Goal: Task Accomplishment & Management: Manage account settings

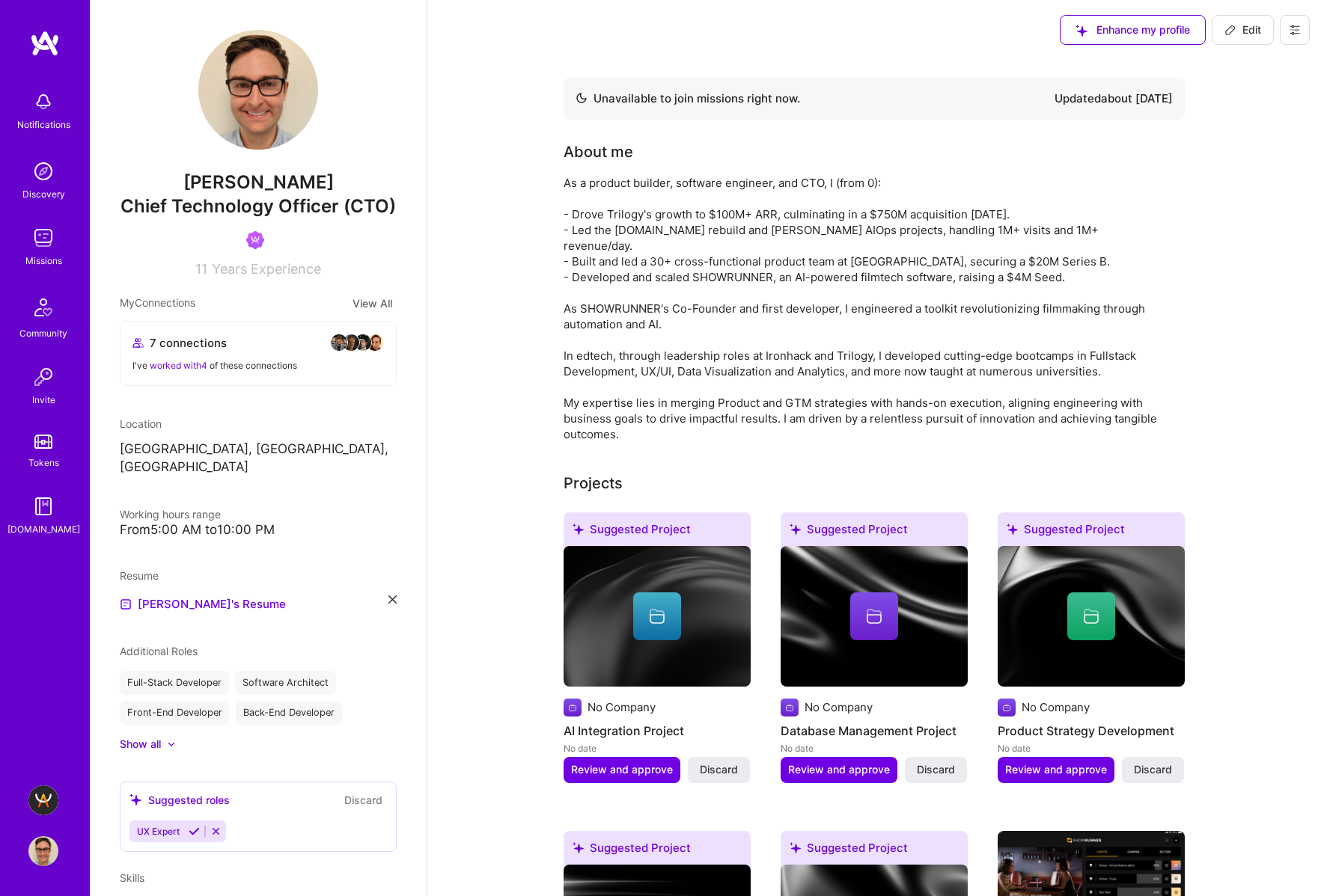
click at [1229, 25] on icon at bounding box center [1230, 30] width 12 height 12
select select "US"
select select "Not Available"
select select "1 Month"
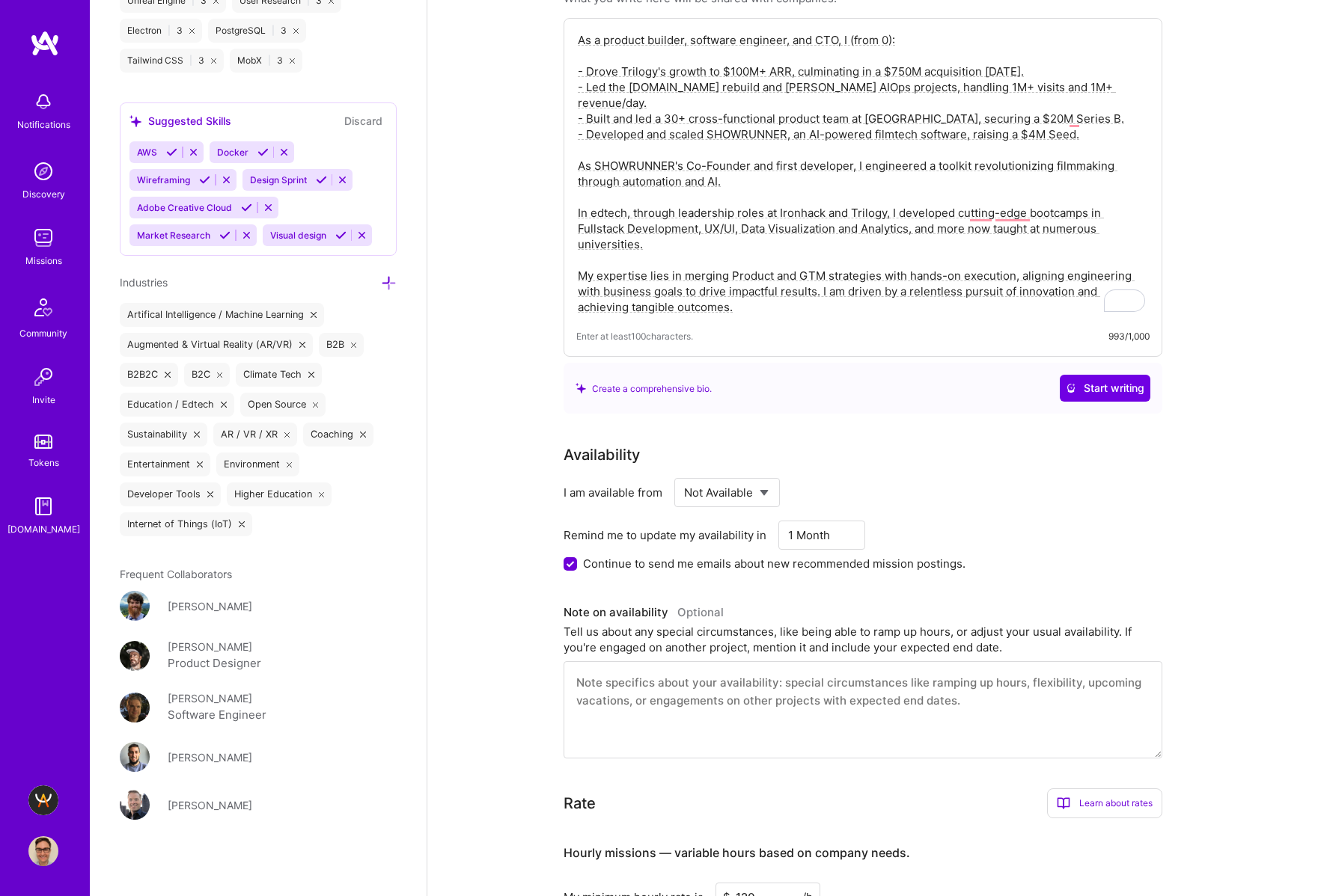
scroll to position [134, 0]
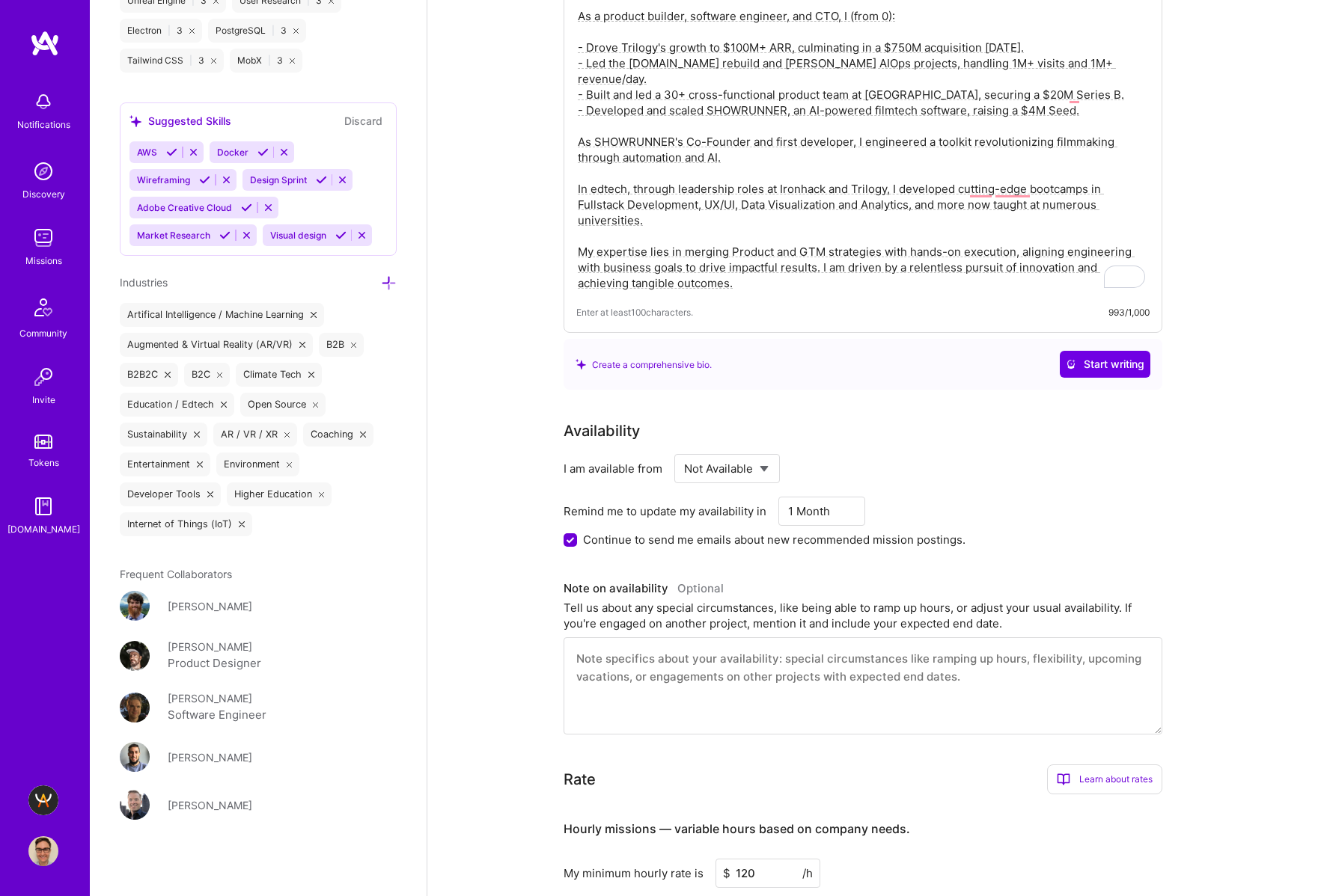
click at [751, 472] on select "Select... Right Now Future Date Not Available" at bounding box center [726, 469] width 86 height 38
select select "Right Now"
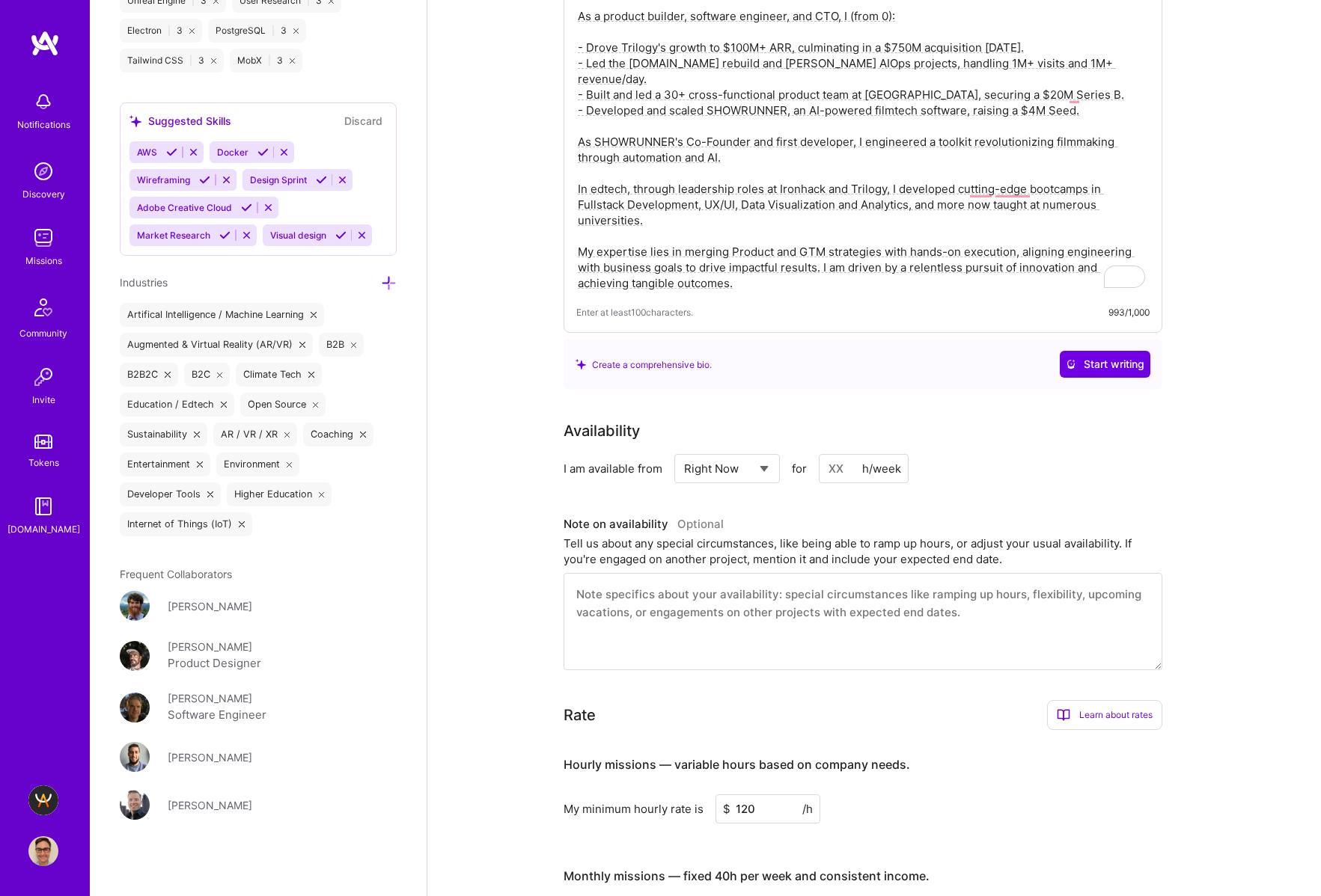
click at [850, 465] on input at bounding box center [864, 469] width 90 height 29
type input "20"
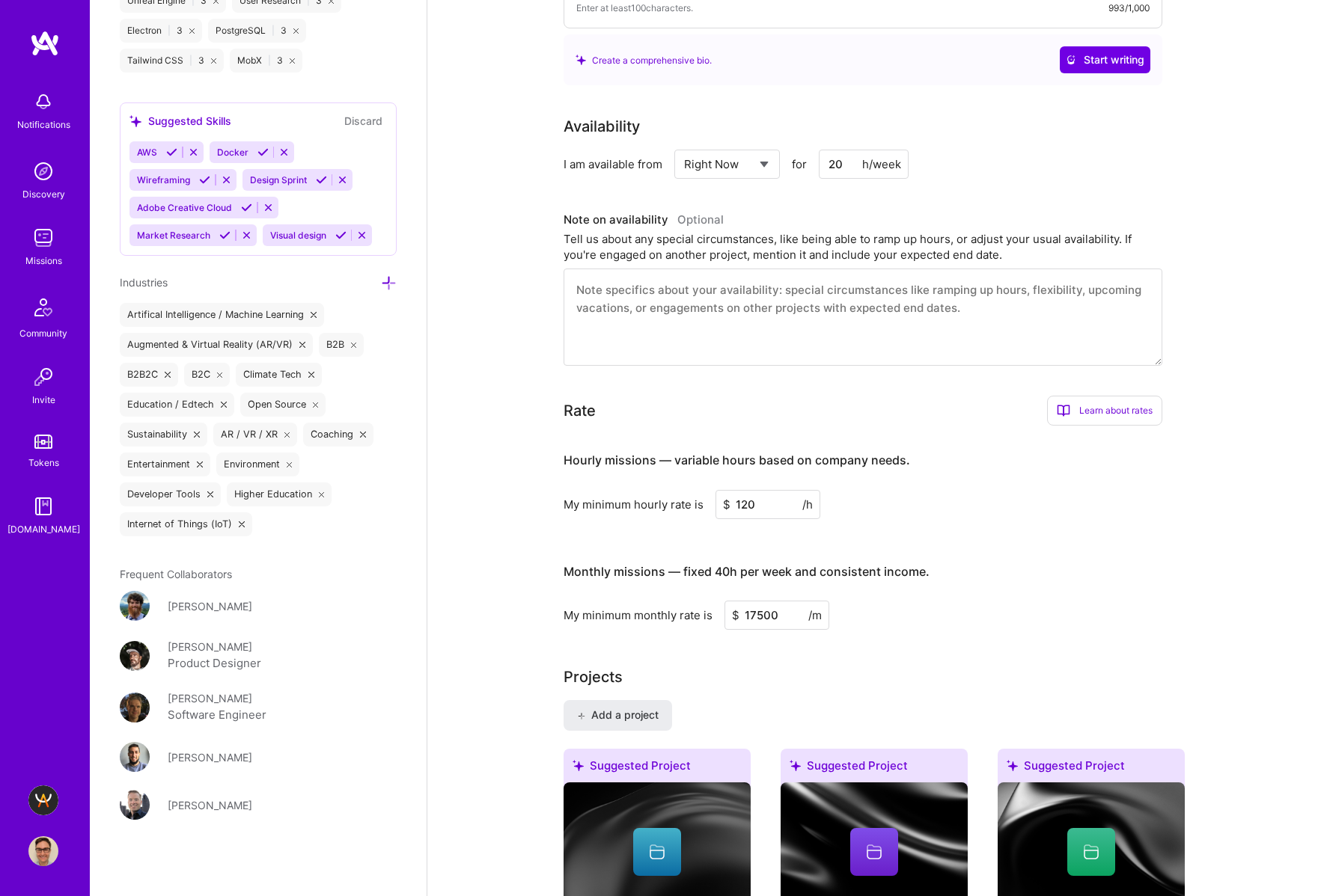
scroll to position [450, 0]
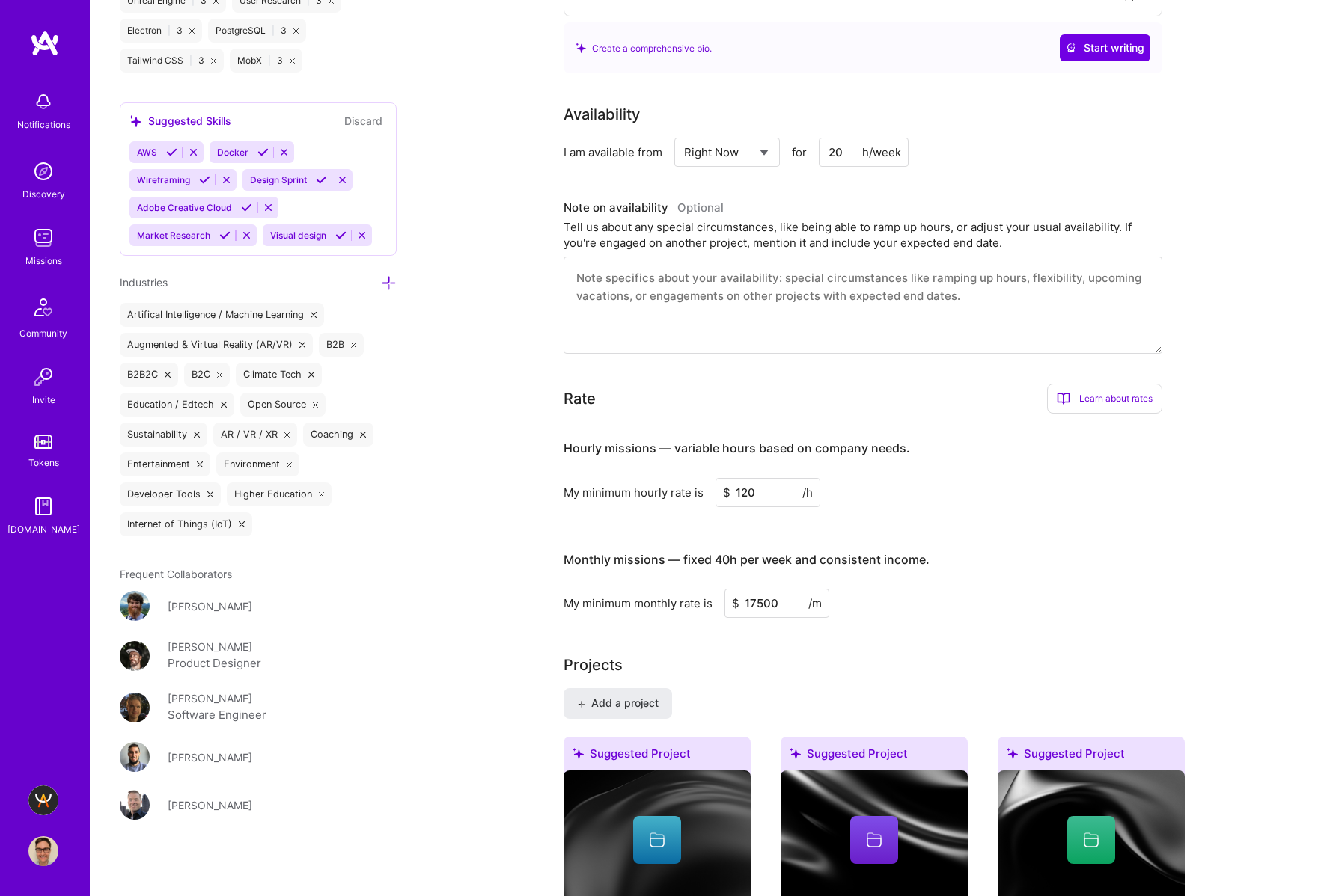
click at [1064, 292] on textarea at bounding box center [862, 306] width 598 height 98
click at [755, 496] on input "120" at bounding box center [768, 492] width 104 height 29
click at [749, 493] on input "120" at bounding box center [768, 492] width 104 height 29
click at [890, 313] on textarea "To enrich screen reader interactions, please activate Accessibility in Grammarl…" at bounding box center [862, 306] width 598 height 98
click at [745, 494] on input "140" at bounding box center [768, 492] width 104 height 29
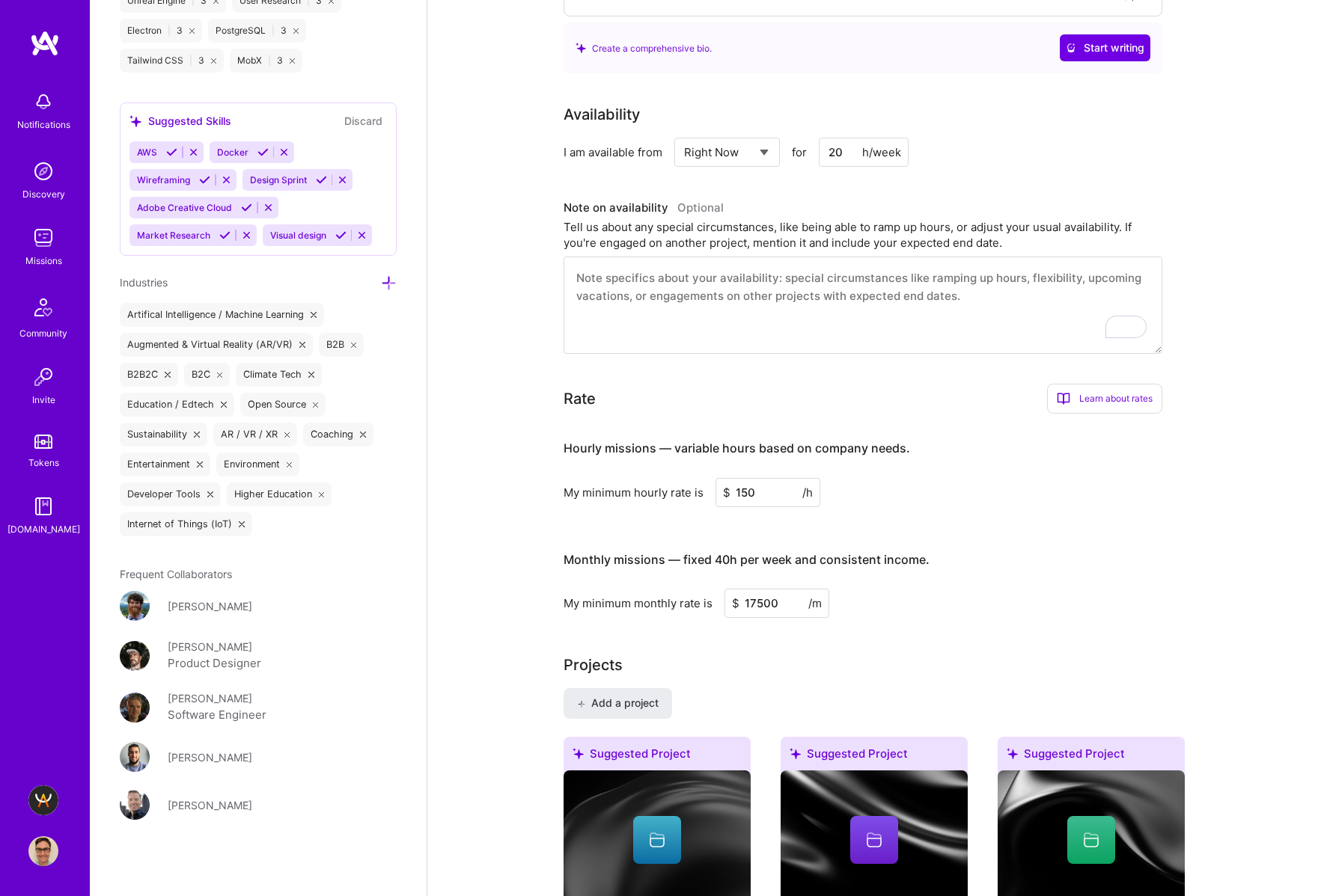
type input "150"
click at [845, 269] on textarea "To enrich screen reader interactions, please activate Accessibility in Grammarl…" at bounding box center [862, 306] width 598 height 98
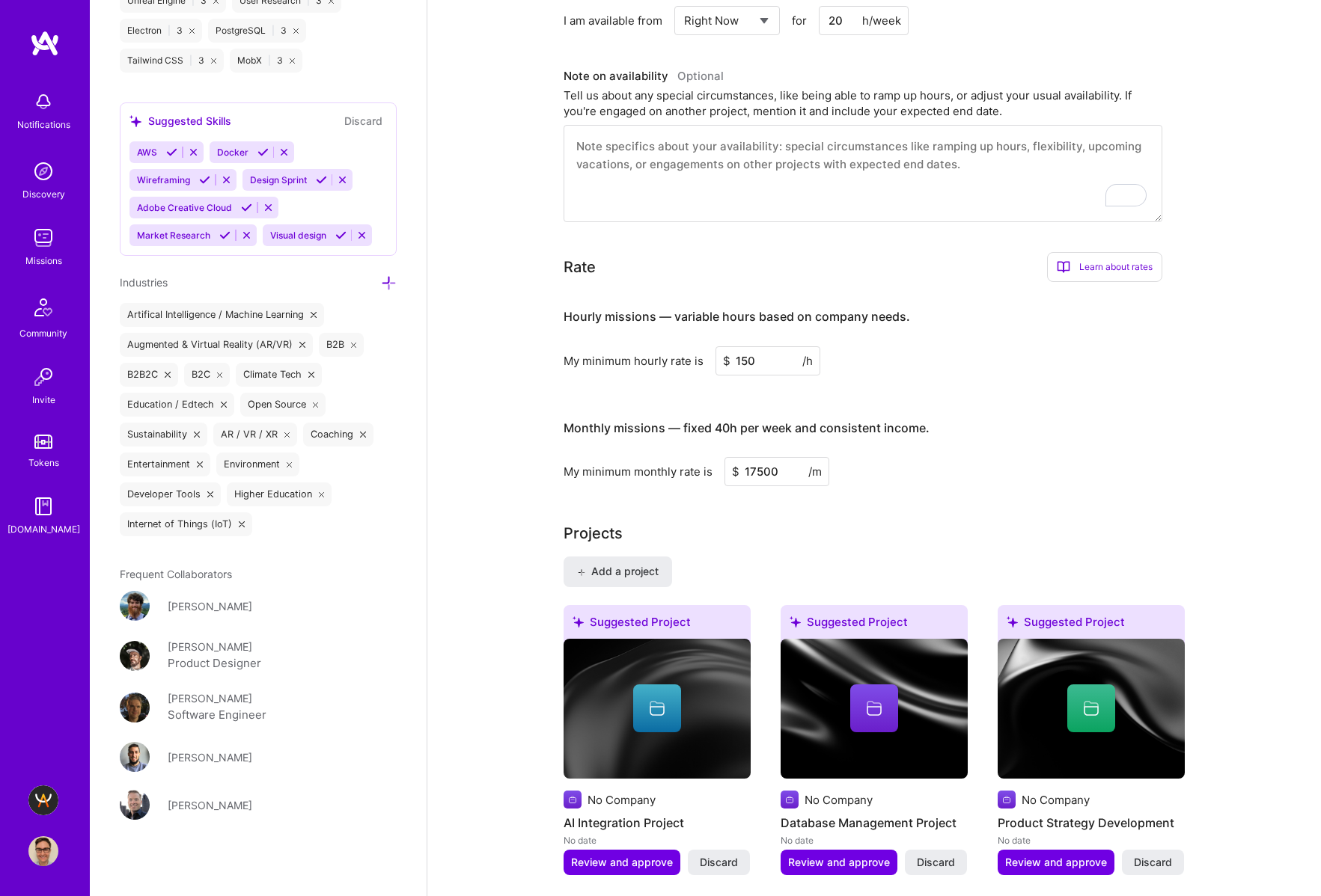
scroll to position [612, 0]
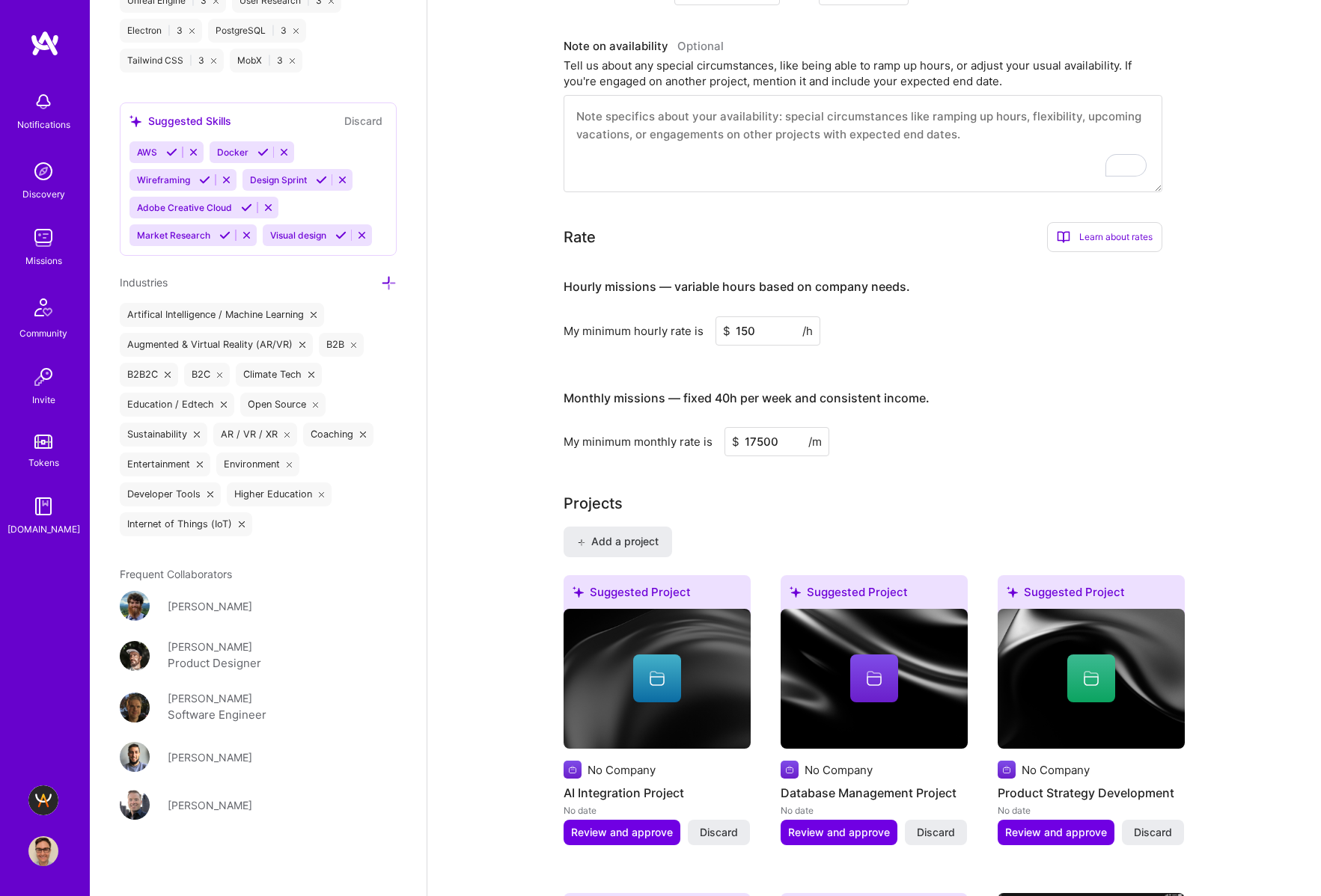
click at [772, 437] on input "17500" at bounding box center [776, 442] width 104 height 29
click at [754, 440] on input "17500" at bounding box center [776, 442] width 104 height 29
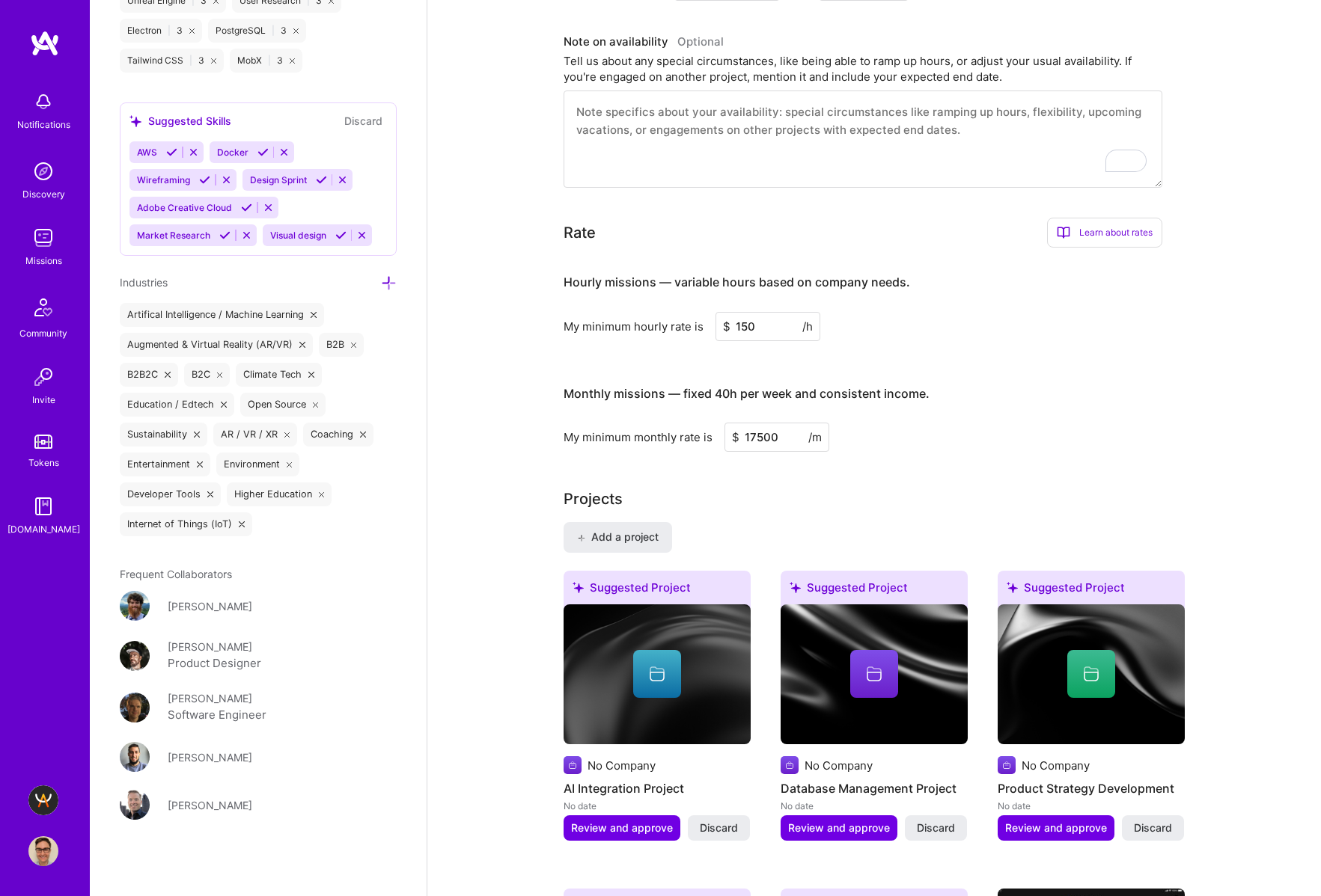
click at [745, 325] on input "150" at bounding box center [768, 326] width 104 height 29
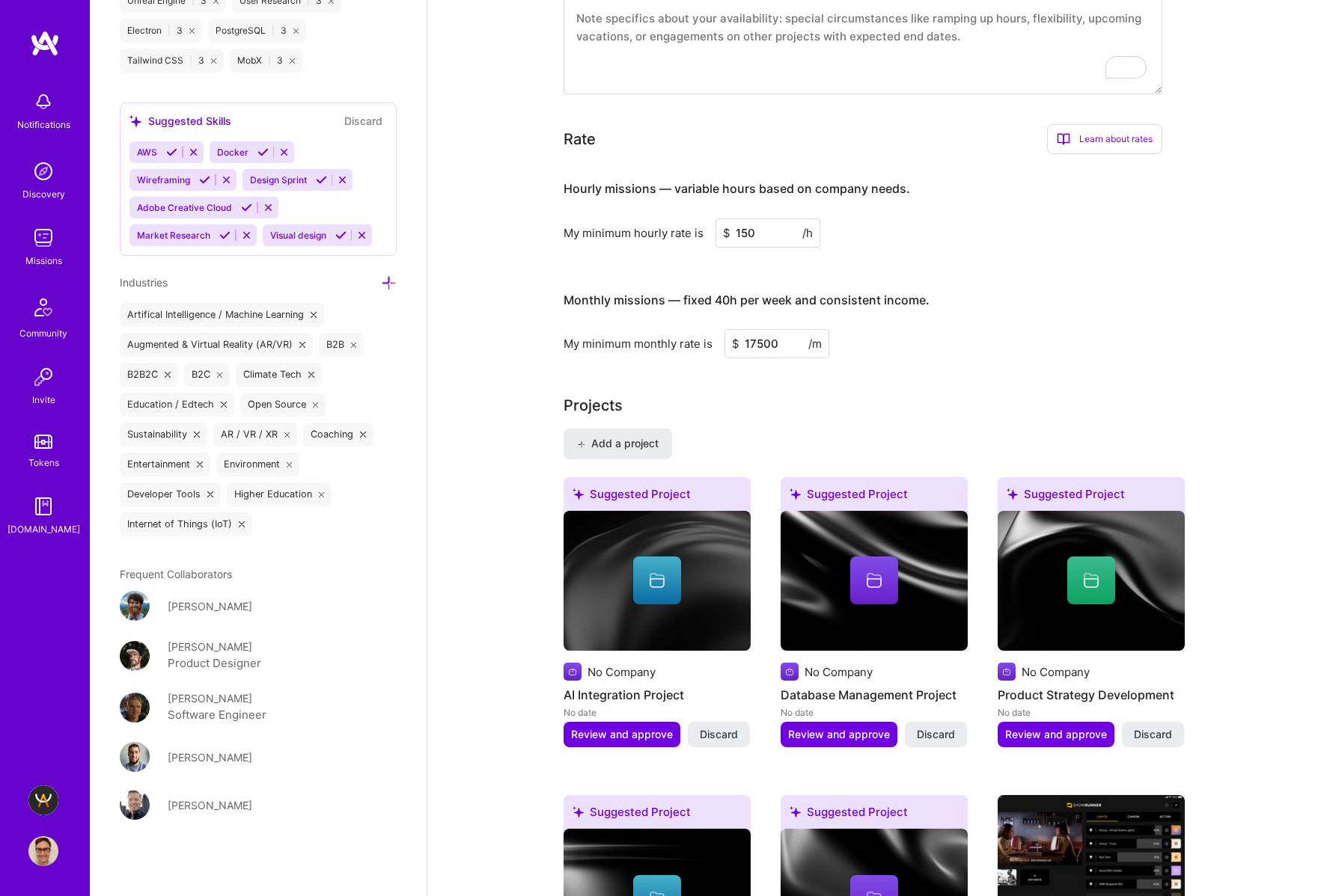
scroll to position [680, 0]
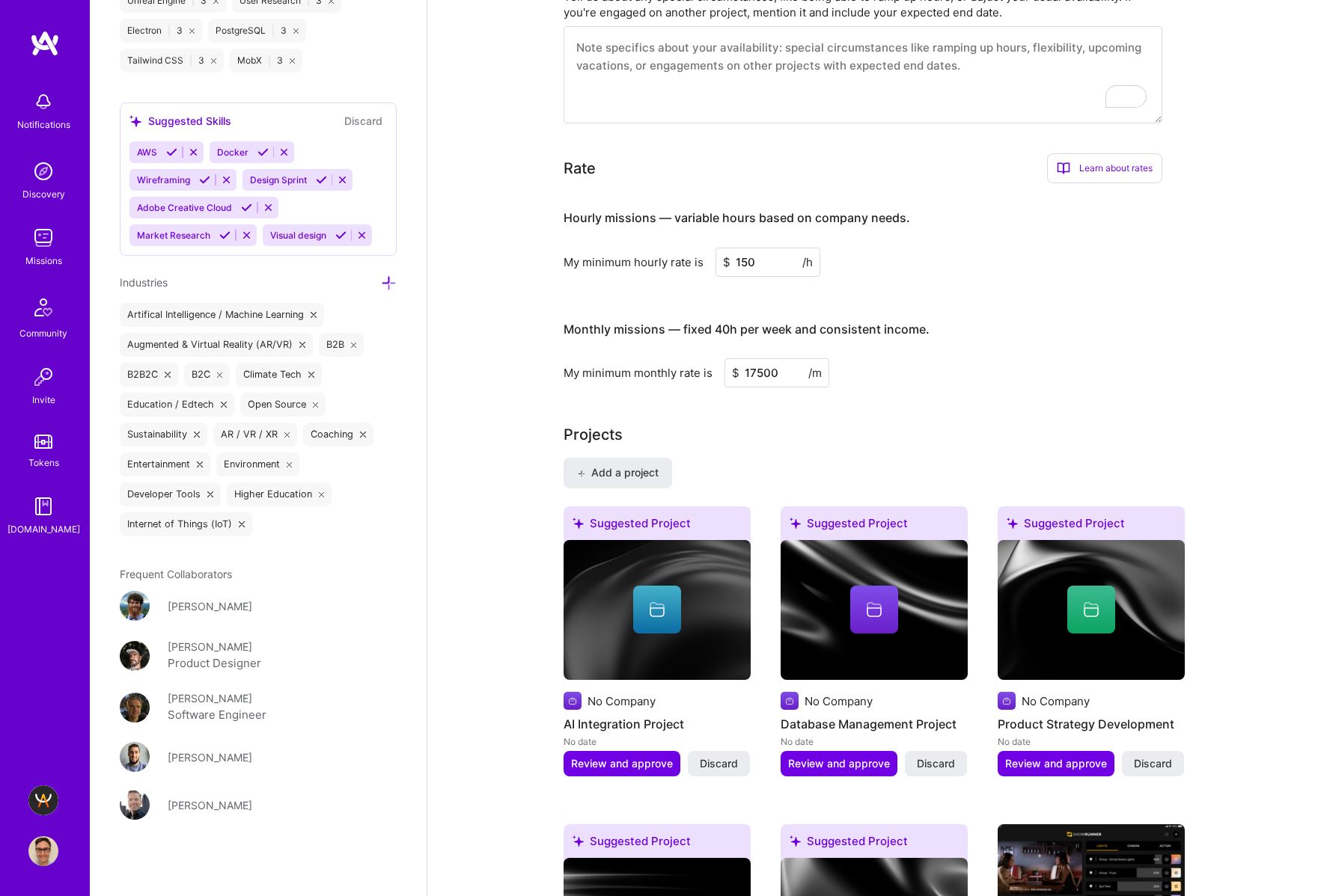
click at [747, 370] on input "17500" at bounding box center [776, 373] width 104 height 29
click at [761, 370] on input "17500" at bounding box center [776, 373] width 104 height 29
drag, startPoint x: 701, startPoint y: 366, endPoint x: 593, endPoint y: 341, distance: 110.9
click at [599, 344] on div "Monthly missions — fixed 40h per week and consistent income. My minimum monthly…" at bounding box center [862, 347] width 598 height 82
type input "20000"
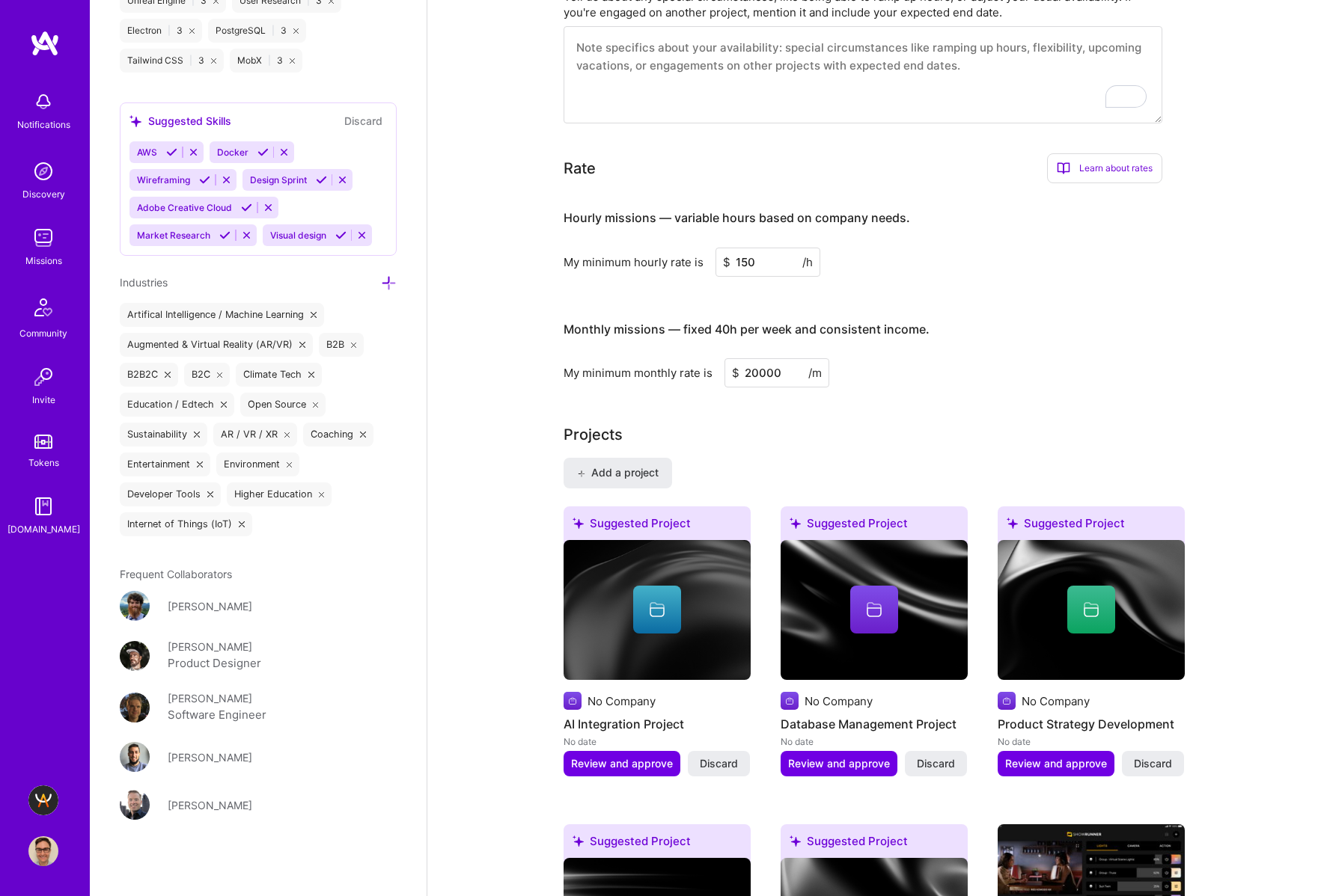
click at [1101, 365] on div "My minimum monthly rate is $ 20000 /m" at bounding box center [862, 373] width 598 height 29
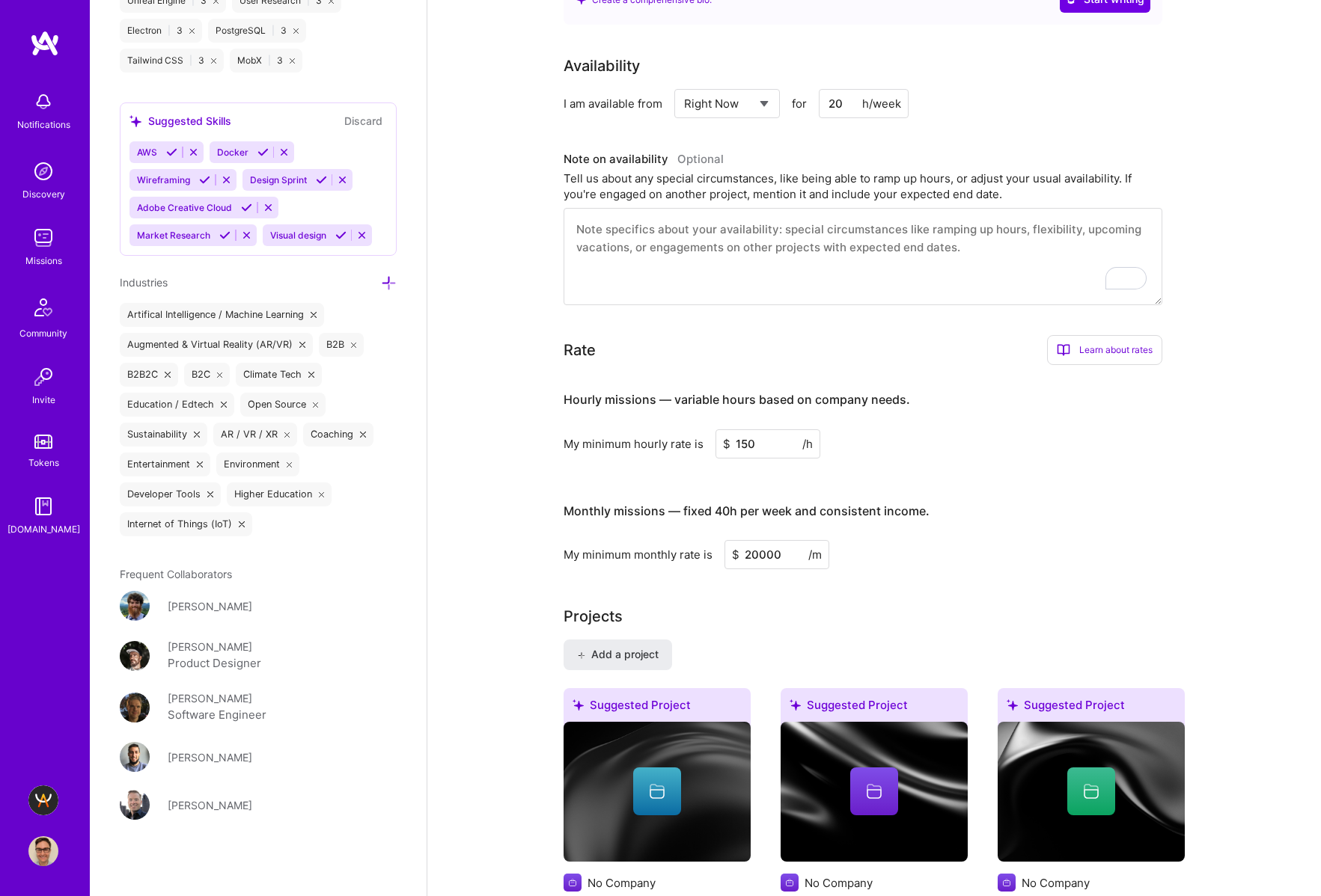
scroll to position [0, 0]
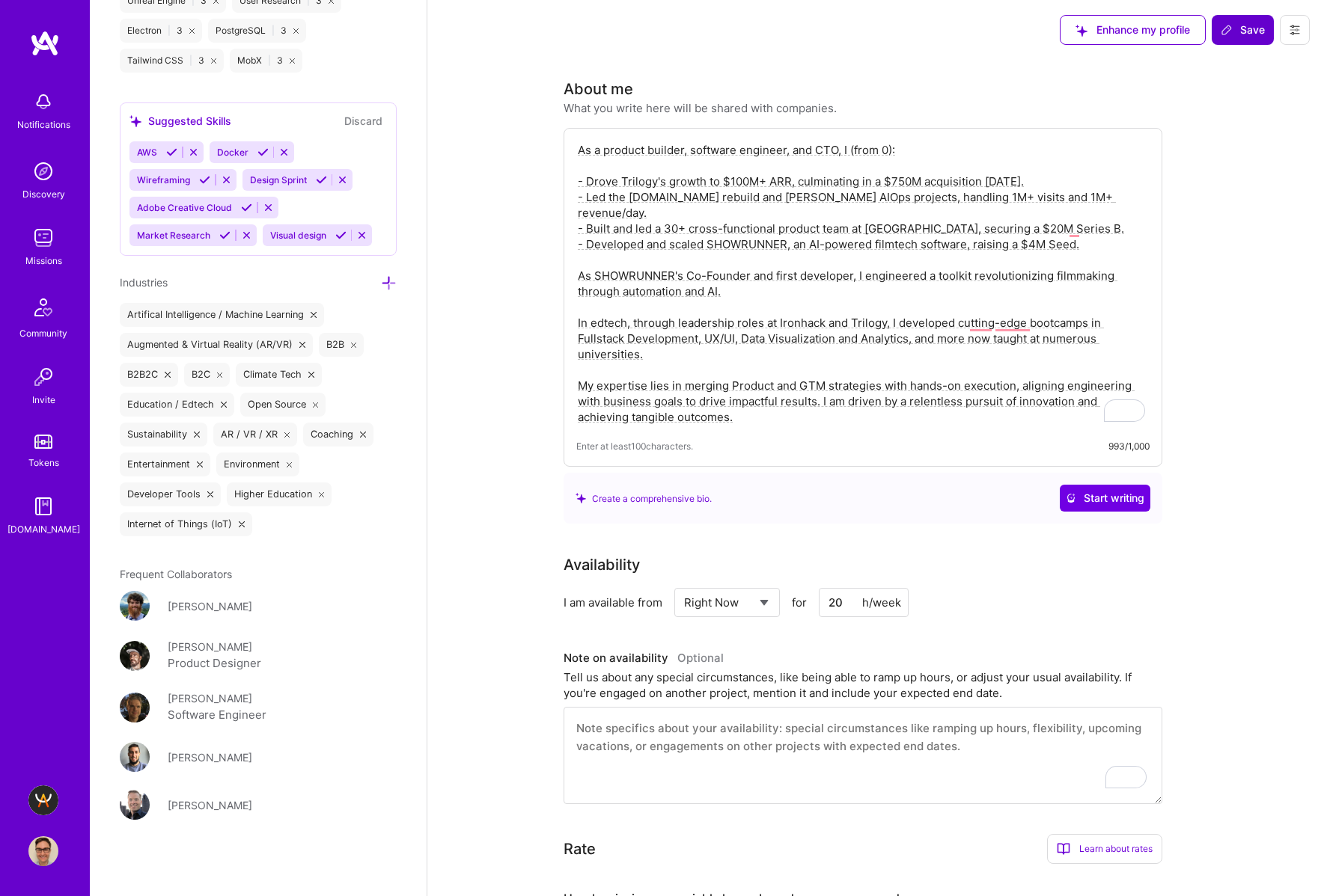
click at [1230, 32] on icon at bounding box center [1226, 30] width 12 height 12
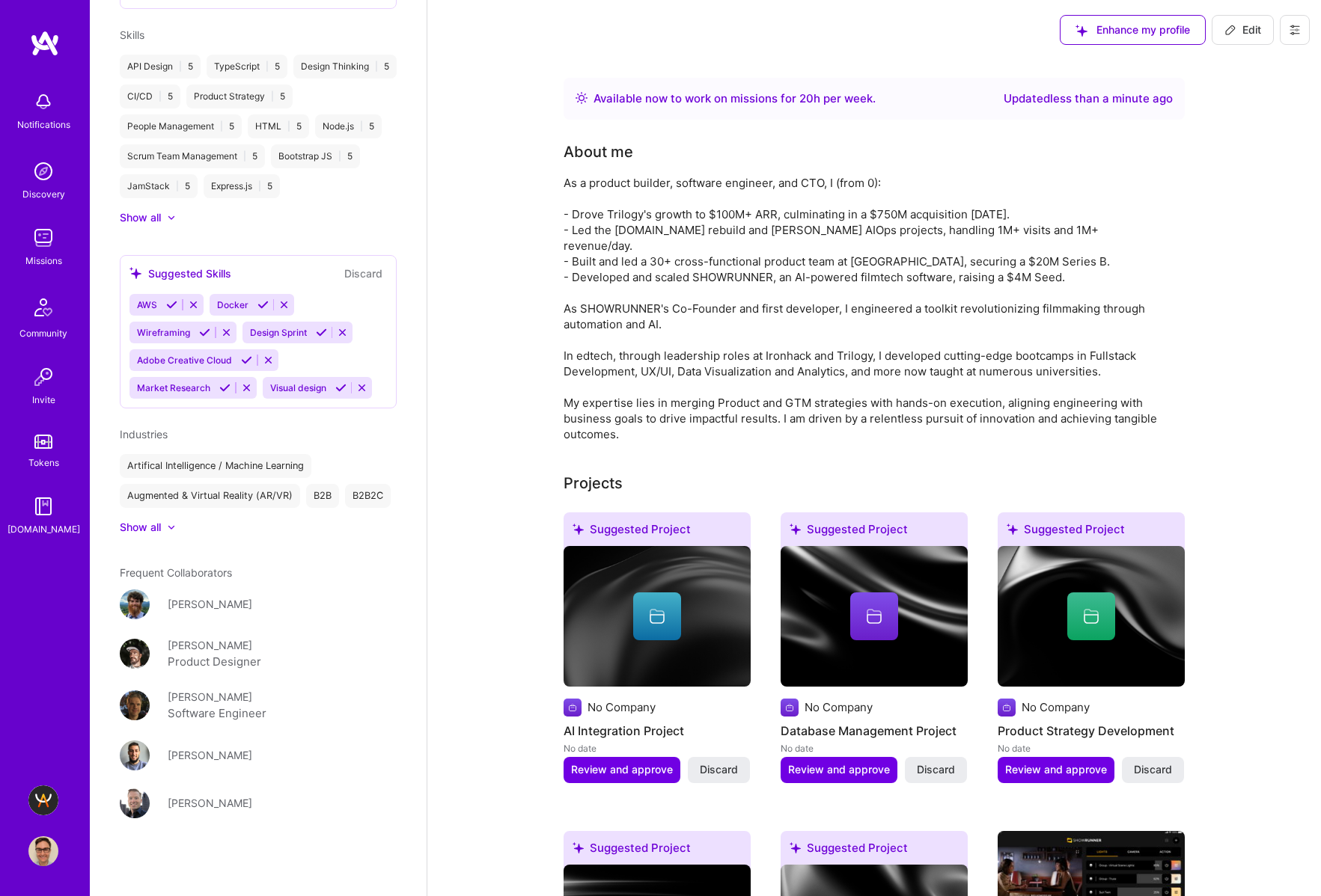
click at [1229, 5] on div "Enhance my profile Edit" at bounding box center [1184, 30] width 272 height 60
click at [1229, 21] on button "Edit" at bounding box center [1242, 30] width 62 height 30
select select "US"
select select "Right Now"
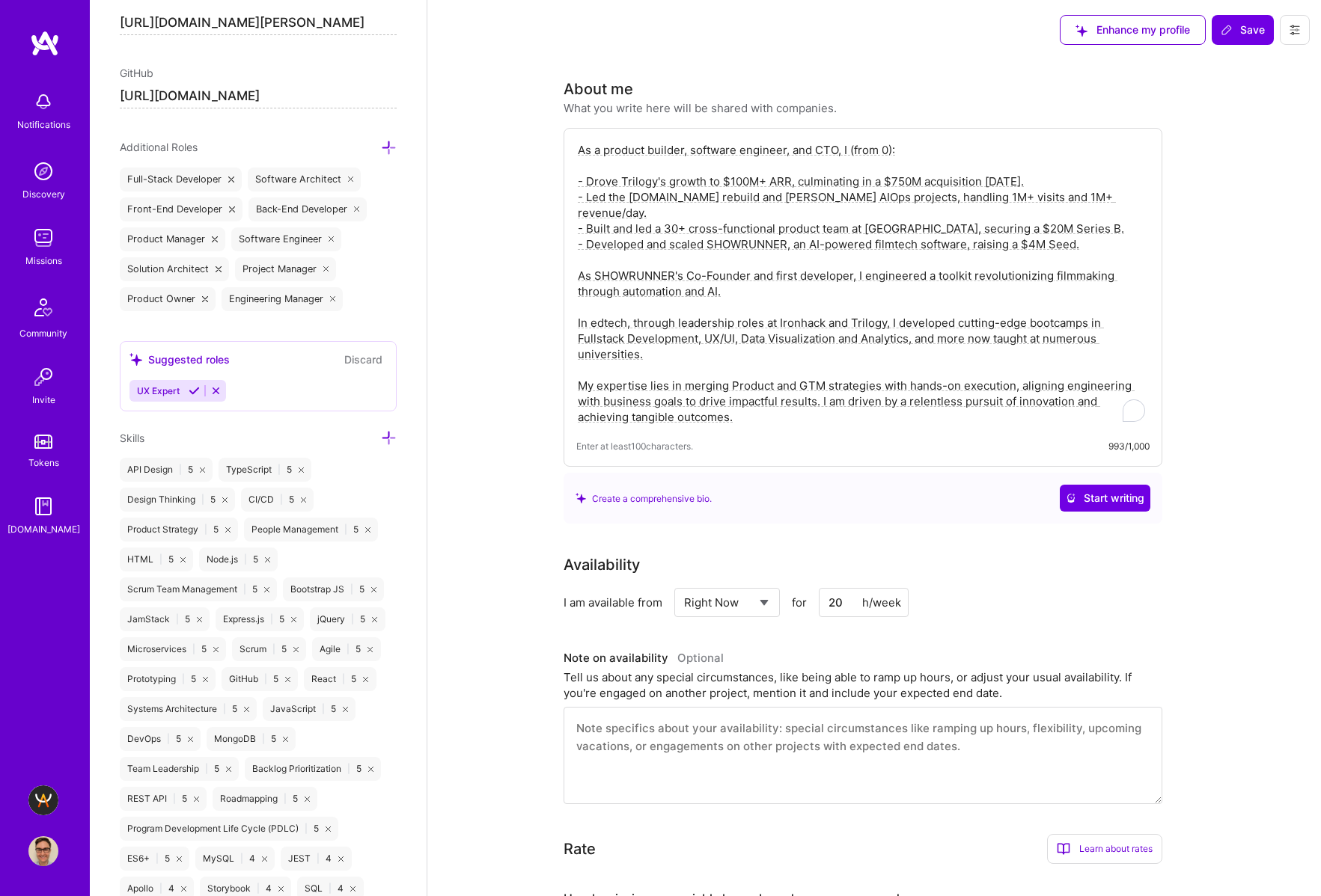
scroll to position [430, 0]
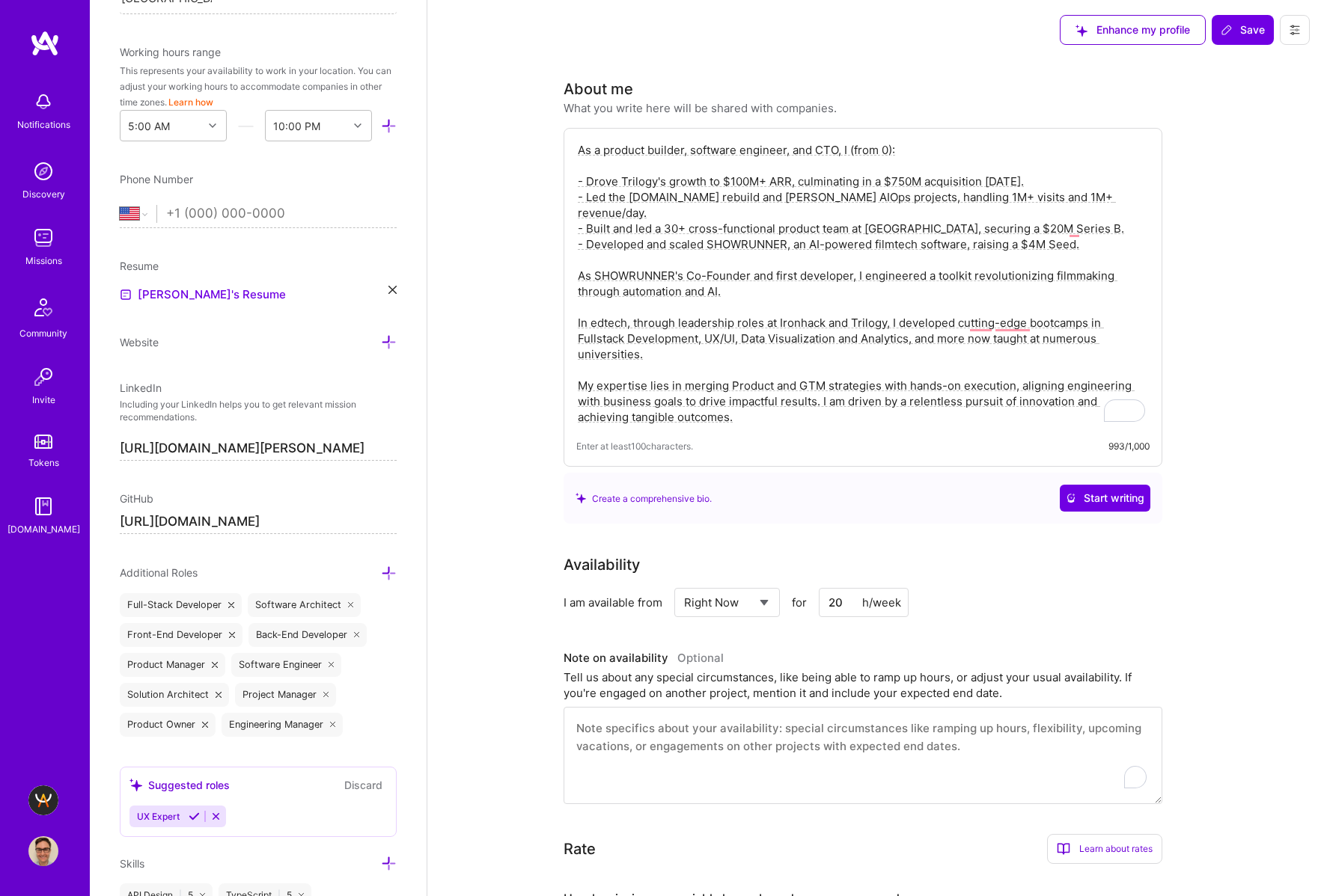
click at [1007, 728] on textarea "To enrich screen reader interactions, please activate Accessibility in Grammarl…" at bounding box center [862, 756] width 598 height 98
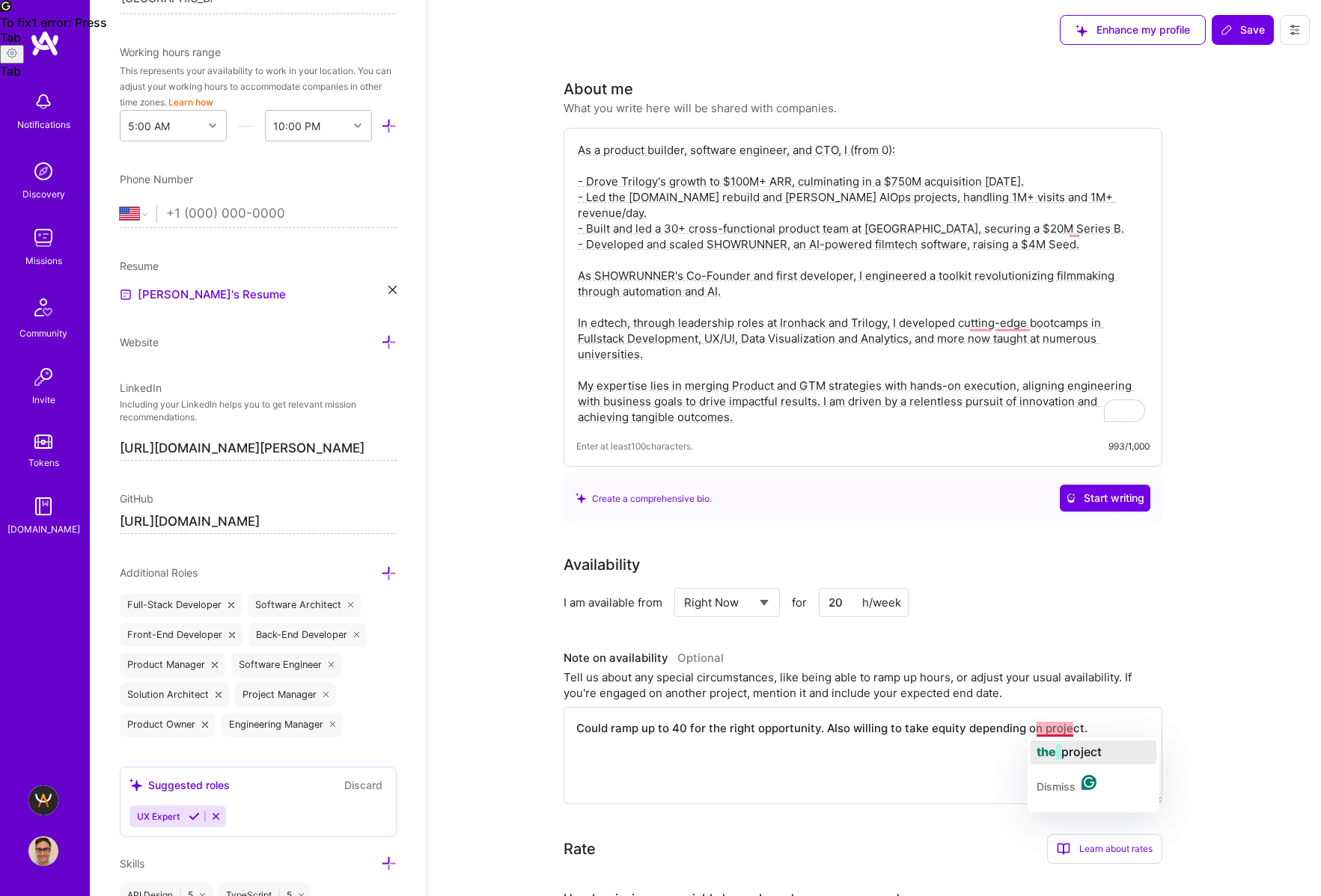
click at [1053, 746] on span "the" at bounding box center [1047, 752] width 20 height 15
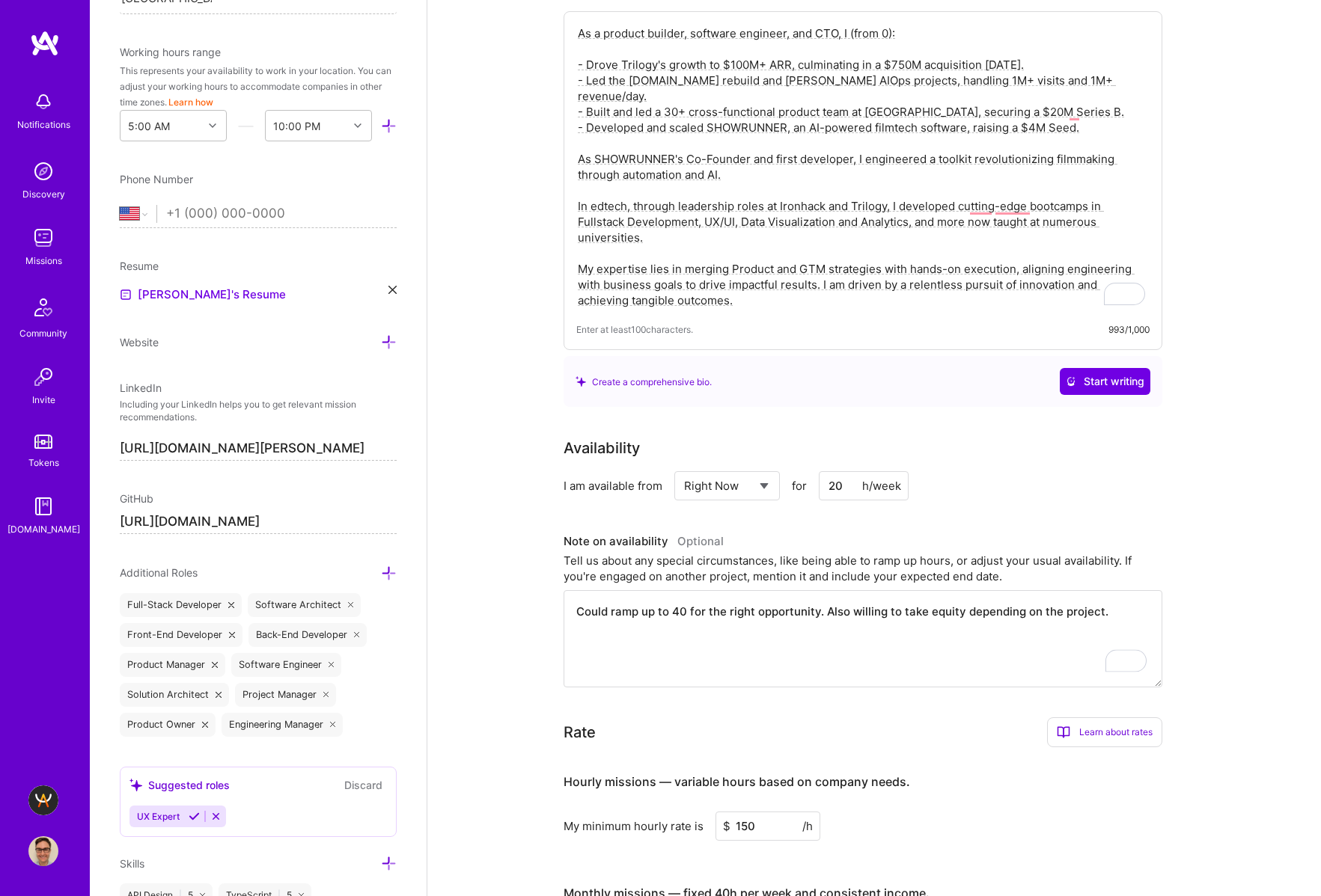
scroll to position [251, 0]
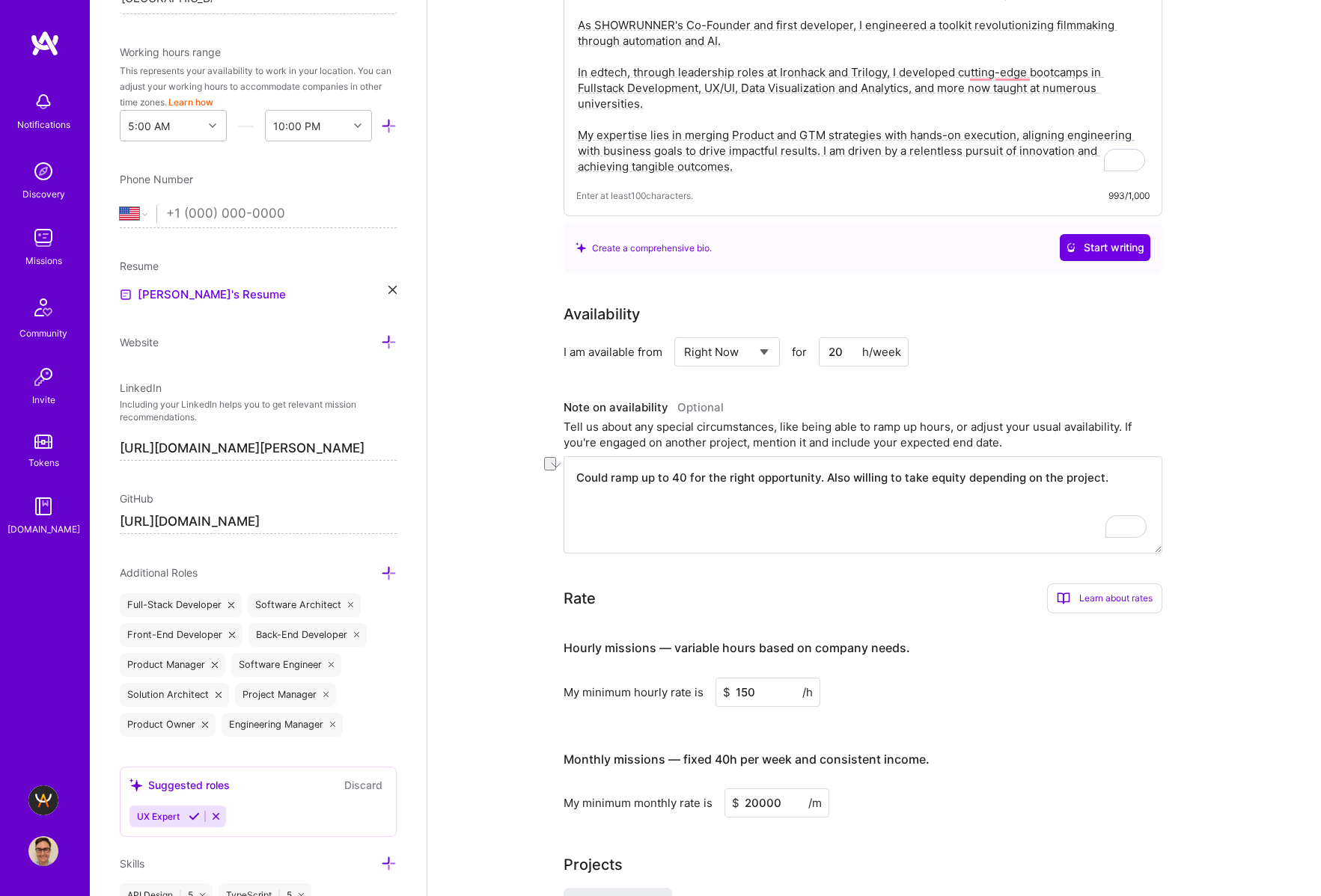
drag, startPoint x: 1114, startPoint y: 478, endPoint x: 810, endPoint y: 474, distance: 304.0
click at [810, 474] on textarea "Could ramp up to 40 for the right opportunity. Also willing to take equity depe…" at bounding box center [862, 505] width 598 height 98
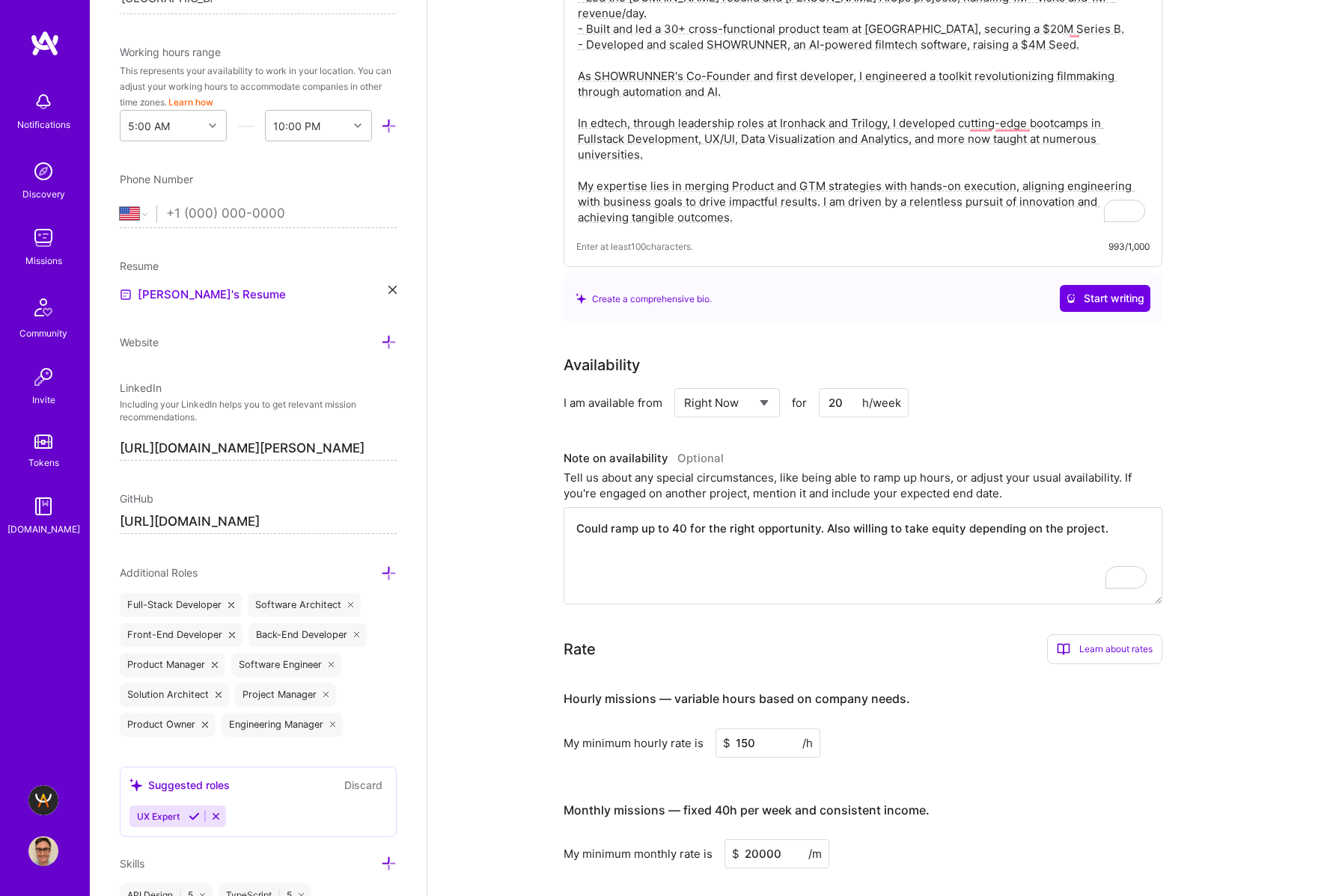
scroll to position [203, 0]
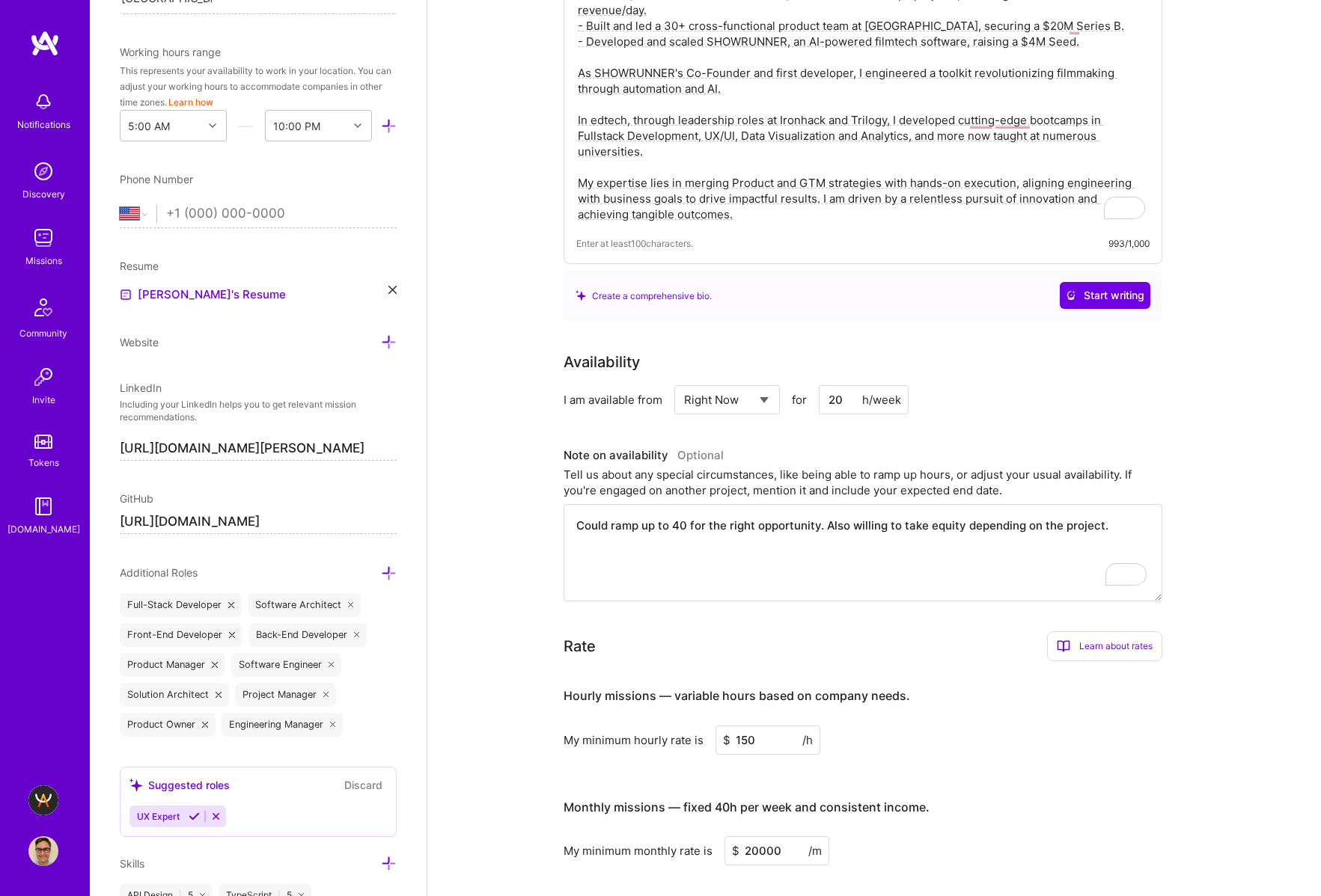
drag, startPoint x: 825, startPoint y: 522, endPoint x: 1301, endPoint y: 545, distance: 476.6
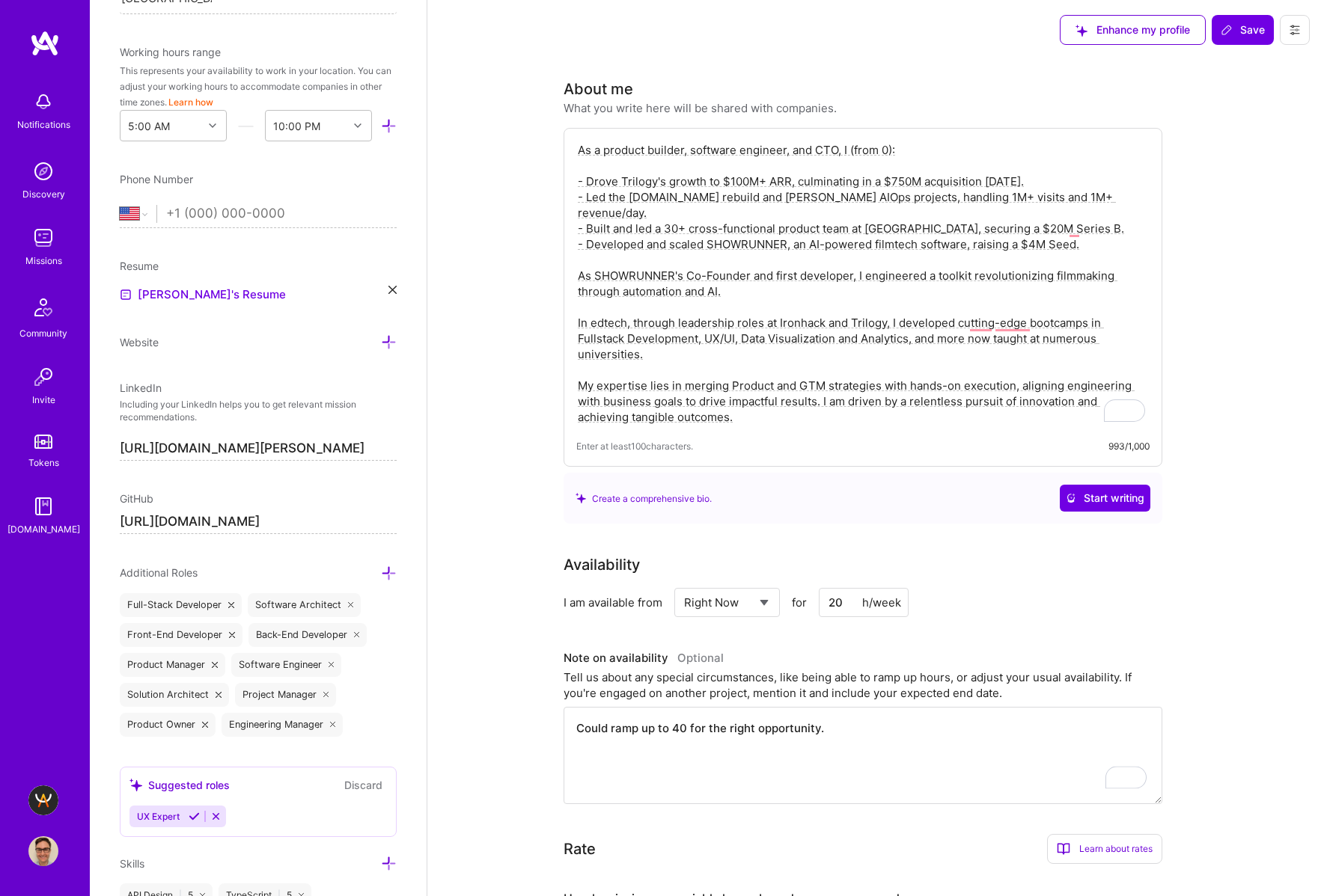
type textarea "Could ramp up to 40 for the right opportunity."
click at [1231, 34] on icon at bounding box center [1226, 30] width 12 height 12
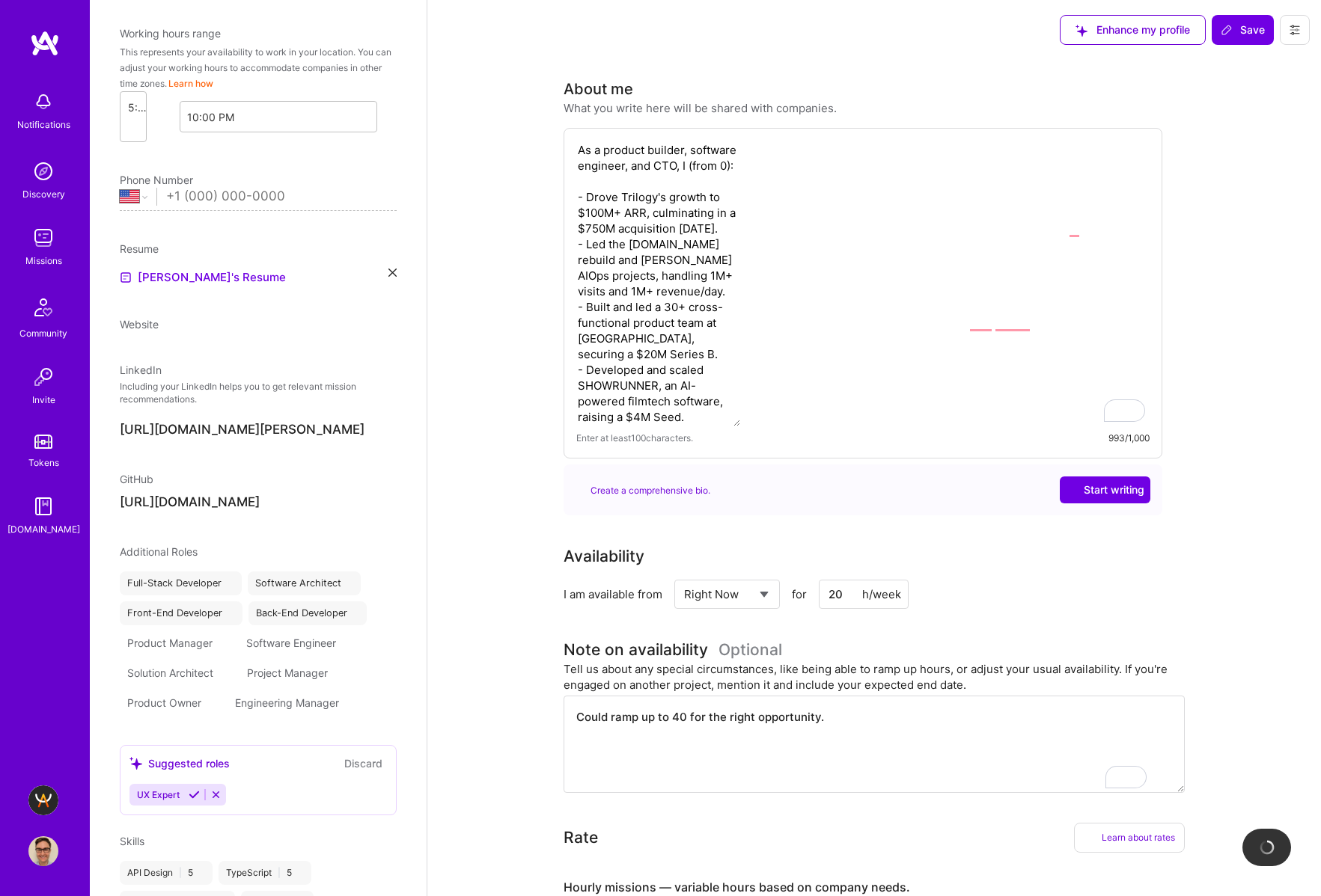
scroll to position [517, 0]
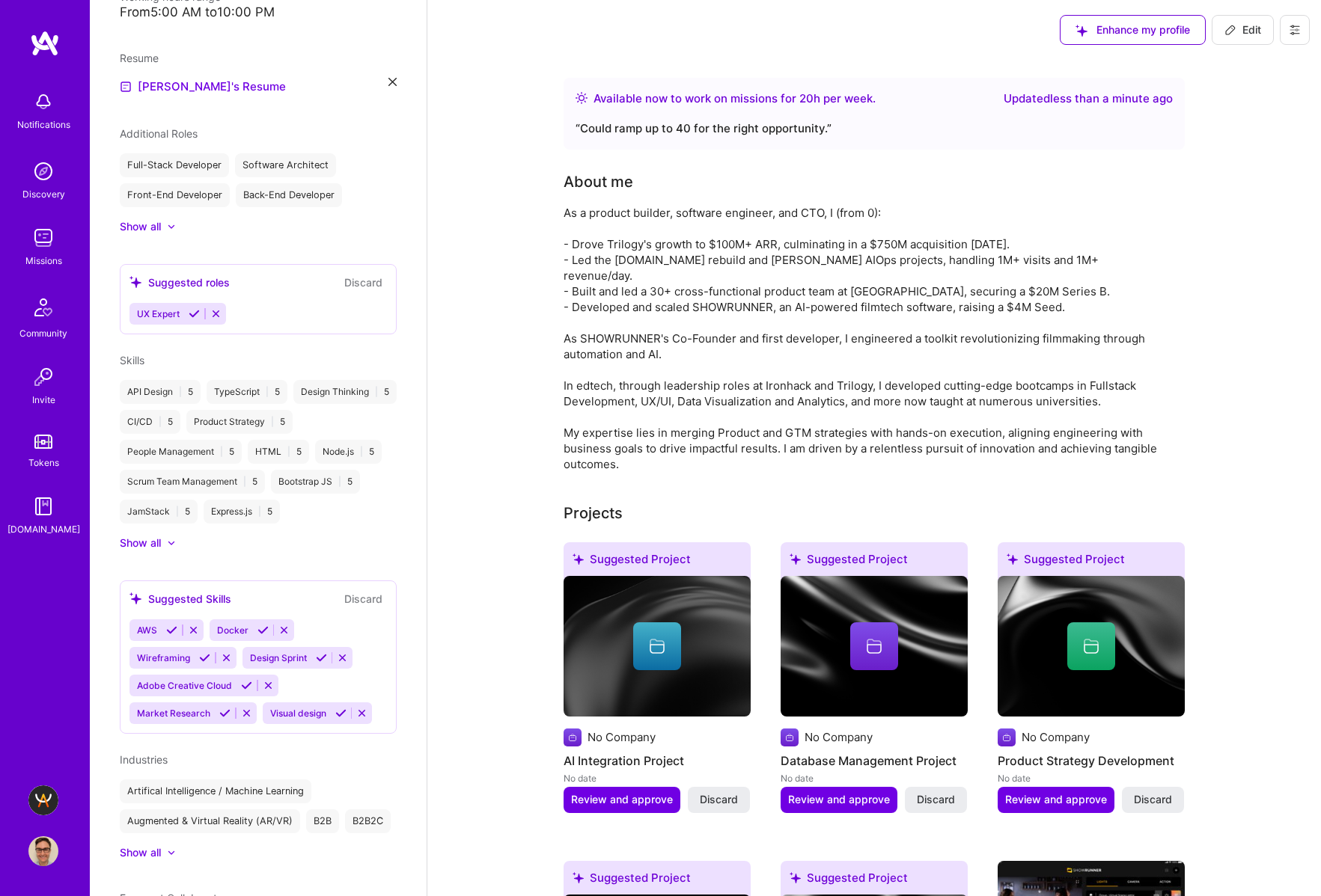
click at [1233, 34] on icon at bounding box center [1230, 30] width 12 height 12
select select "US"
select select "Right Now"
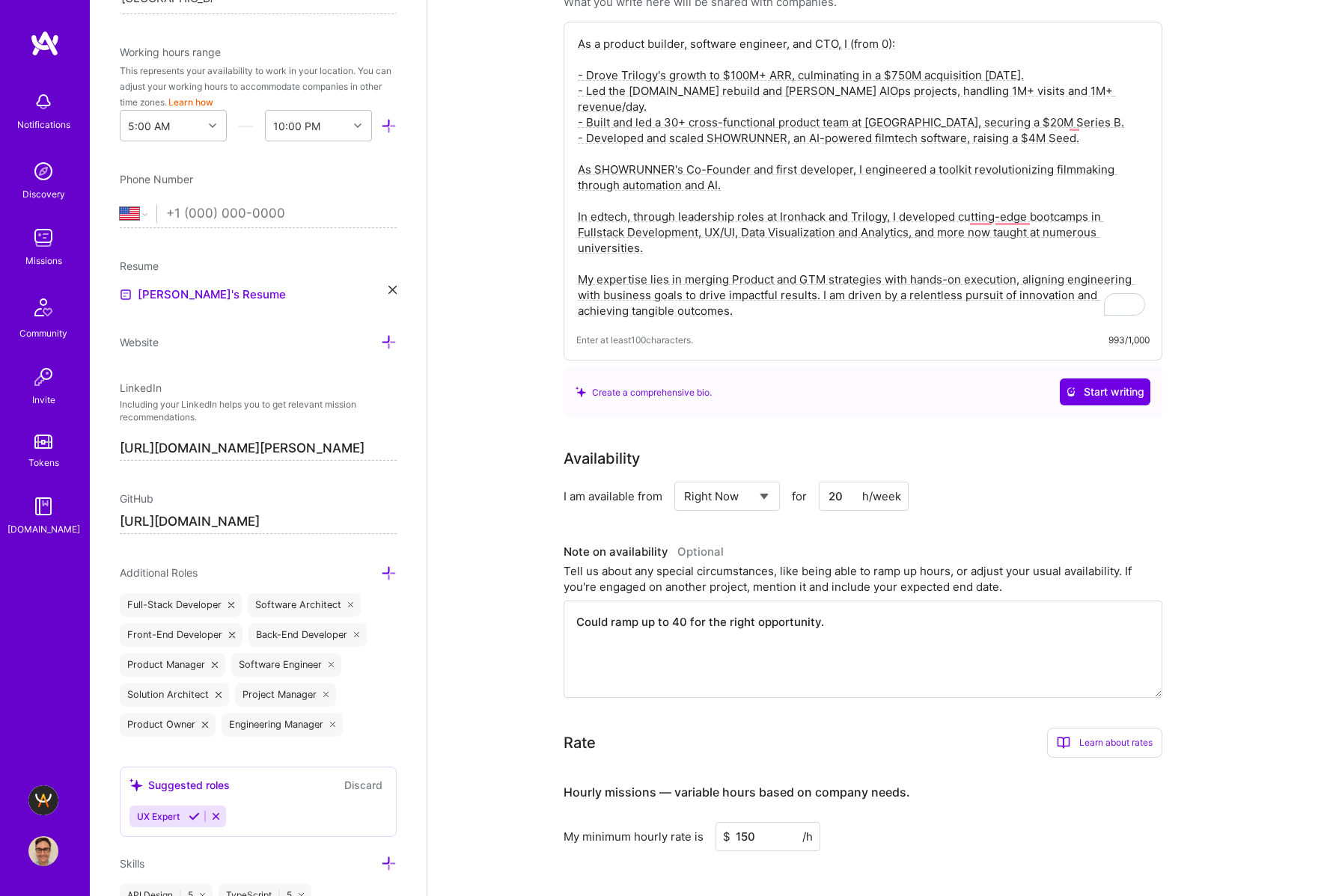
scroll to position [131, 0]
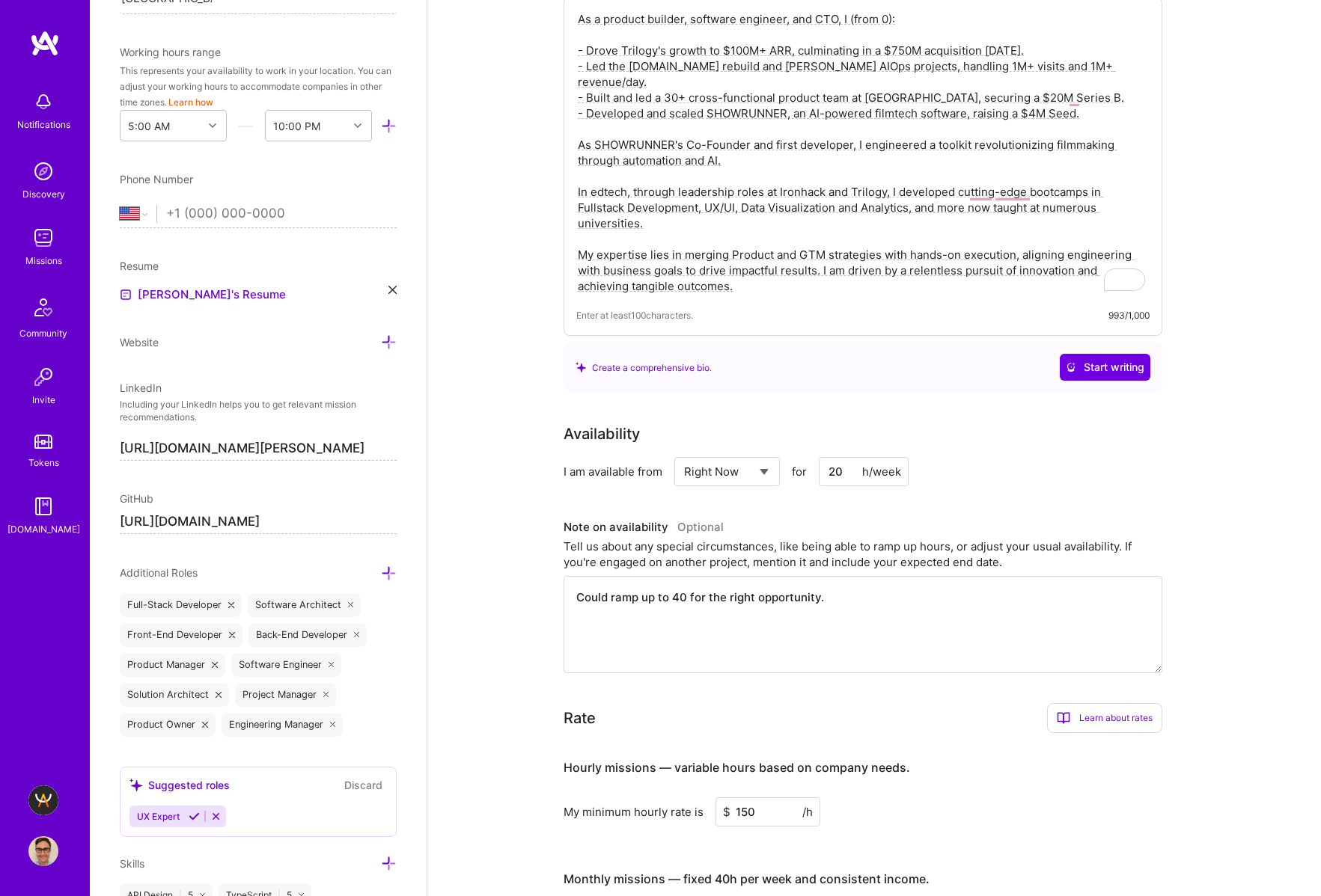
click at [782, 596] on textarea "Could ramp up to 40 for the right opportunity." at bounding box center [862, 625] width 598 height 98
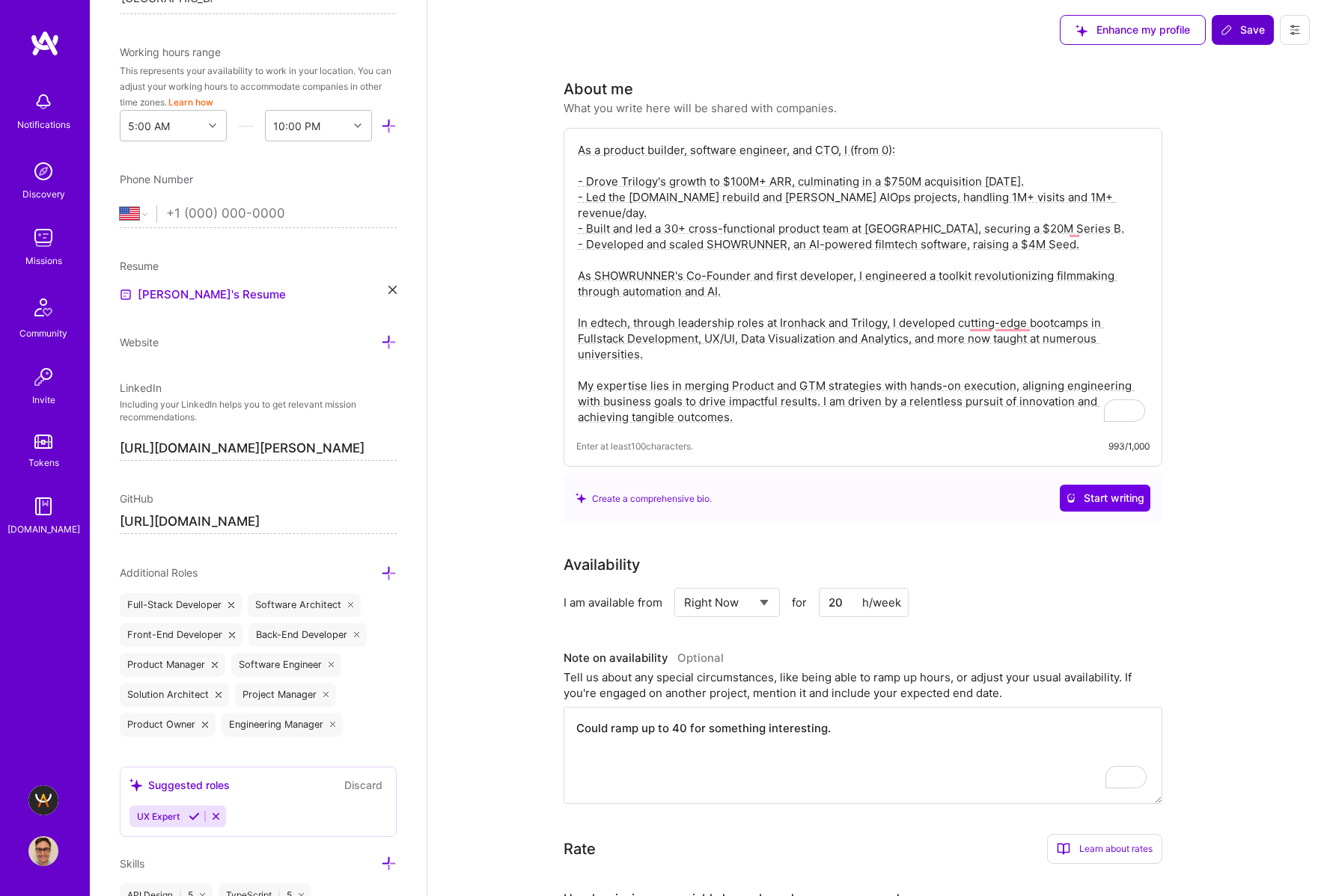
type textarea "Could ramp up to 40 for something interesting."
click at [1236, 21] on button "Save" at bounding box center [1242, 30] width 62 height 30
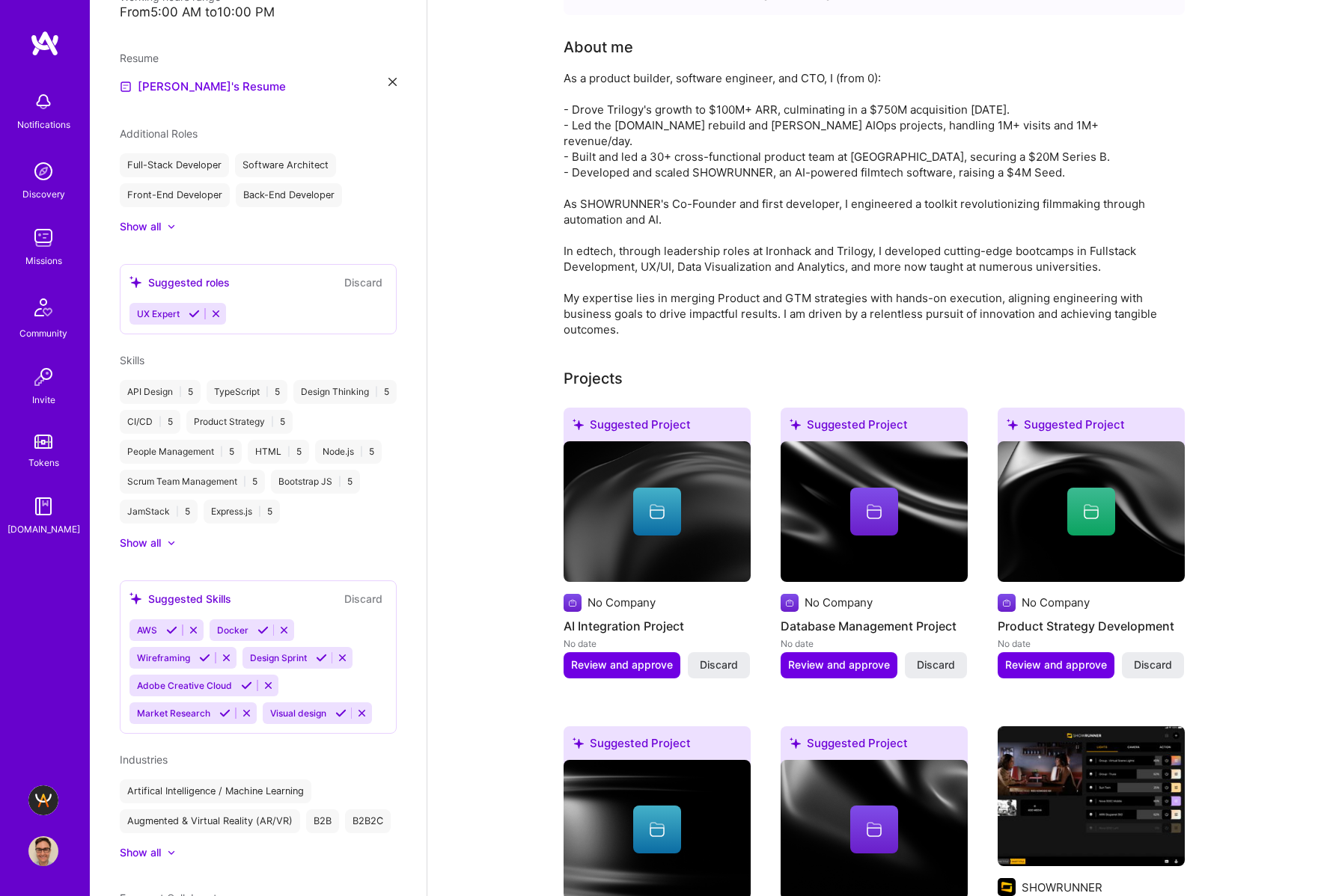
scroll to position [123, 0]
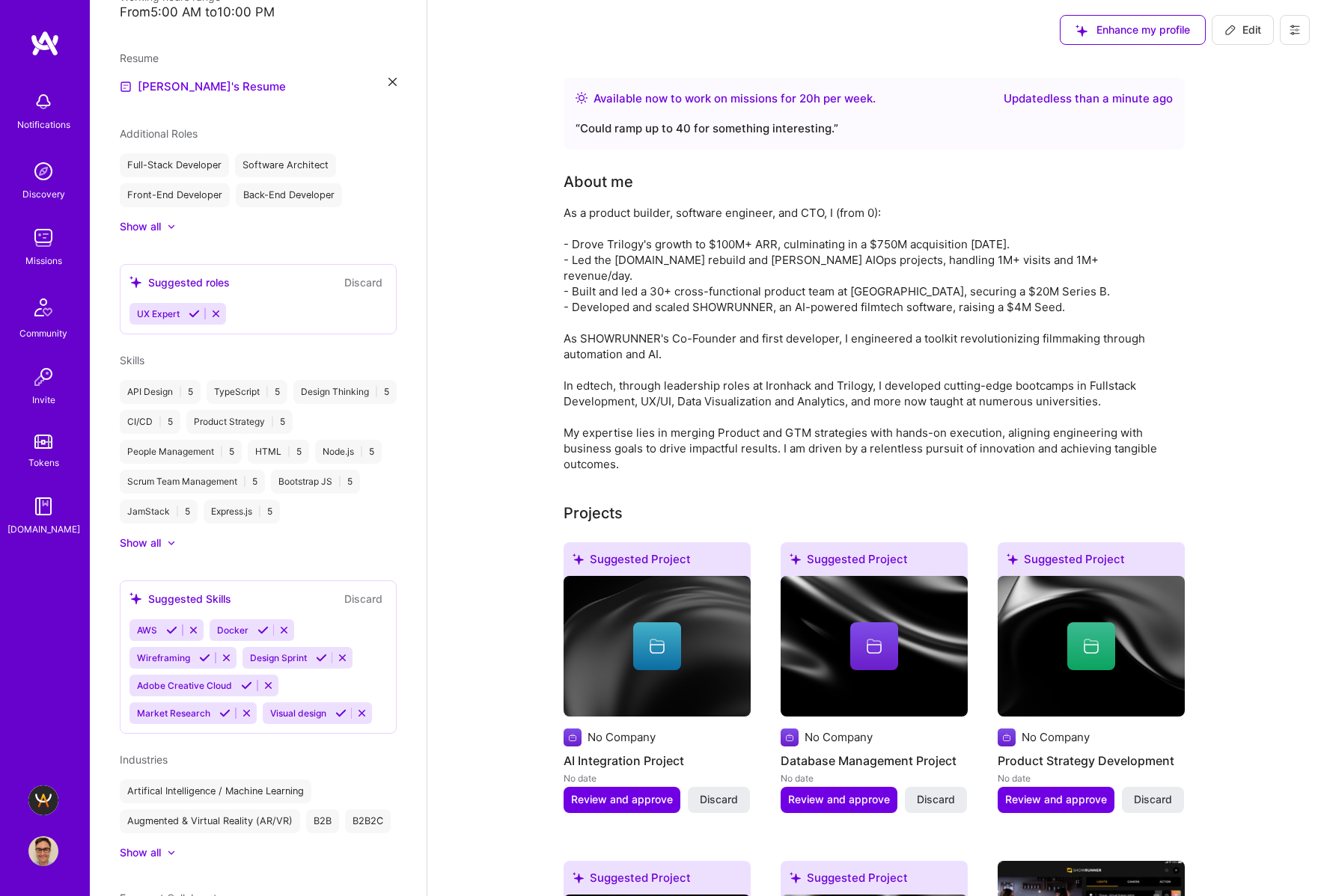
click at [1231, 29] on icon at bounding box center [1230, 30] width 12 height 12
select select "US"
select select "Right Now"
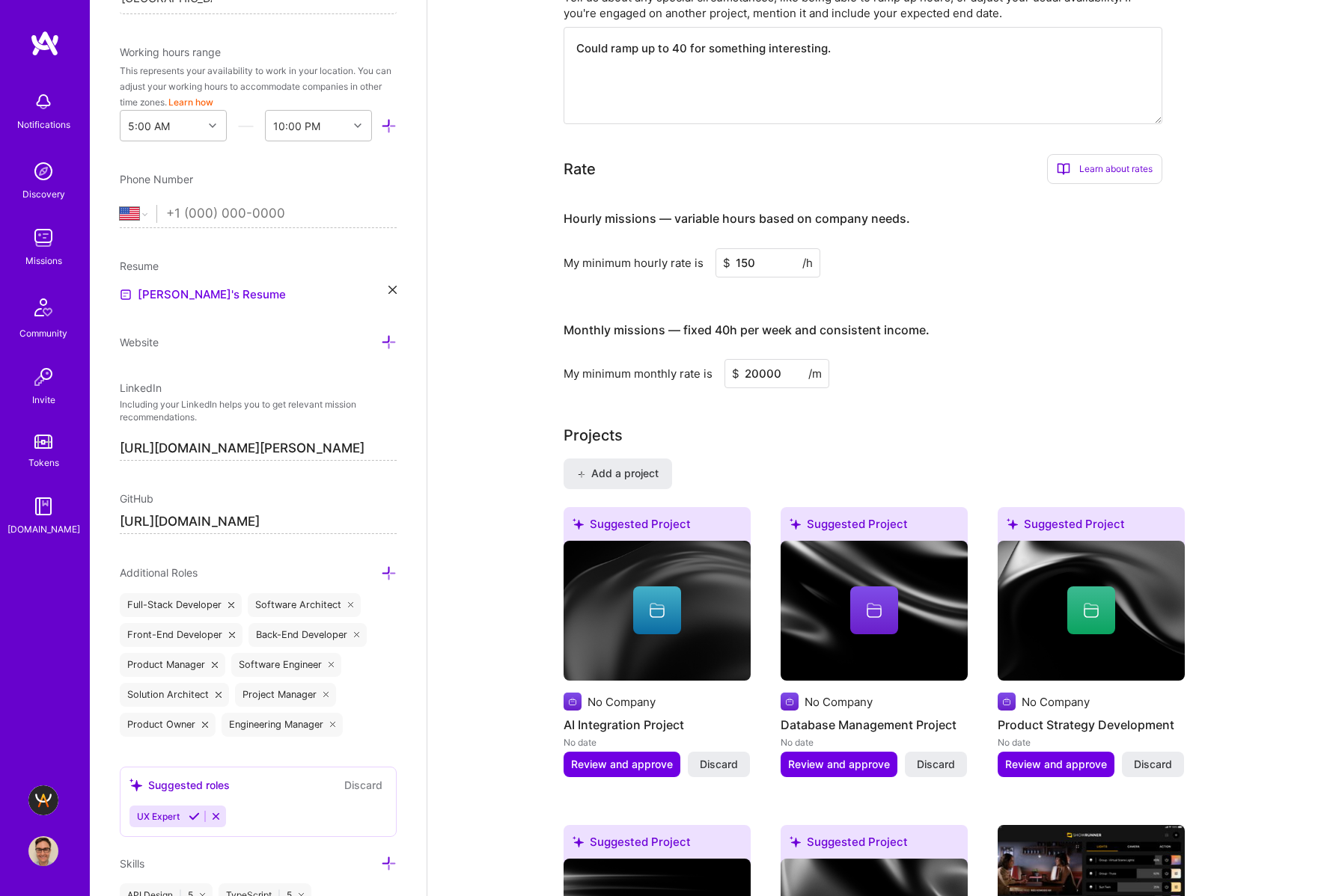
scroll to position [737, 0]
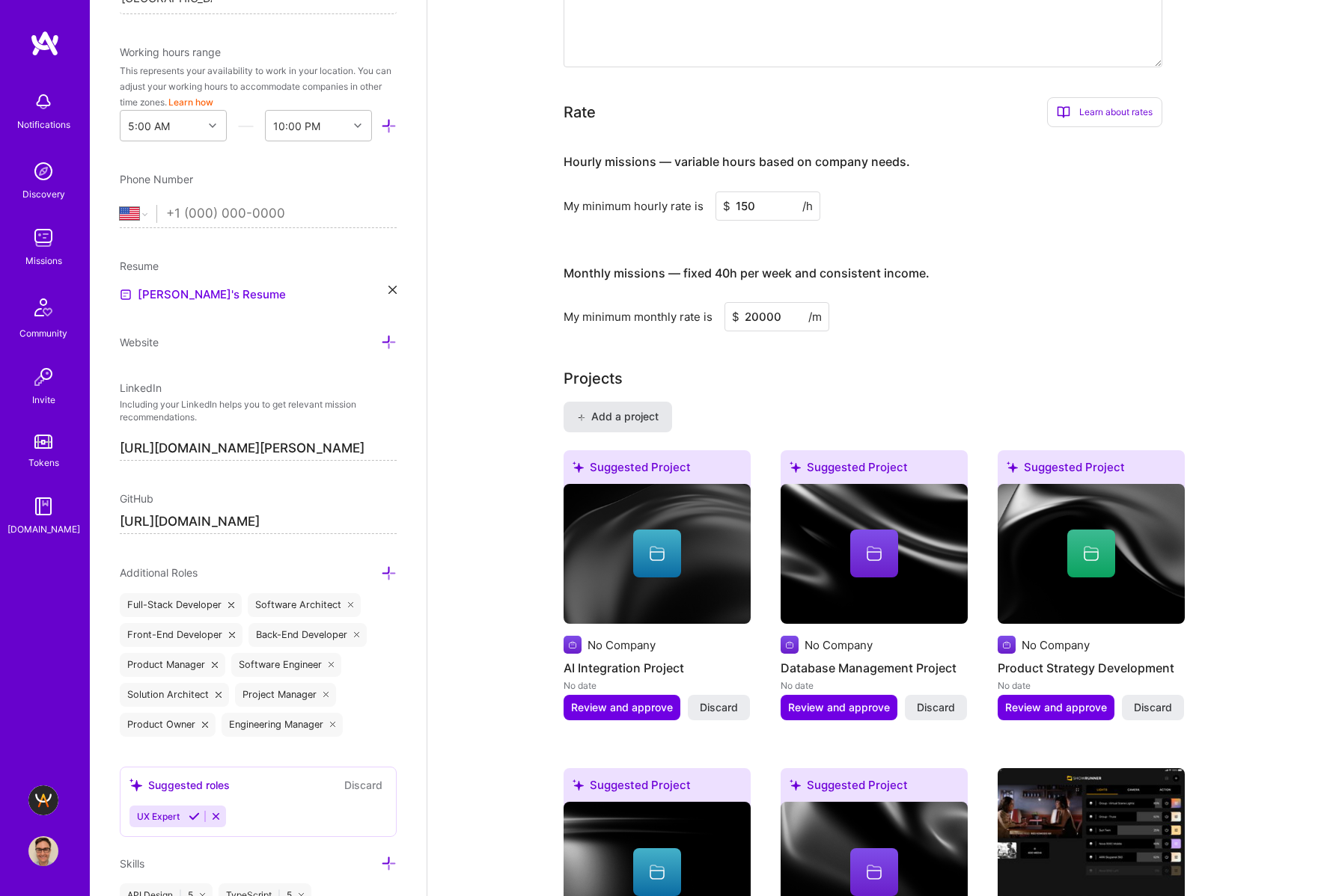
click at [632, 418] on span "Add a project" at bounding box center [617, 417] width 82 height 15
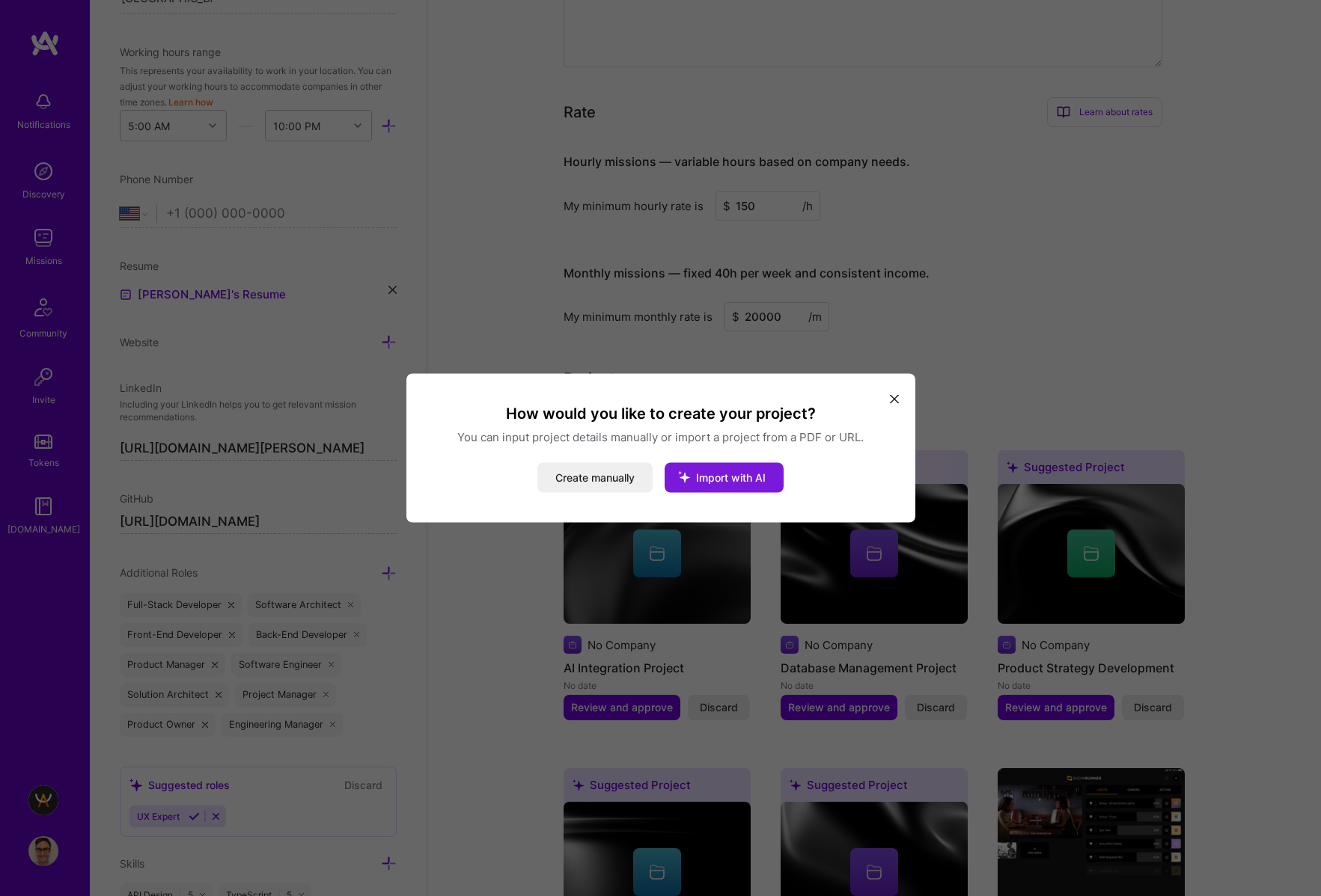
click at [757, 470] on button "Import with AI" at bounding box center [724, 478] width 119 height 30
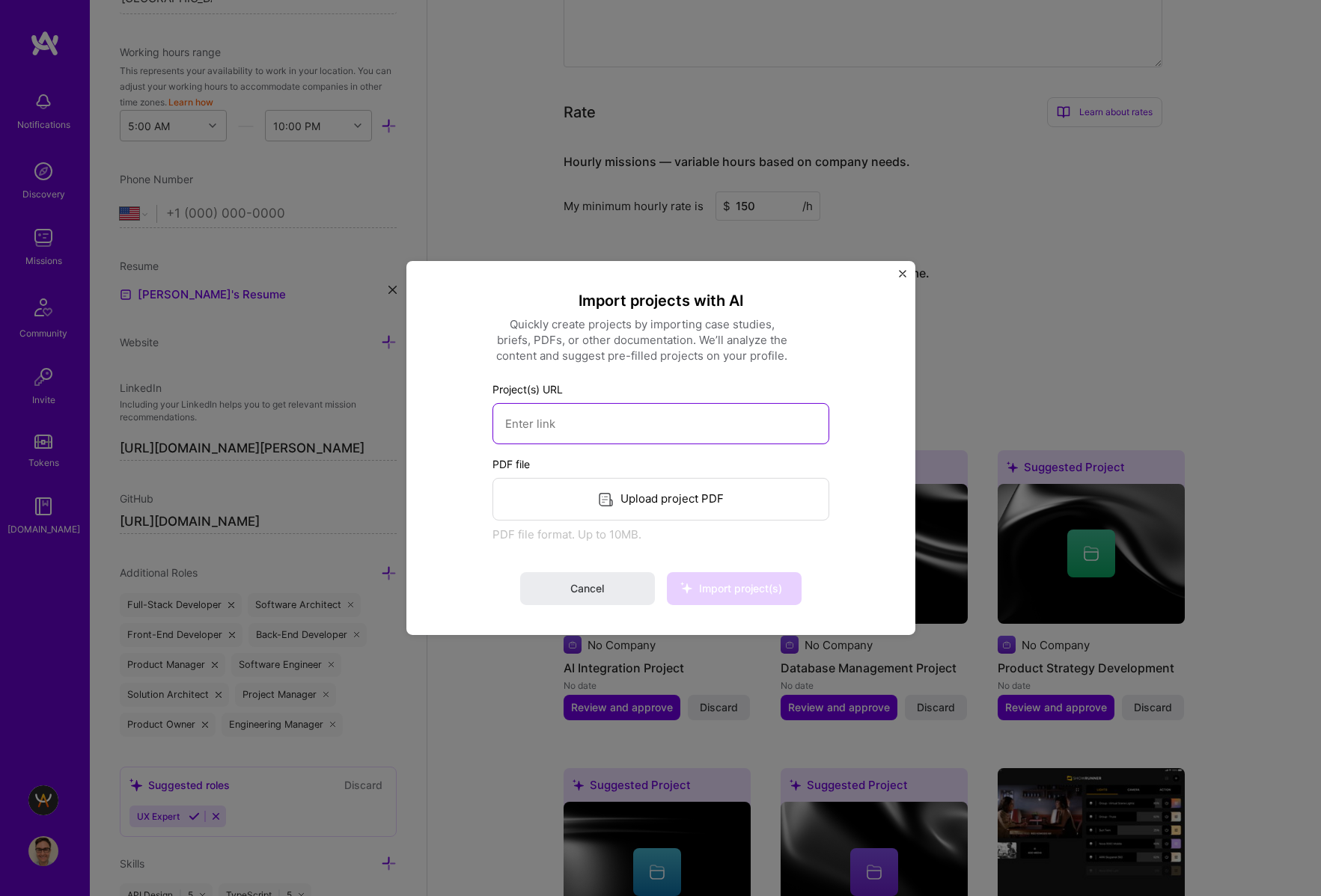
click at [560, 424] on input at bounding box center [661, 424] width 337 height 41
paste input "[URL]"
type input "[URL]"
click at [776, 587] on span "Import project(s)" at bounding box center [740, 588] width 83 height 13
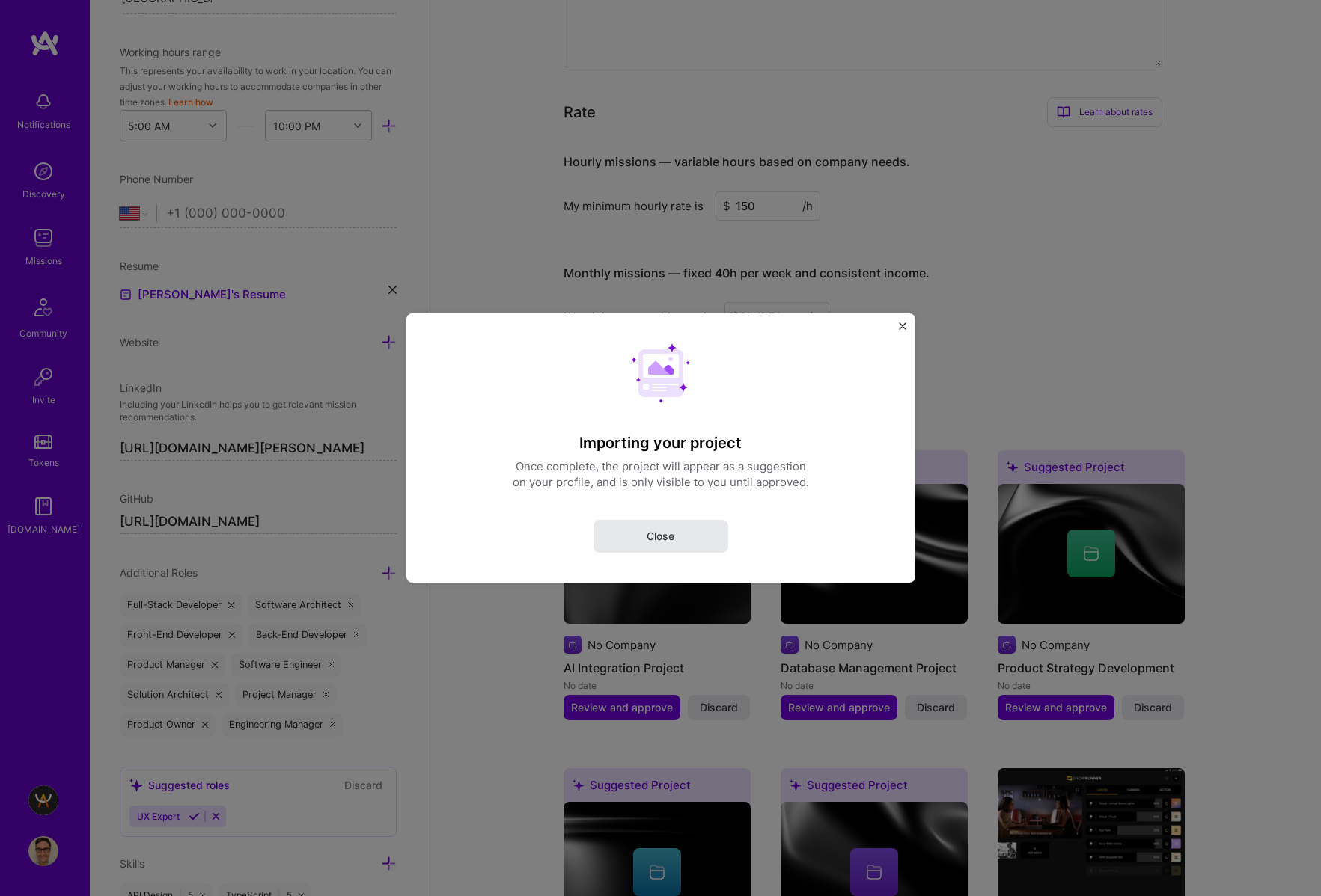
click at [690, 536] on button "Close" at bounding box center [660, 536] width 135 height 33
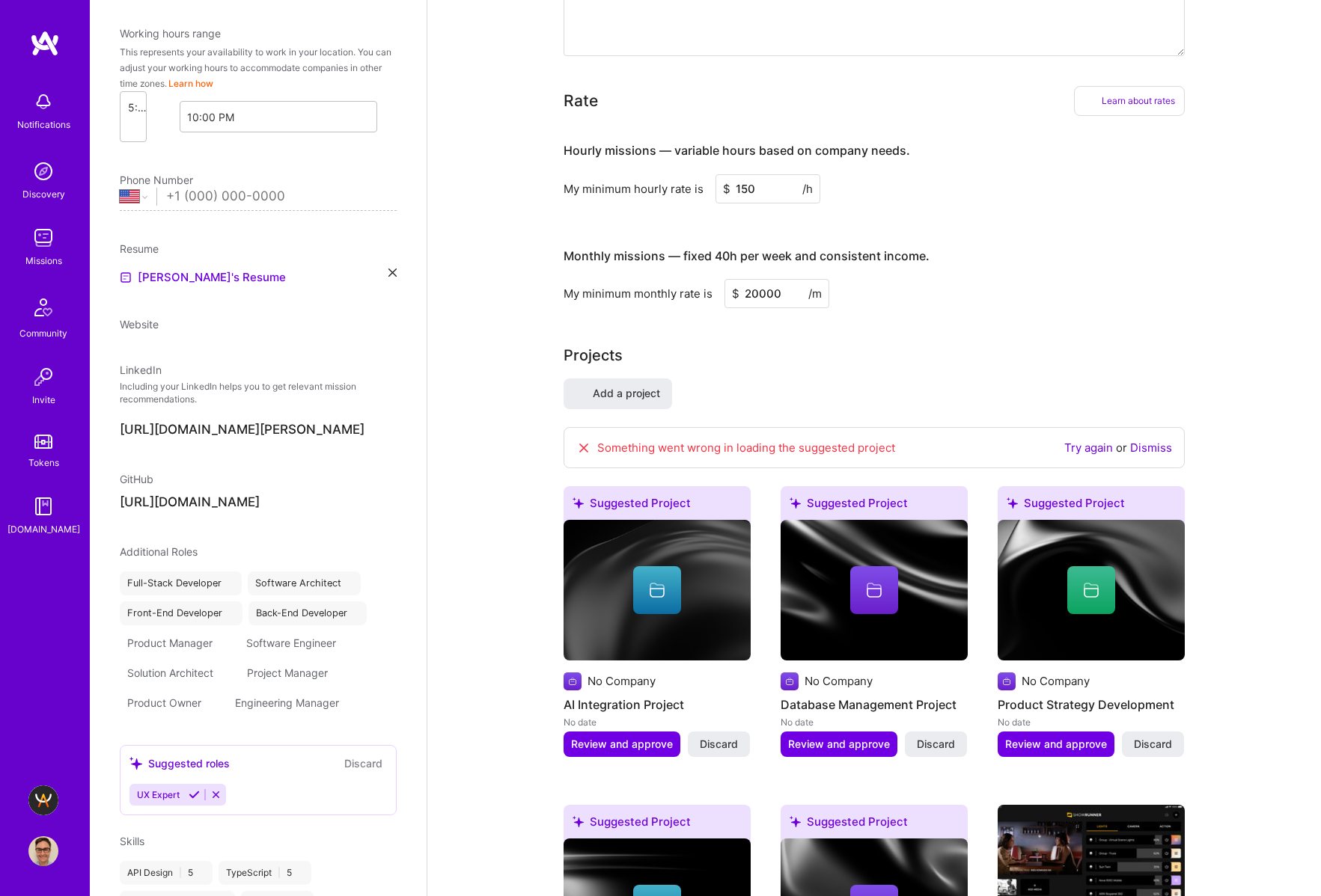
select select "US"
select select "Right Now"
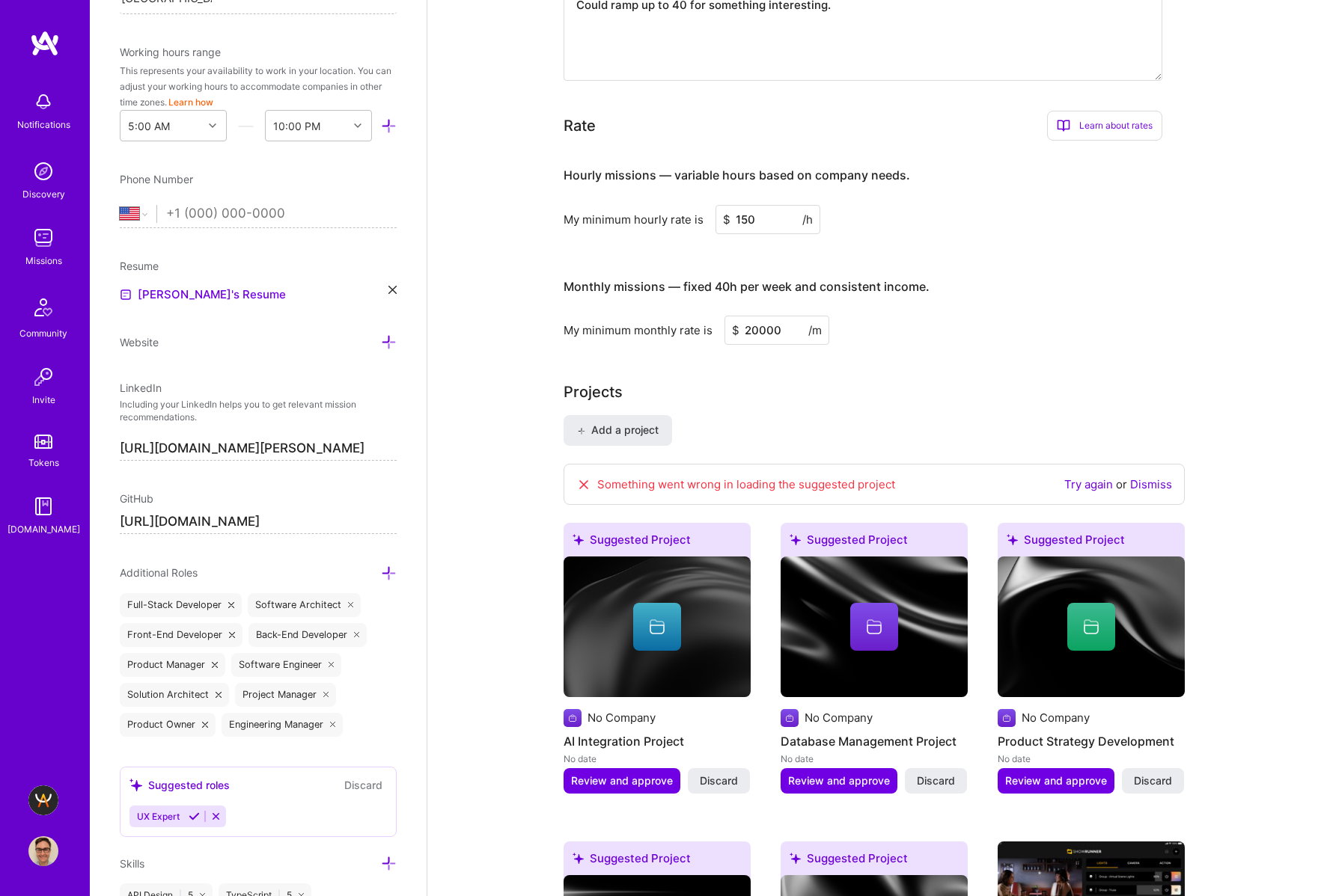
scroll to position [724, 0]
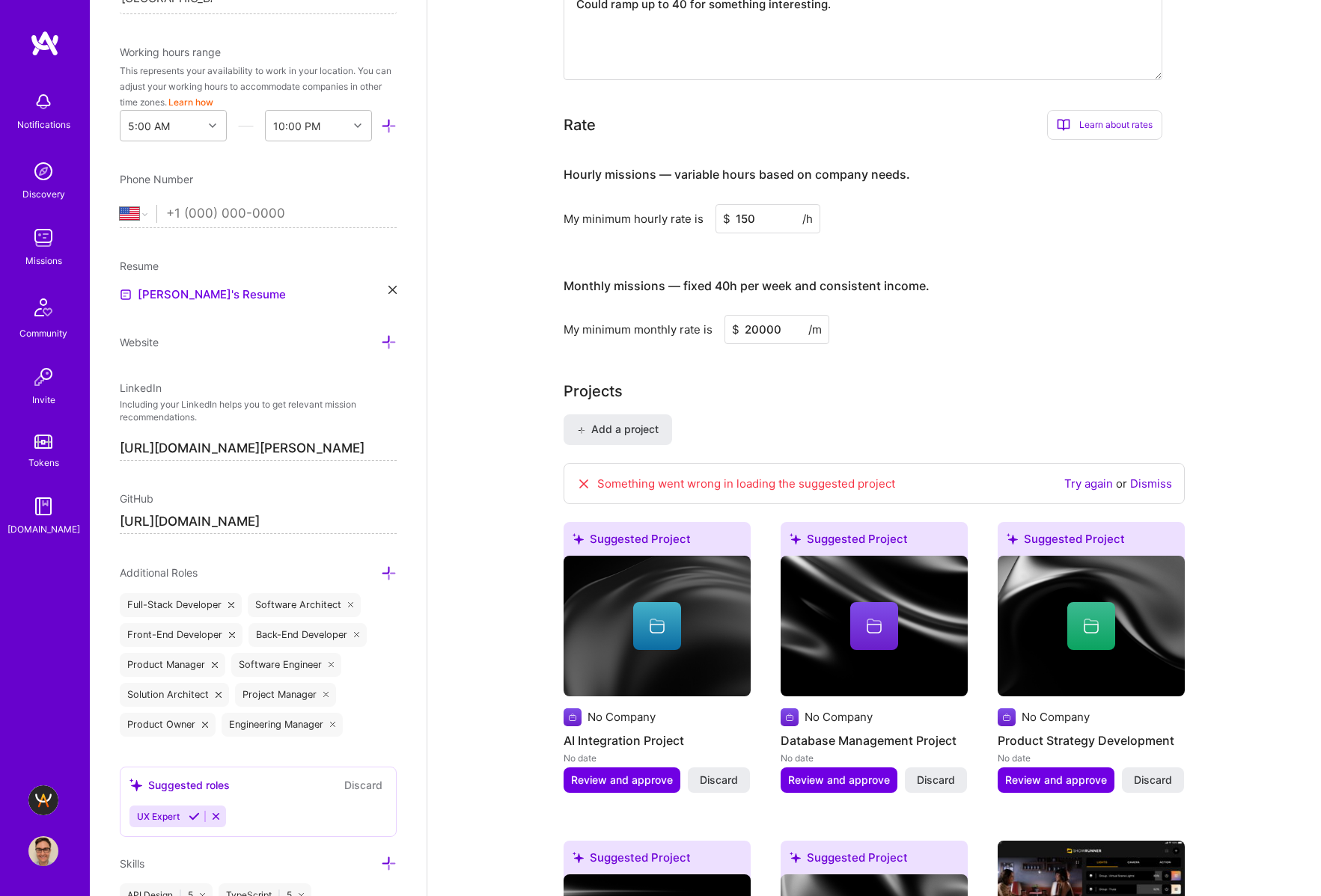
click at [1087, 484] on link "Try again" at bounding box center [1089, 483] width 49 height 14
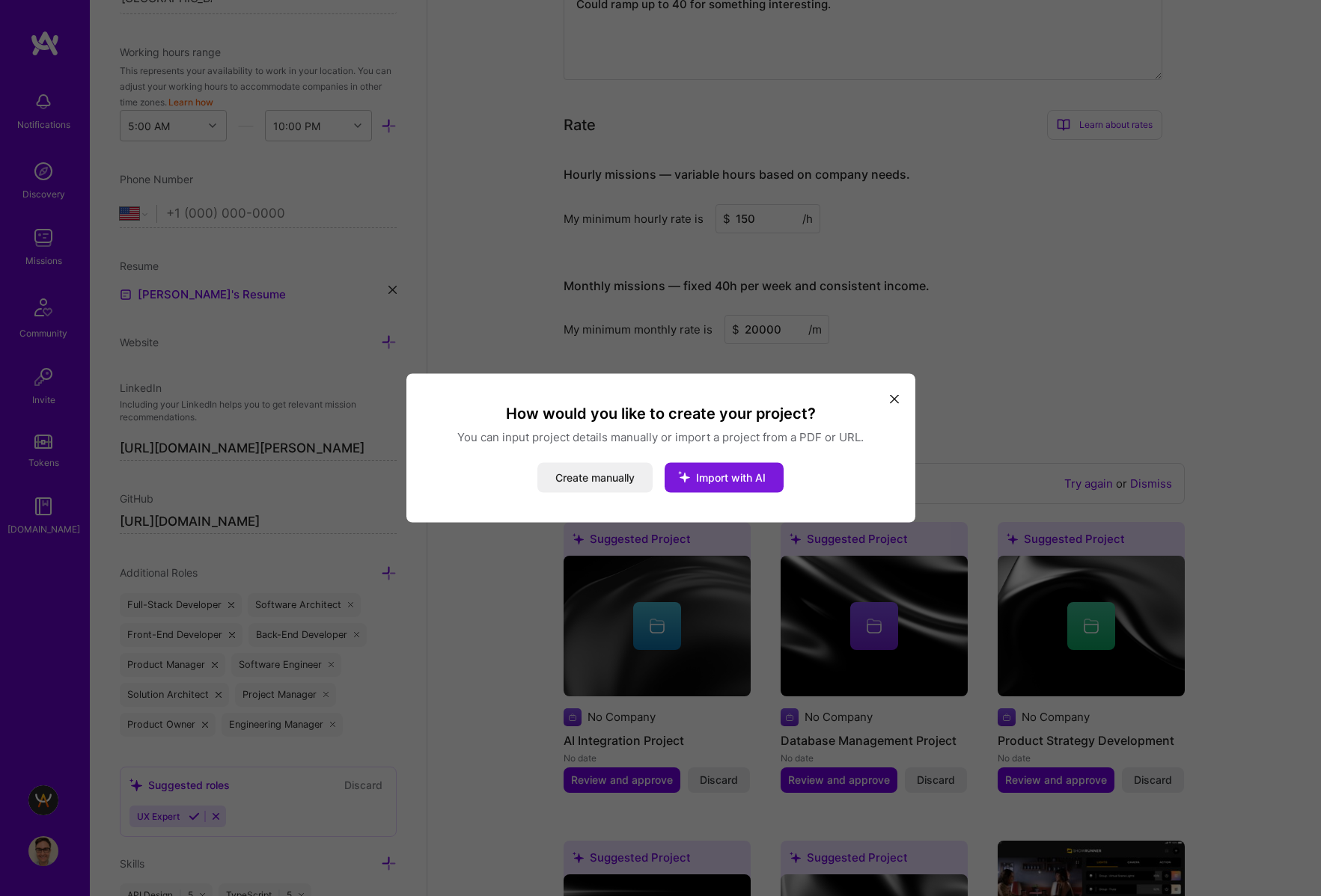
click at [749, 467] on button "Import with AI" at bounding box center [724, 478] width 119 height 30
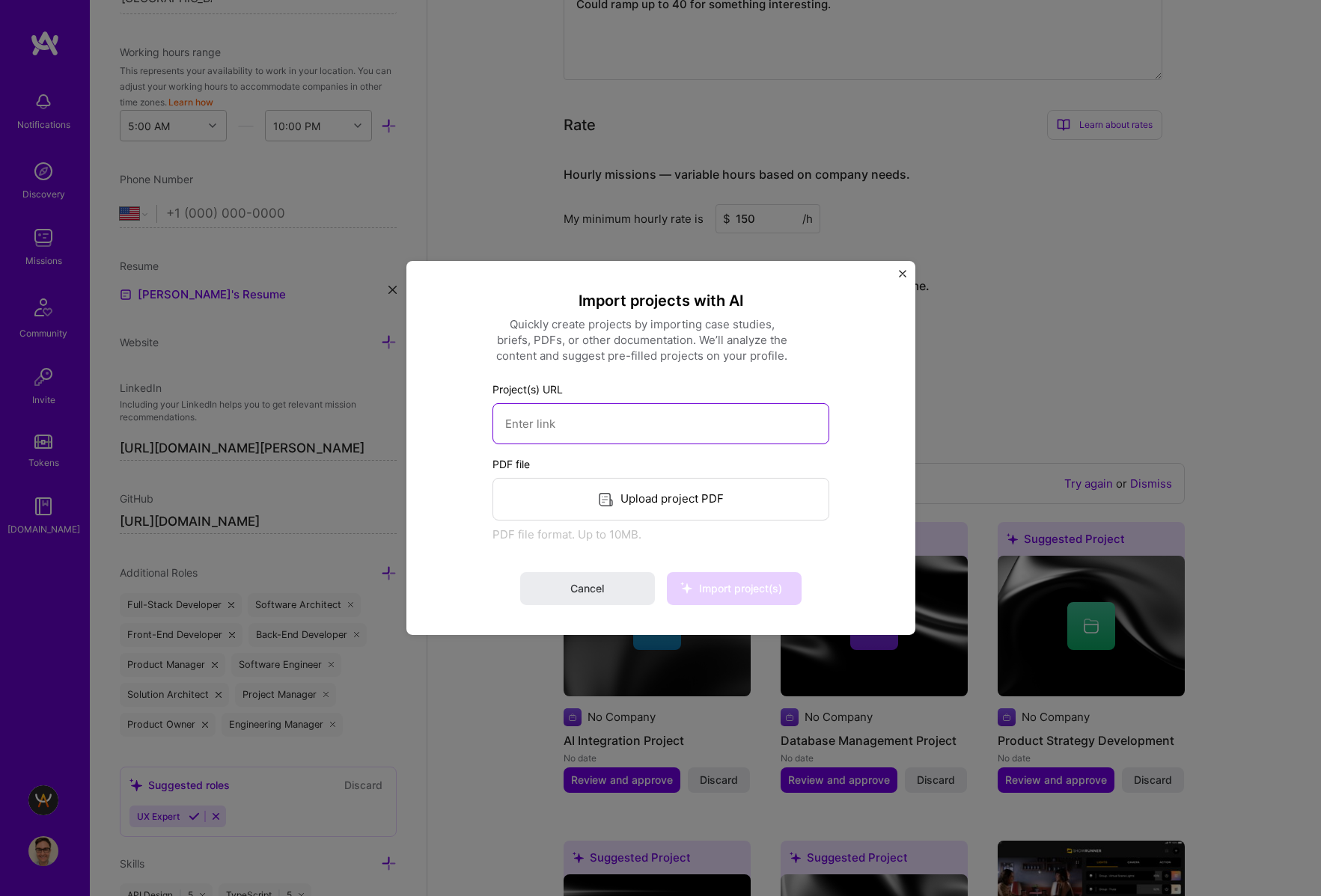
click at [664, 421] on input at bounding box center [661, 424] width 337 height 41
paste input "[URL]"
type input "[URL]"
click at [762, 590] on span "Import project(s)" at bounding box center [740, 588] width 83 height 13
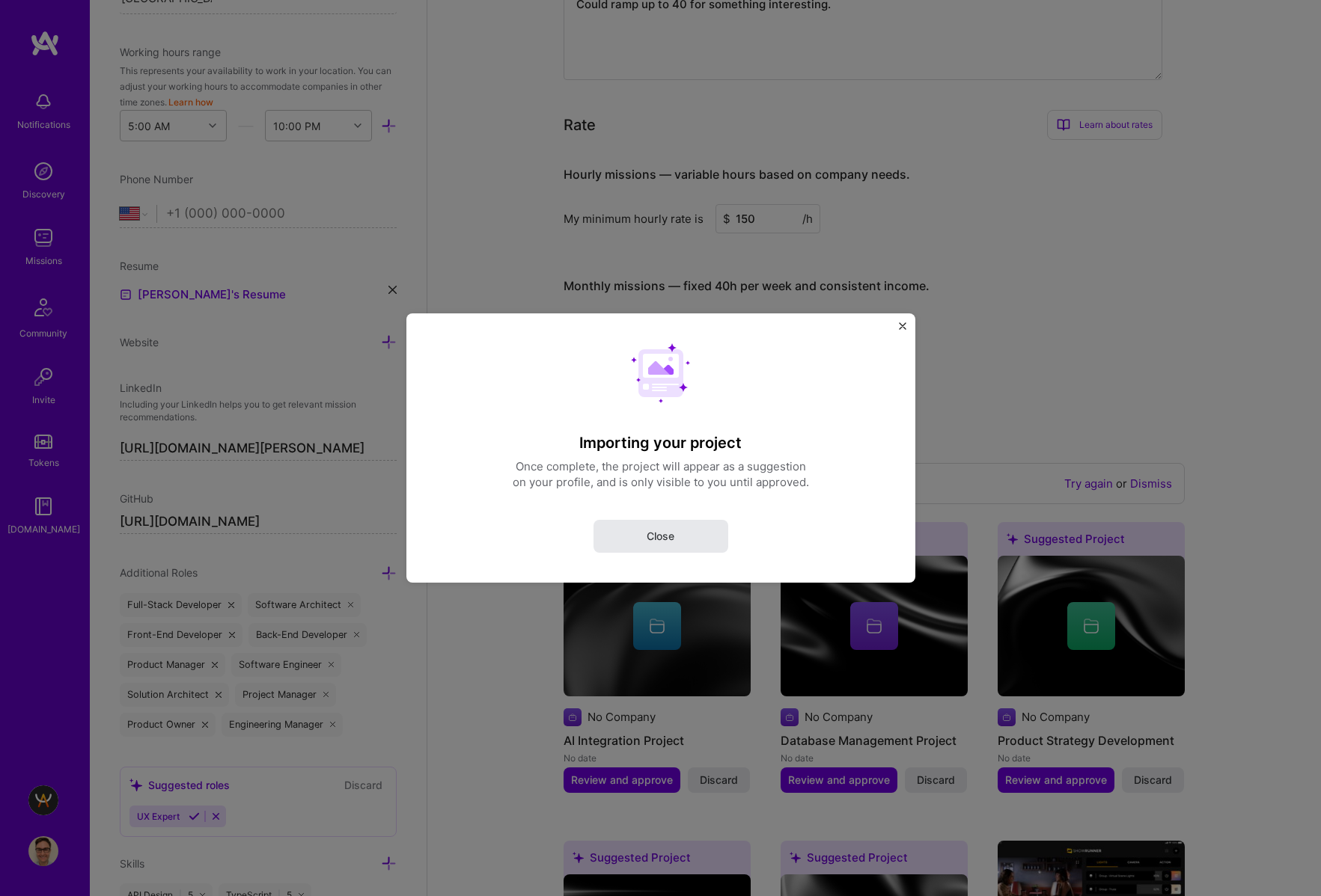
click at [701, 539] on button "Close" at bounding box center [660, 536] width 135 height 33
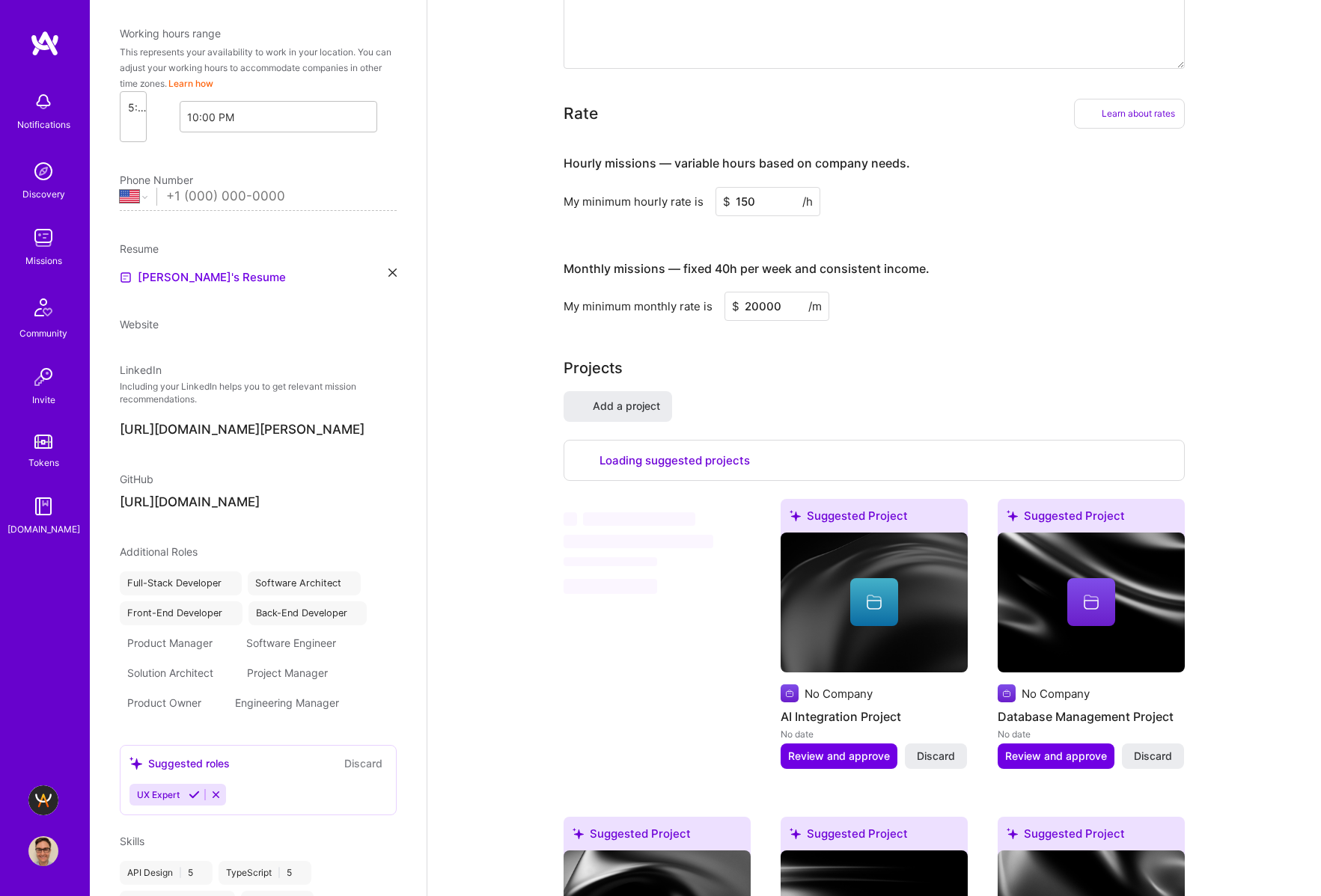
select select "US"
select select "Right Now"
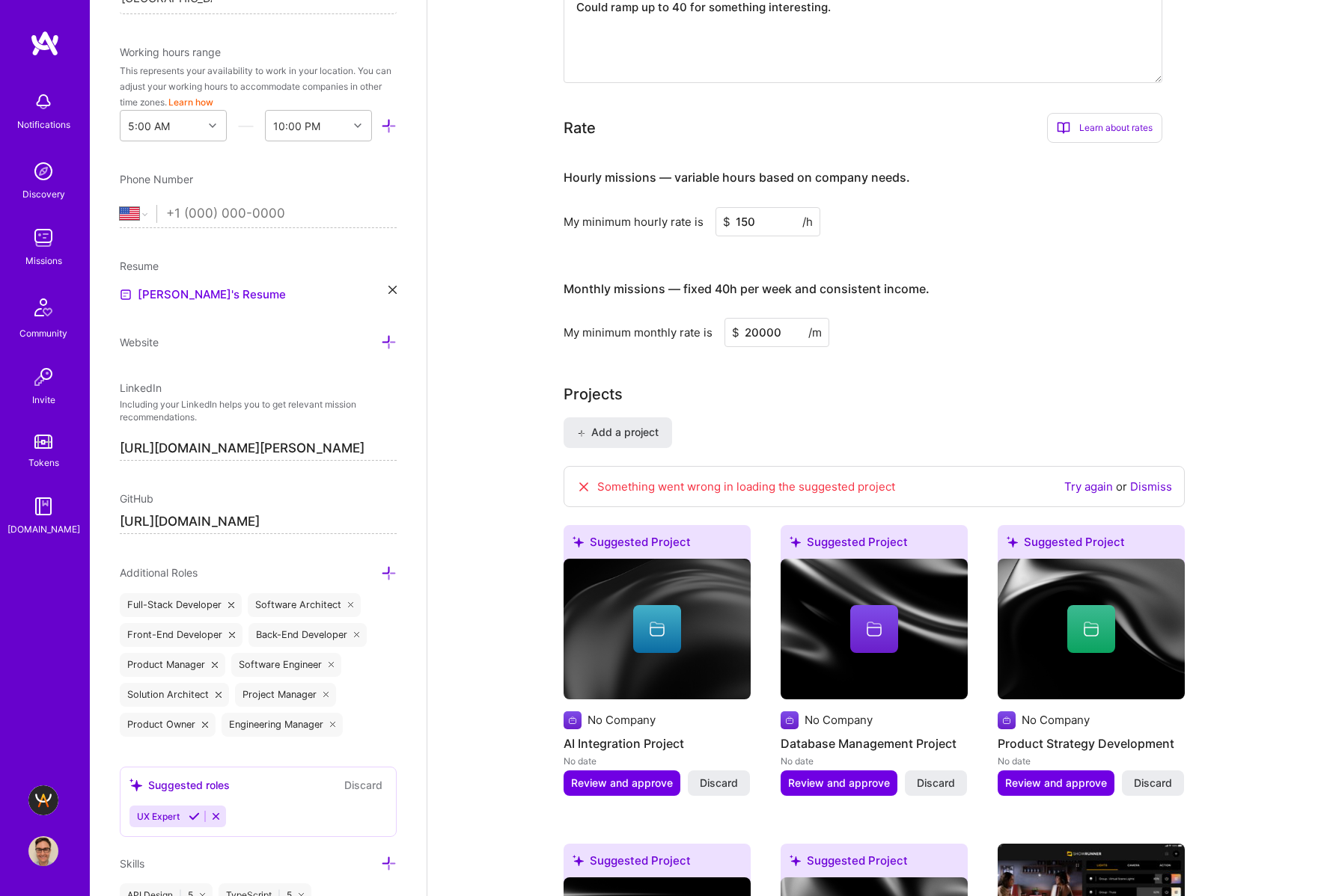
scroll to position [758, 0]
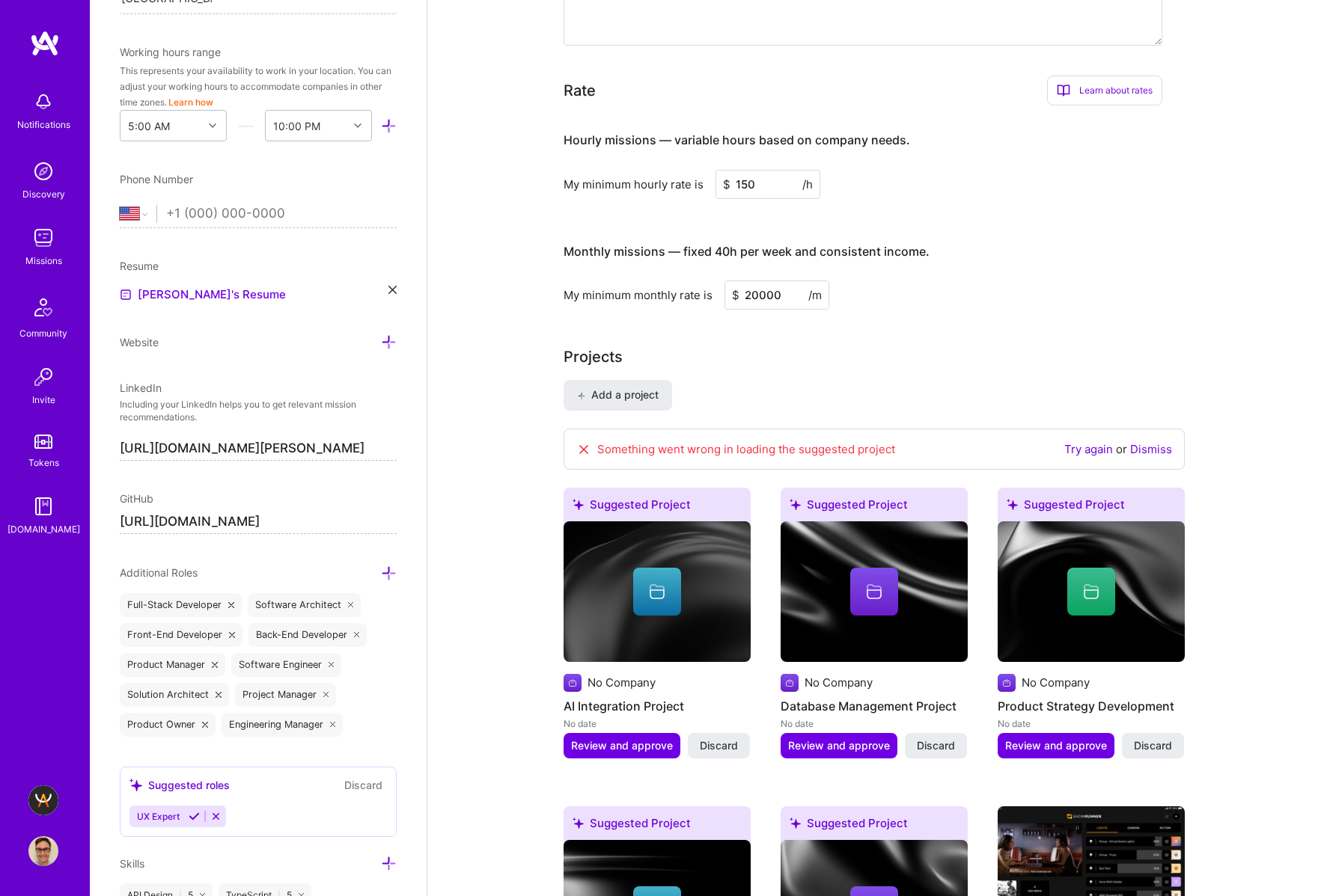
click at [1060, 402] on div "Add a project Something went wrong in loading the suggested project Try again o…" at bounding box center [874, 879] width 621 height 999
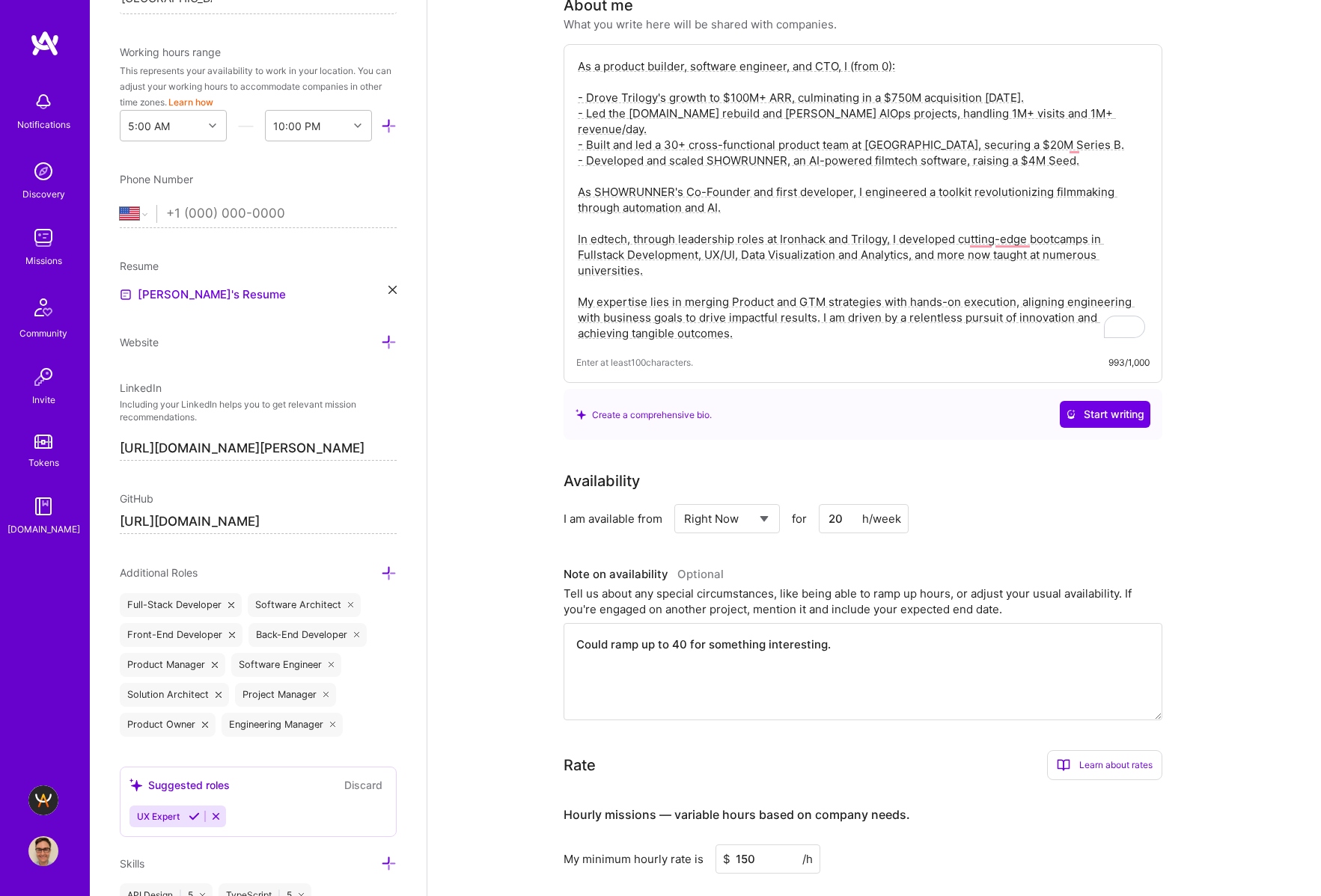
scroll to position [0, 0]
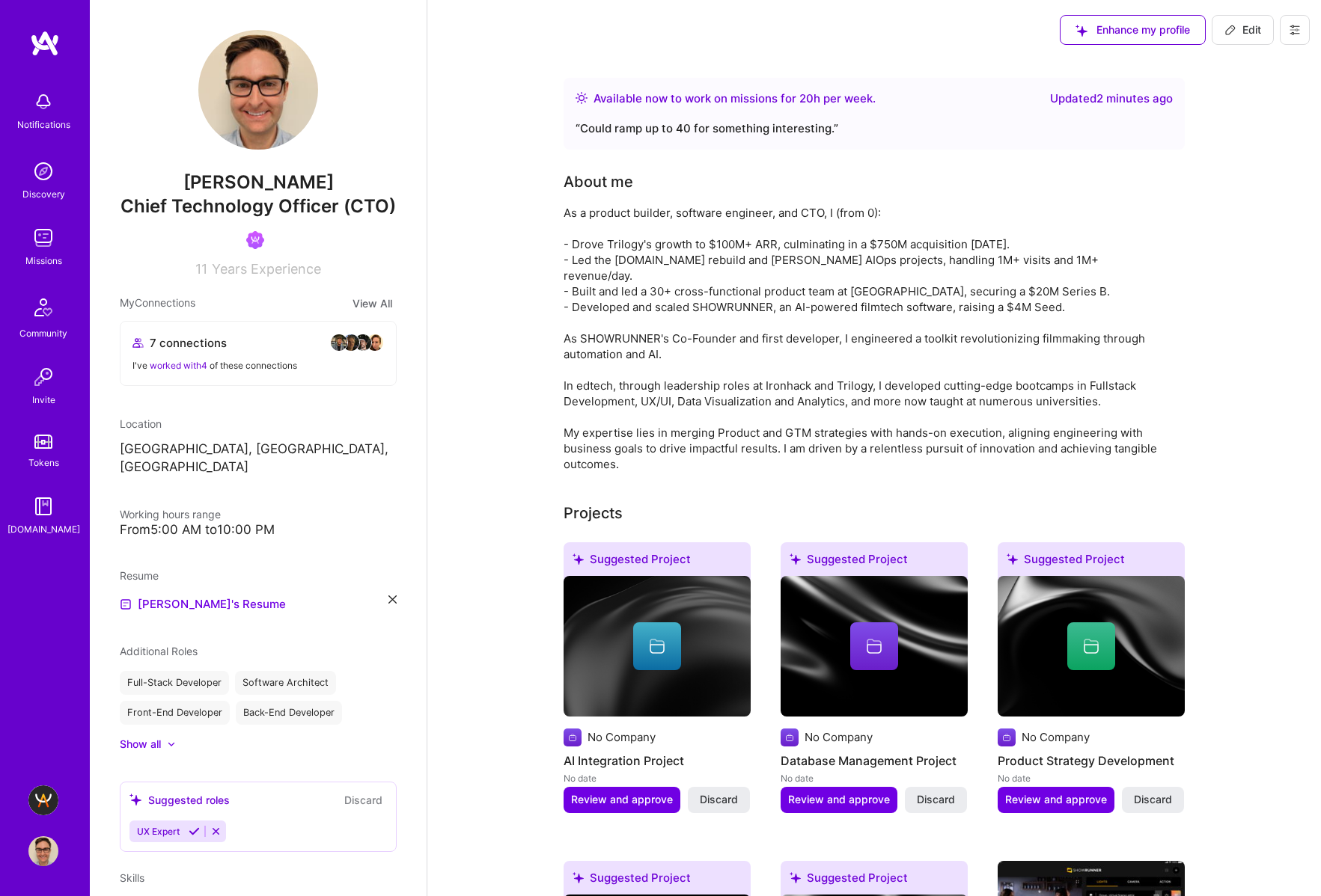
click at [1237, 31] on span "Edit" at bounding box center [1242, 30] width 37 height 15
select select "US"
select select "Right Now"
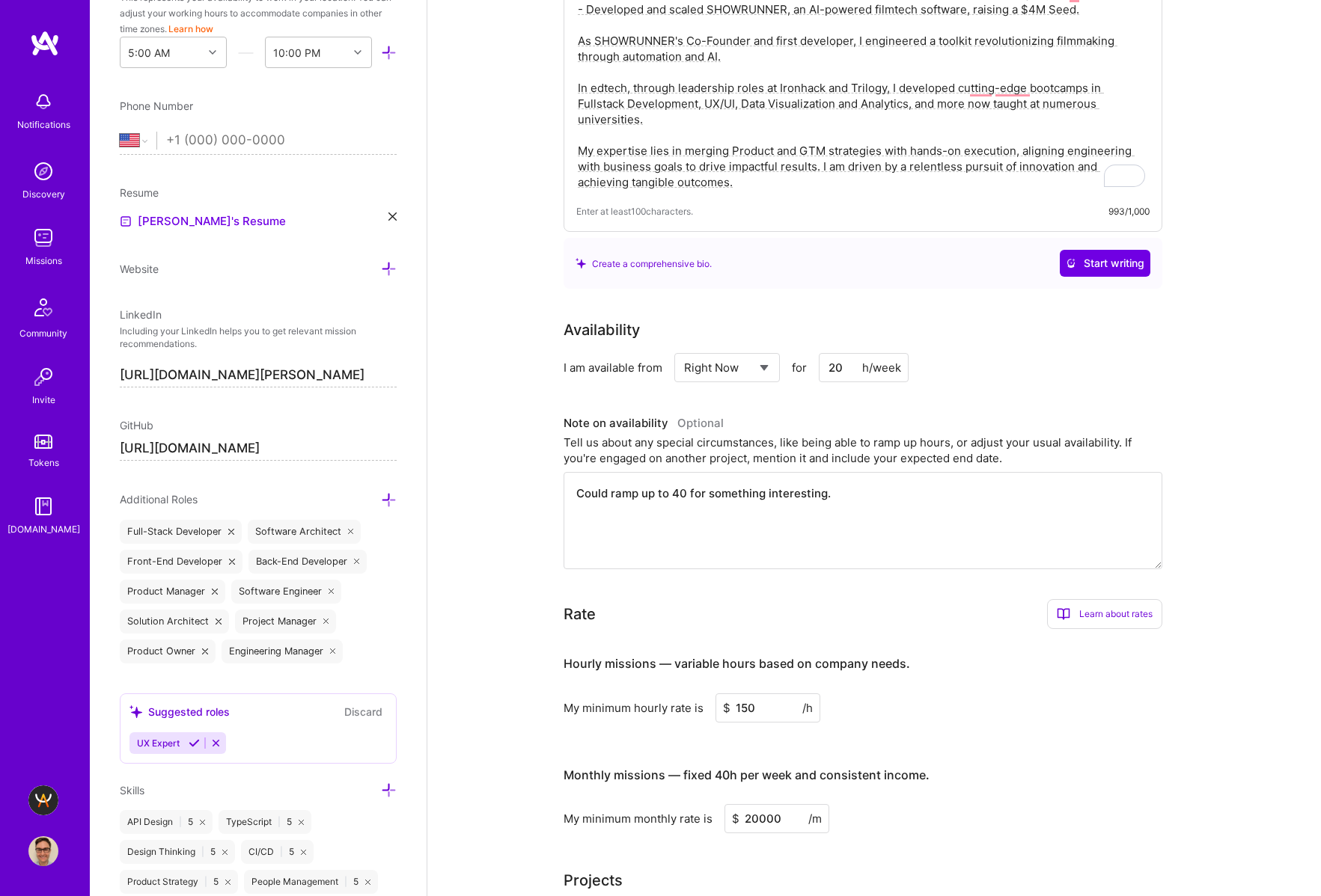
scroll to position [370, 0]
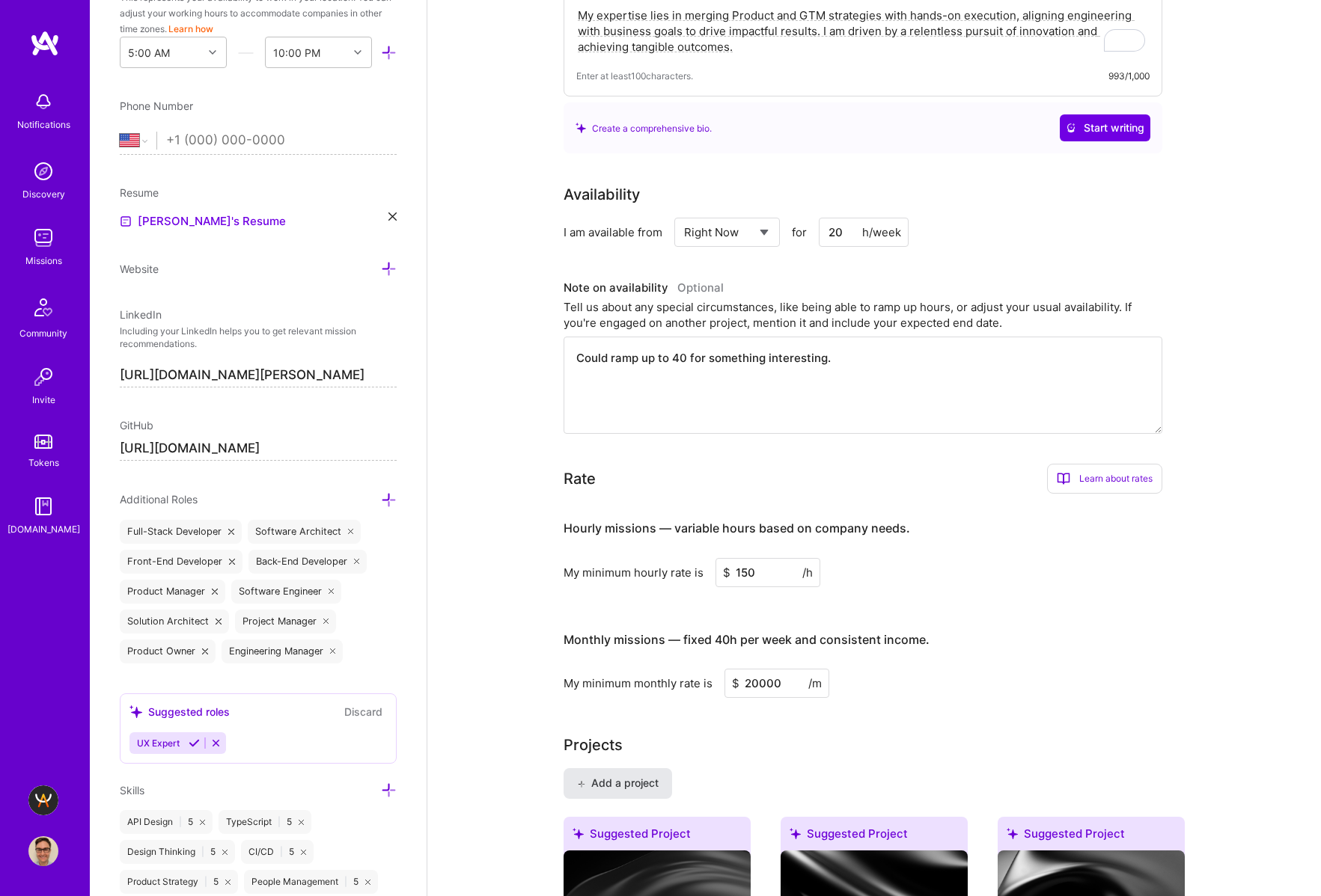
click at [649, 798] on button "Add a project" at bounding box center [617, 782] width 108 height 30
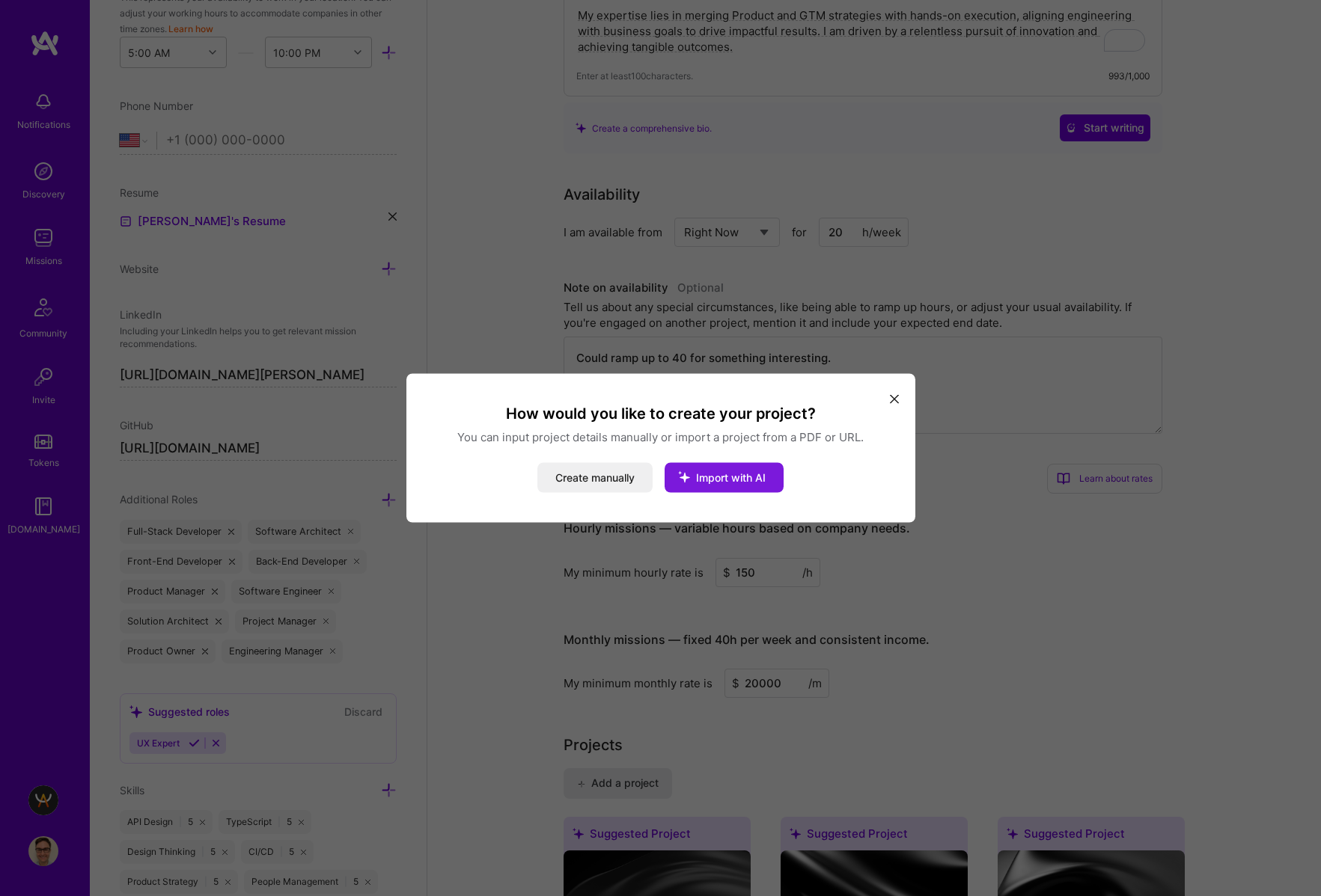
click at [751, 477] on span "Import with AI" at bounding box center [730, 477] width 69 height 13
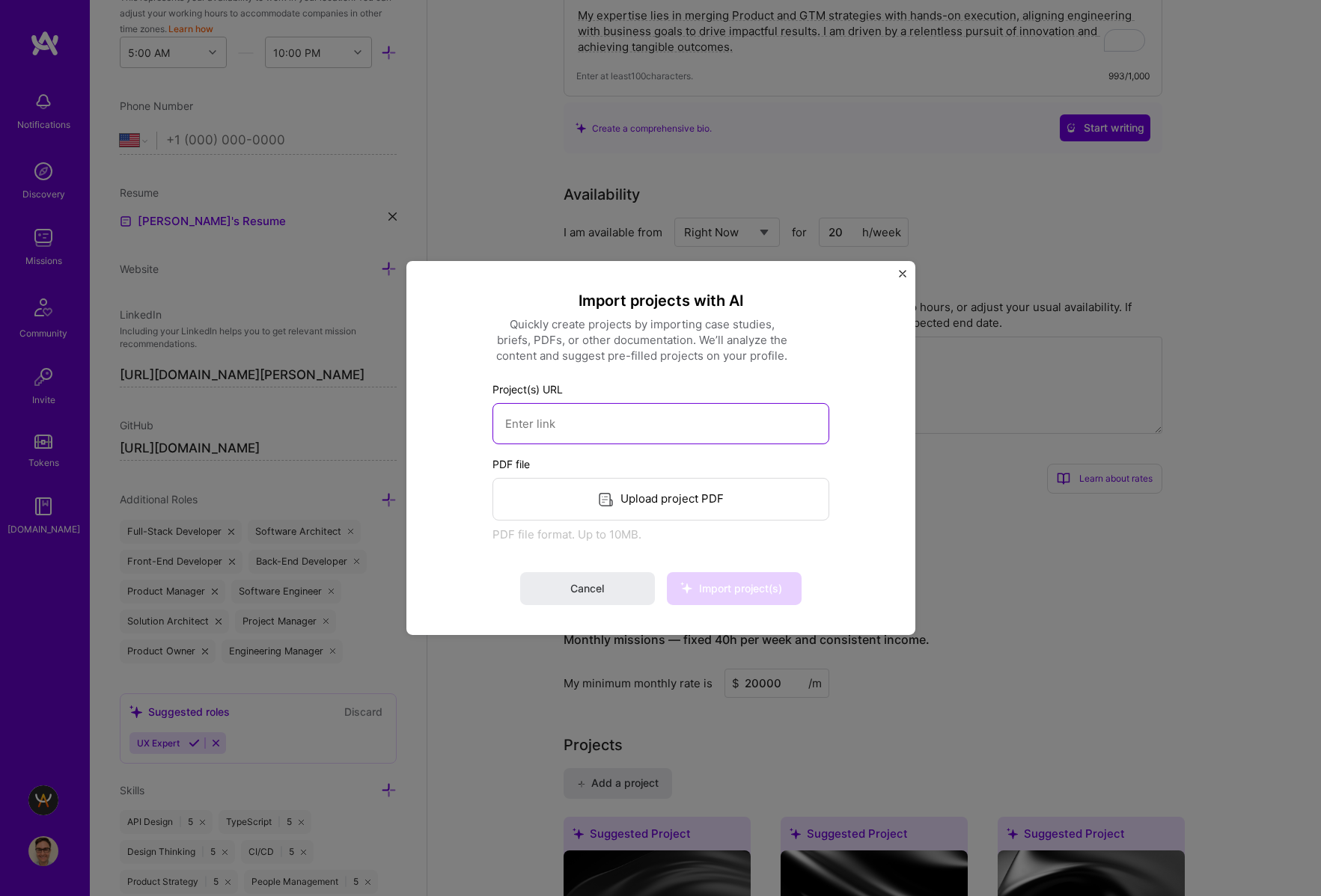
click at [650, 421] on input at bounding box center [661, 424] width 337 height 41
paste input "[URL]"
type input "[URL]"
click at [757, 586] on span "Import project(s)" at bounding box center [740, 588] width 83 height 13
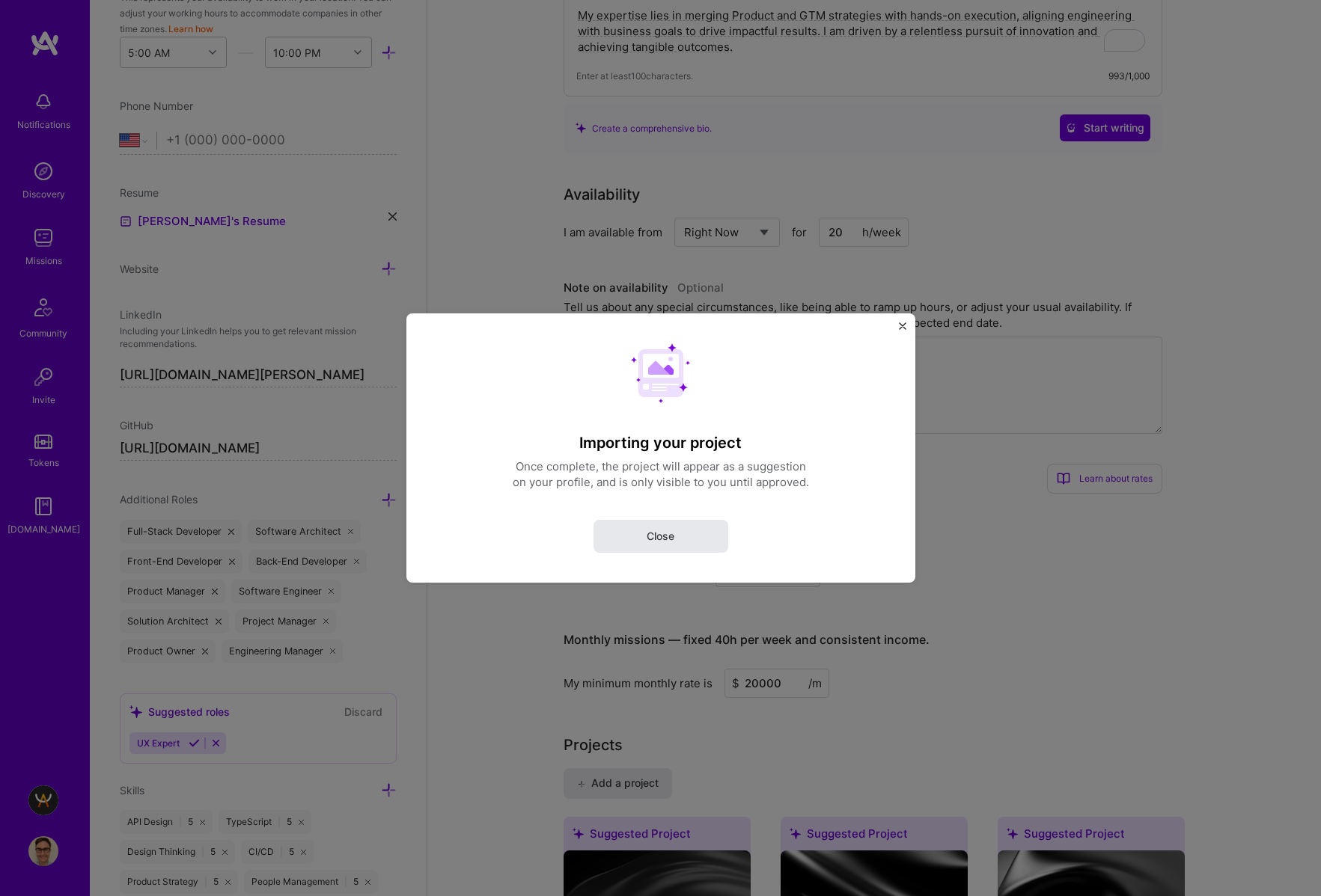
click at [706, 540] on button "Close" at bounding box center [660, 536] width 135 height 33
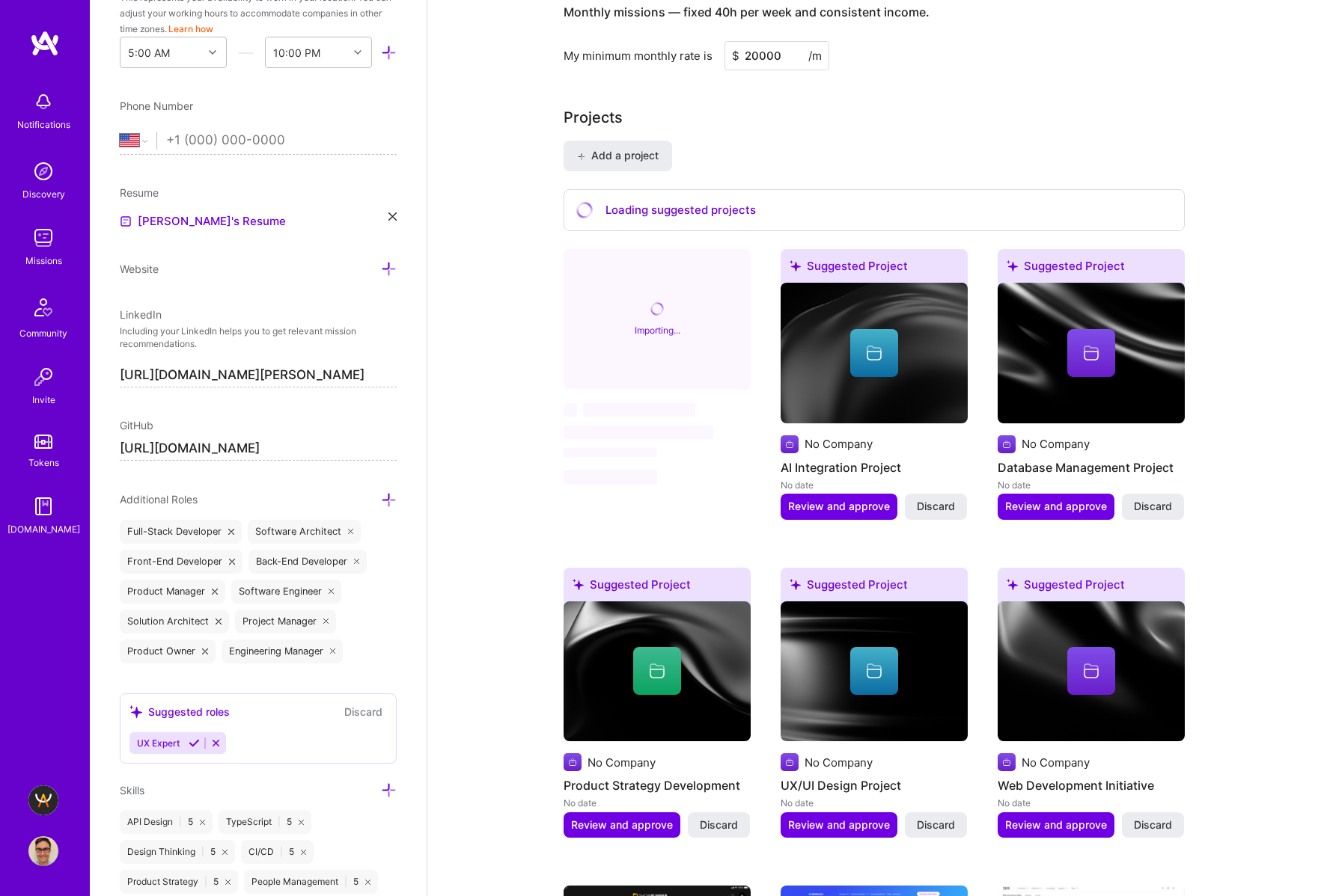
scroll to position [1000, 0]
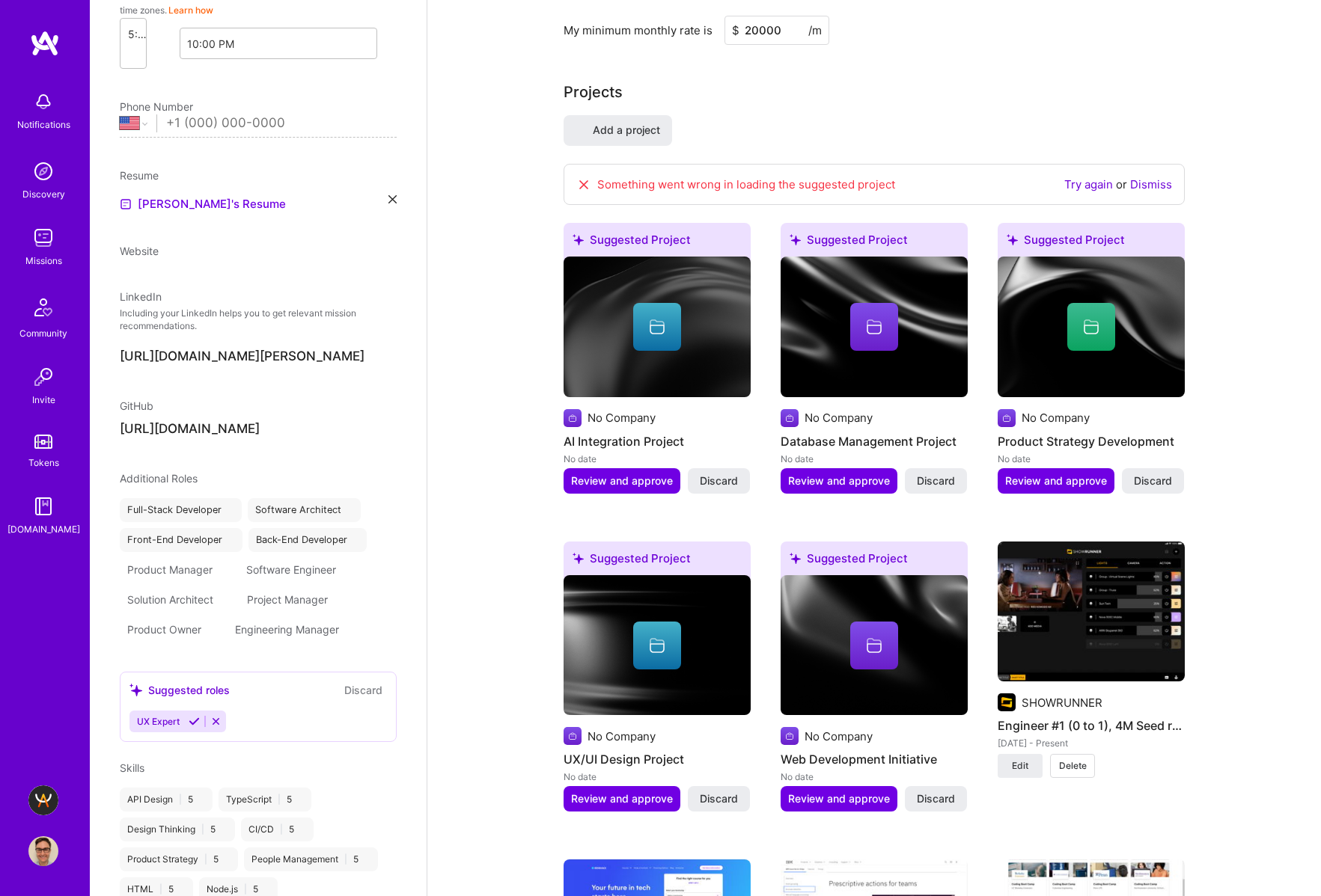
select select "US"
select select "Right Now"
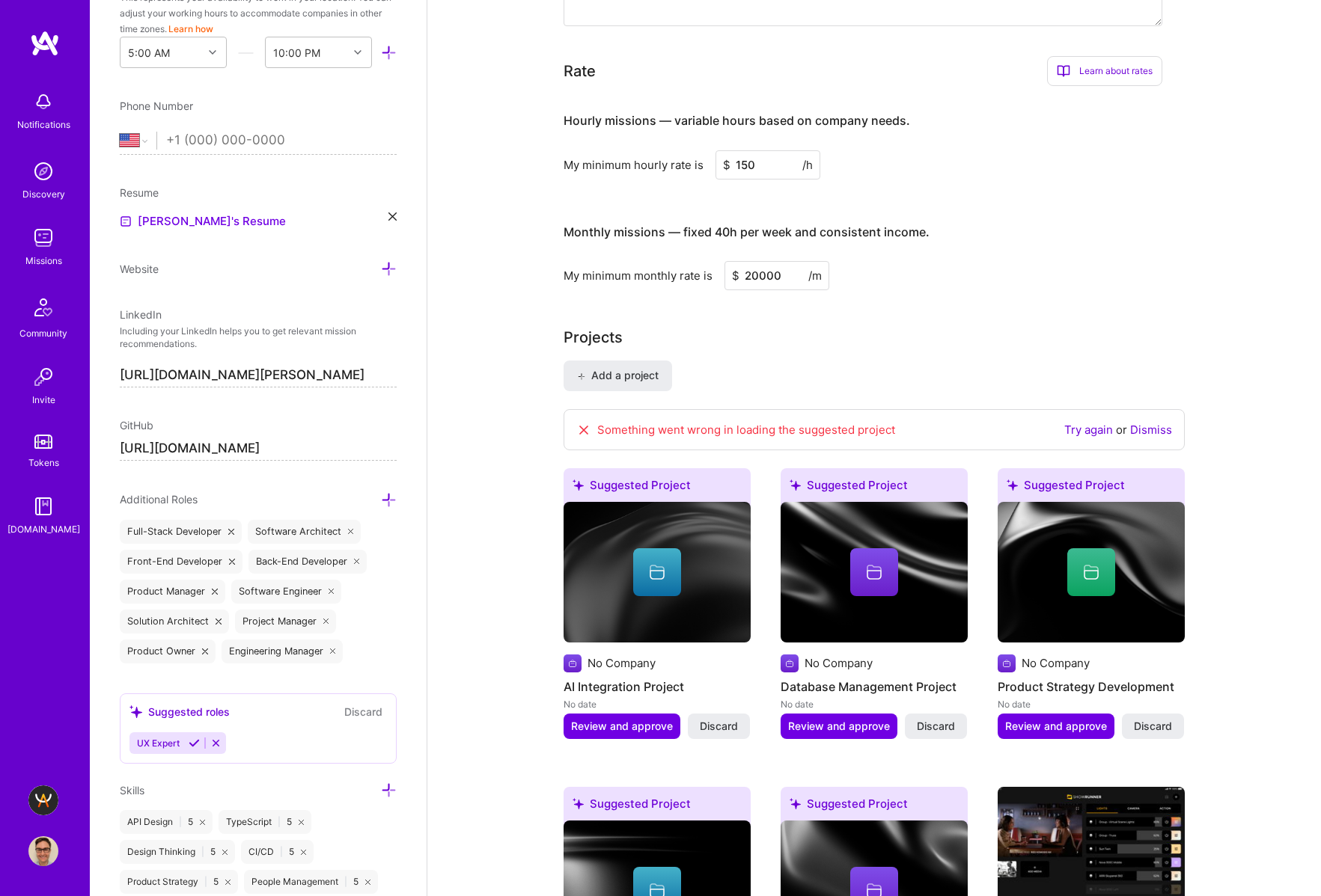
scroll to position [789, 0]
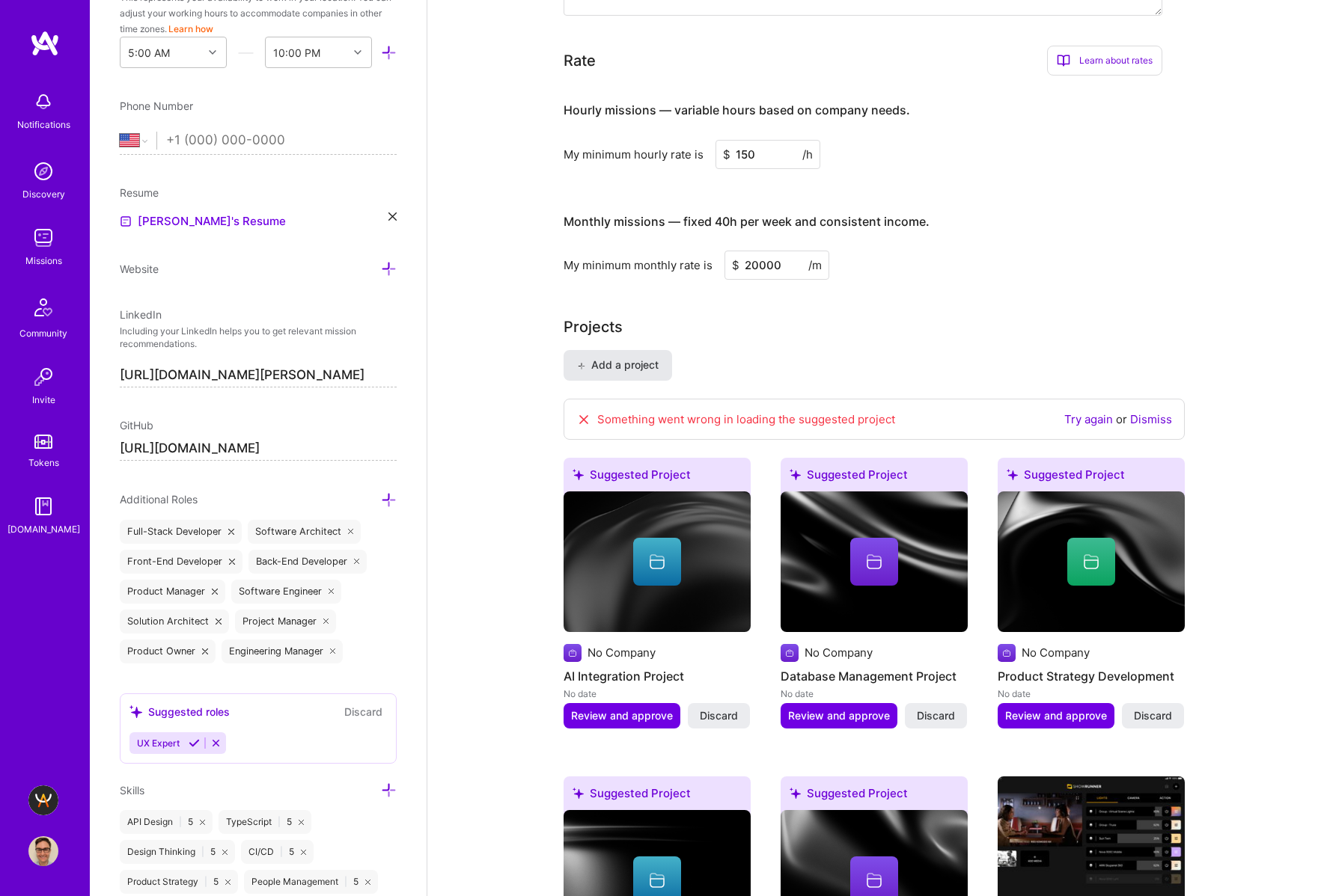
click at [642, 372] on span "Add a project" at bounding box center [617, 365] width 82 height 15
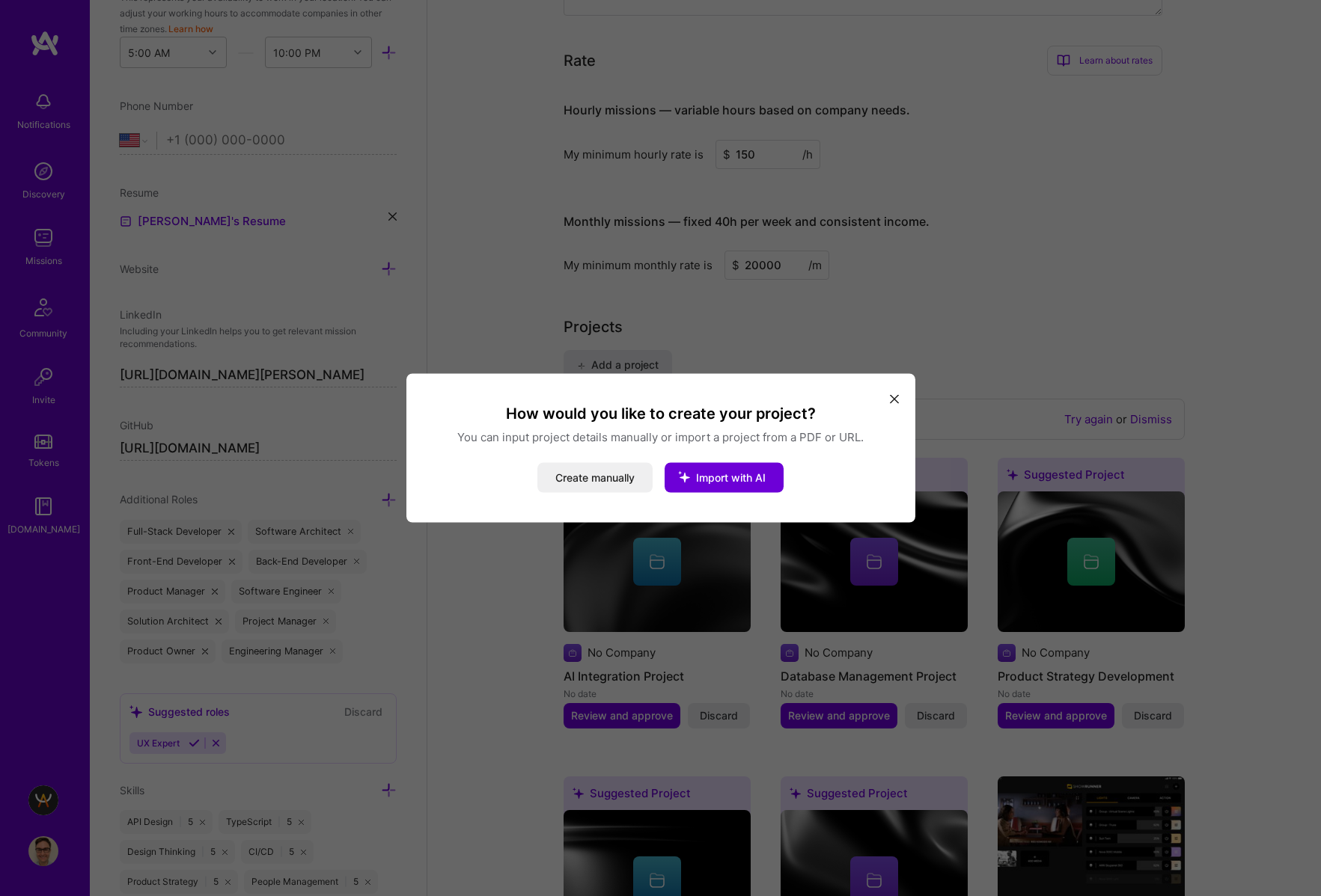
click at [591, 458] on div "How would you like to create your project? You can input project details manual…" at bounding box center [661, 448] width 473 height 89
click at [588, 469] on button "Create manually" at bounding box center [595, 478] width 115 height 30
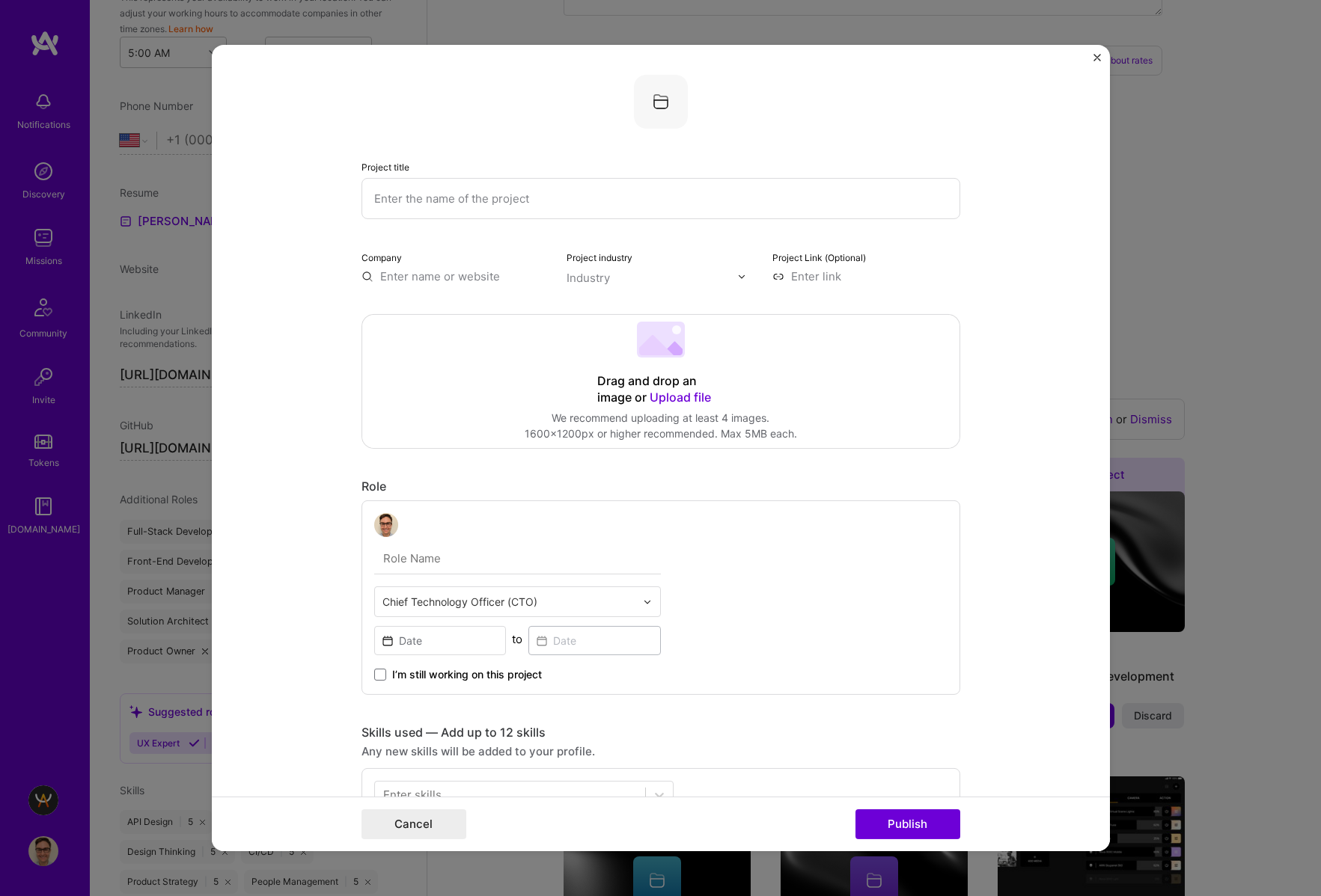
click at [560, 189] on input "text" at bounding box center [660, 199] width 598 height 41
type input "ICD Codes AI"
click at [646, 270] on input "text" at bounding box center [652, 277] width 171 height 16
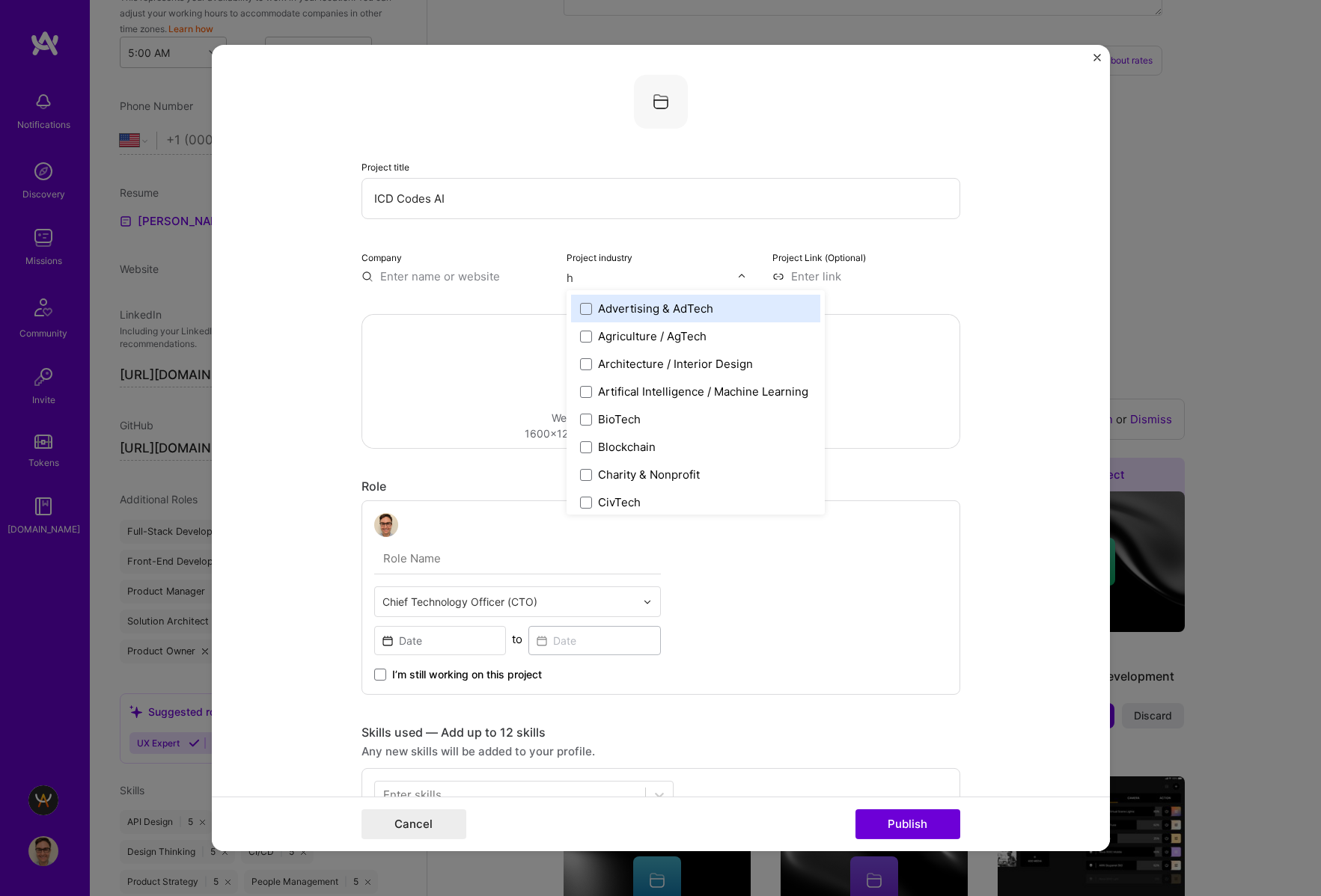
type input "he"
click at [630, 315] on div "Healthcare" at bounding box center [627, 309] width 58 height 16
click at [936, 267] on div "Project Link (Optional)" at bounding box center [866, 267] width 188 height 35
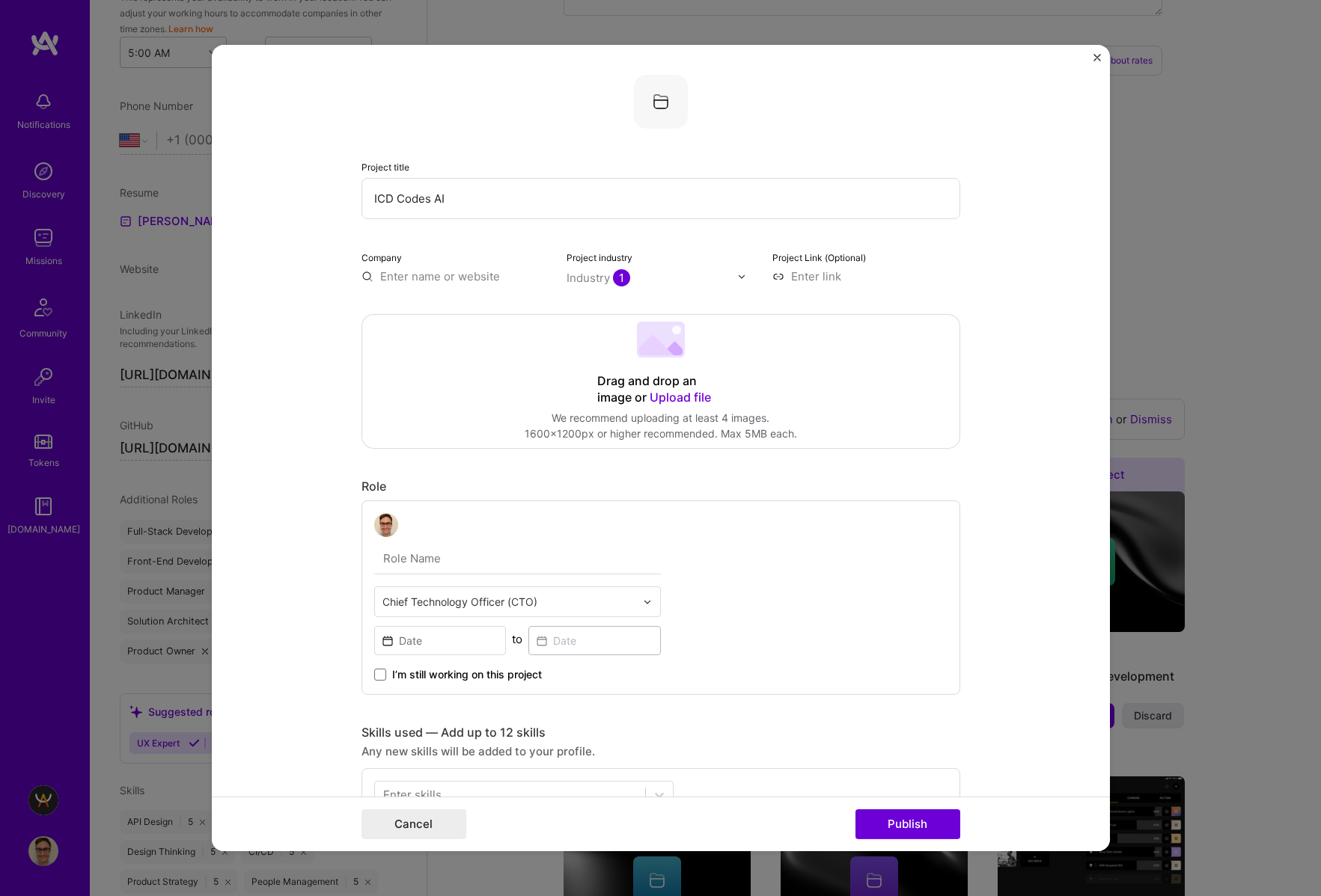
click at [835, 274] on input at bounding box center [866, 276] width 188 height 16
paste input "https://icdcodes.ai/"
type input "https://icdcodes.ai/"
click at [1003, 281] on form "Project title ICD Codes AI Company Project industry Industry 1 Project Link (Op…" at bounding box center [661, 448] width 898 height 806
click at [858, 414] on div "Drag and drop an image or Upload file Upload file We recommend uploading at lea…" at bounding box center [660, 381] width 597 height 133
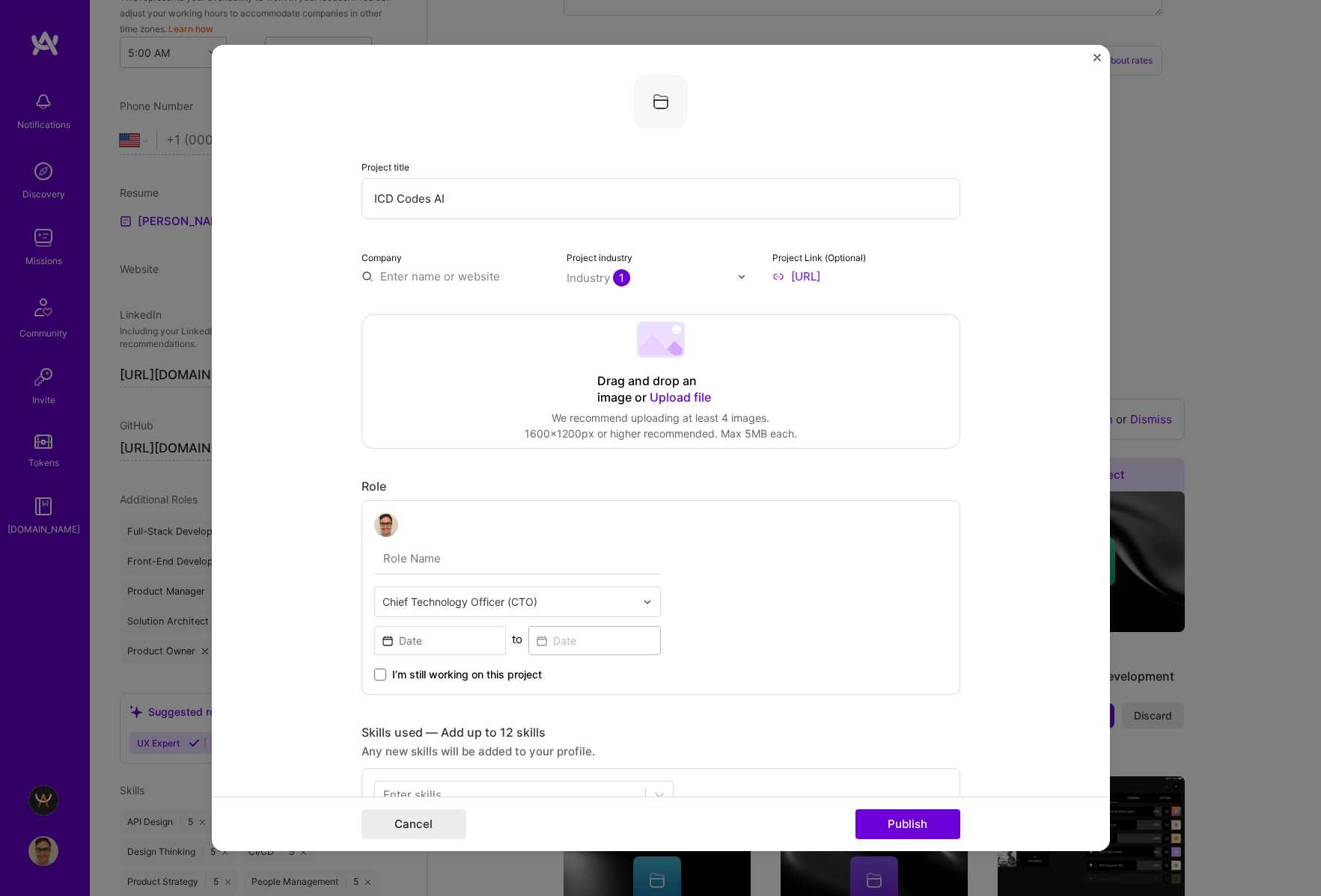
click at [488, 278] on input "text" at bounding box center [455, 276] width 188 height 16
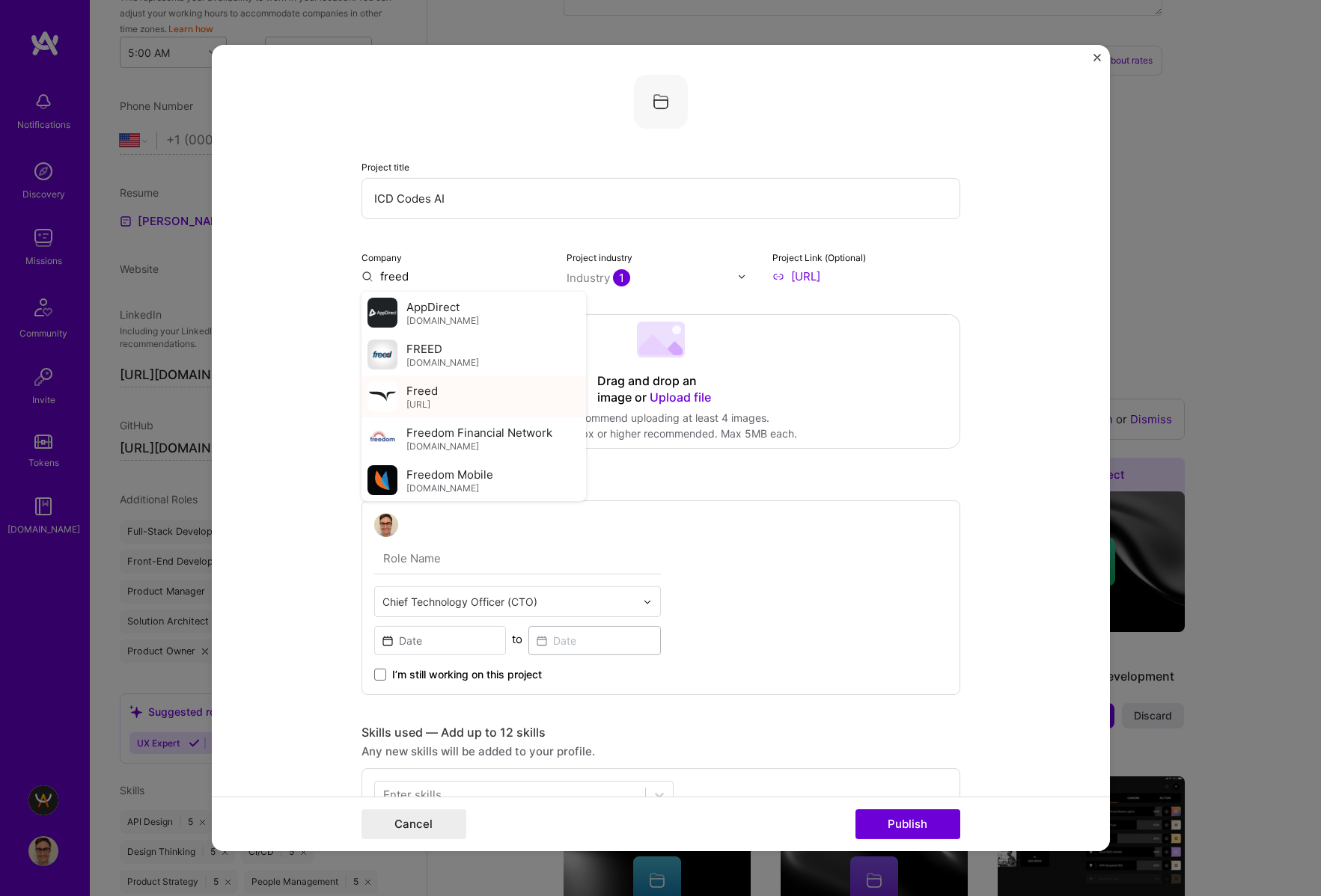
click at [515, 393] on div "Freed getfreed.ai" at bounding box center [473, 396] width 225 height 42
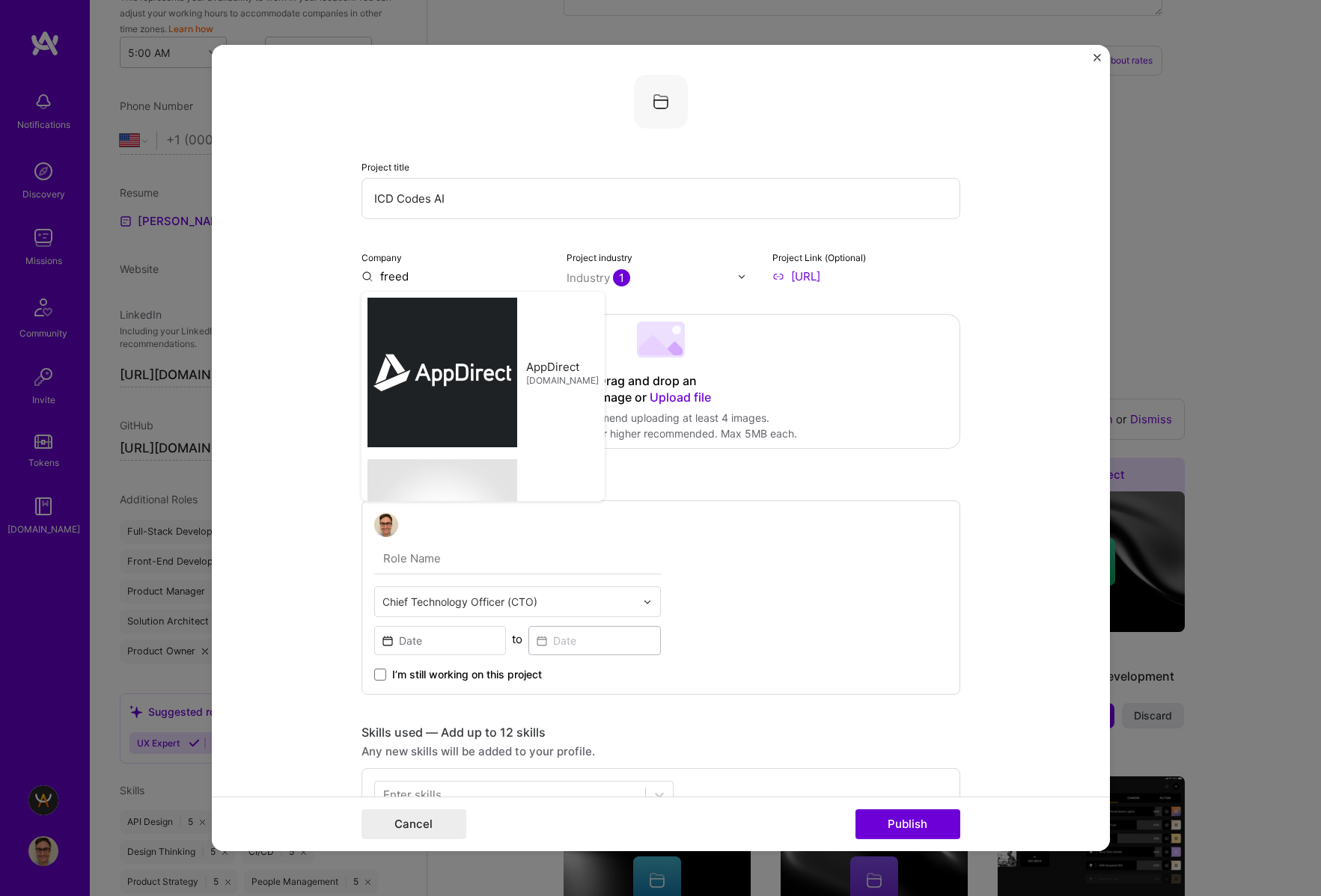
type input "Freed"
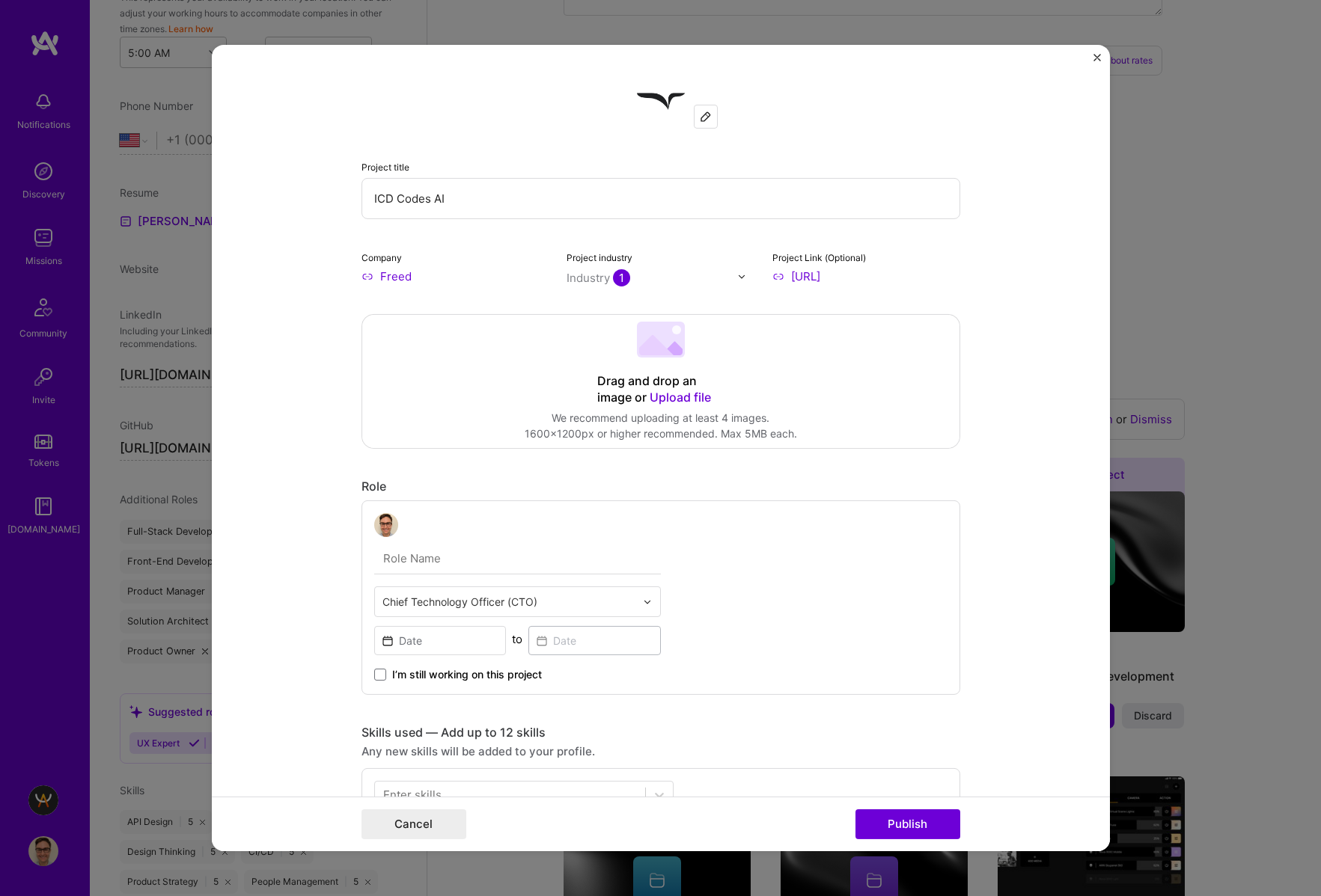
click at [877, 324] on div "Drag and drop an image or Upload file Upload file We recommend uploading at lea…" at bounding box center [660, 381] width 597 height 133
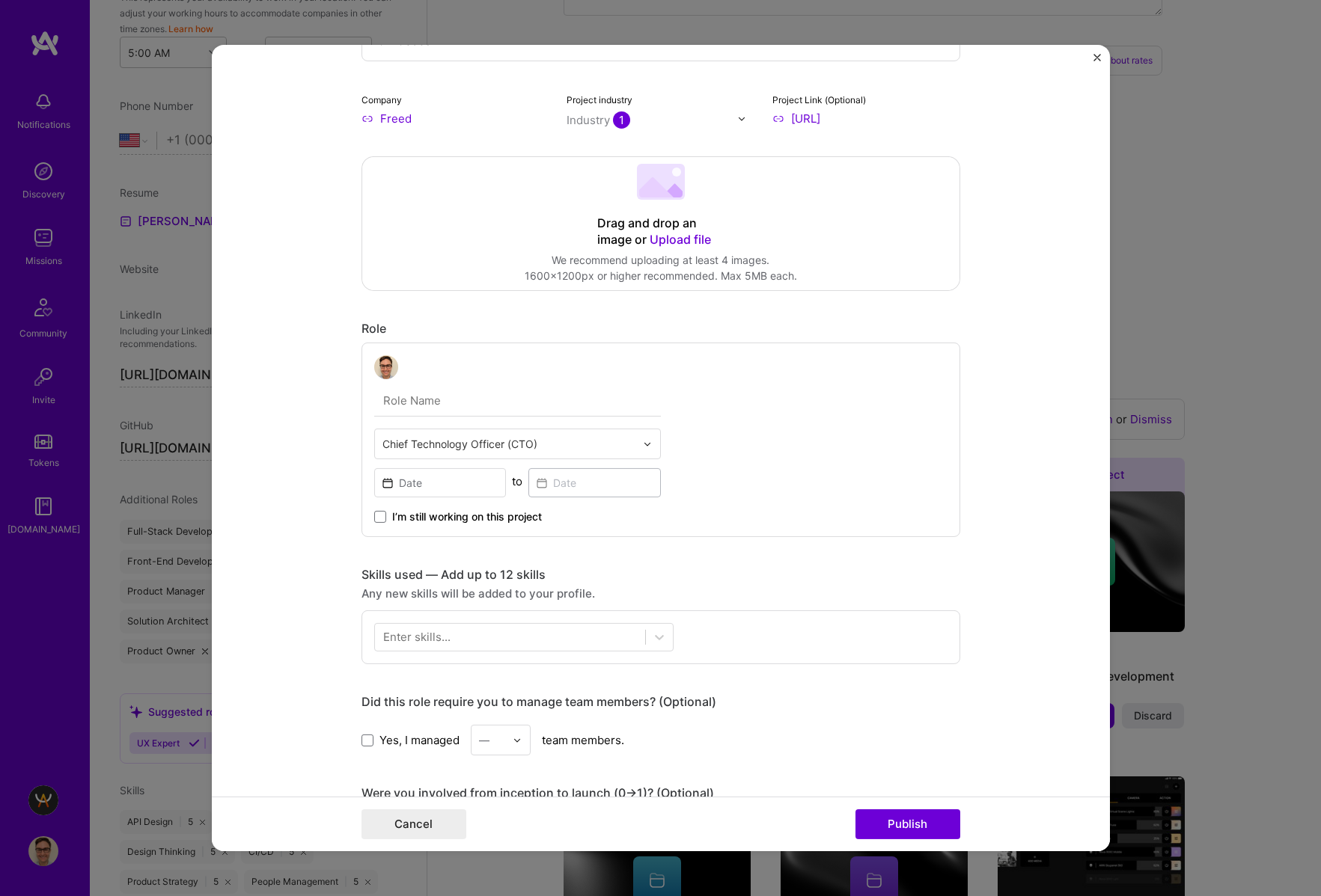
scroll to position [171, 0]
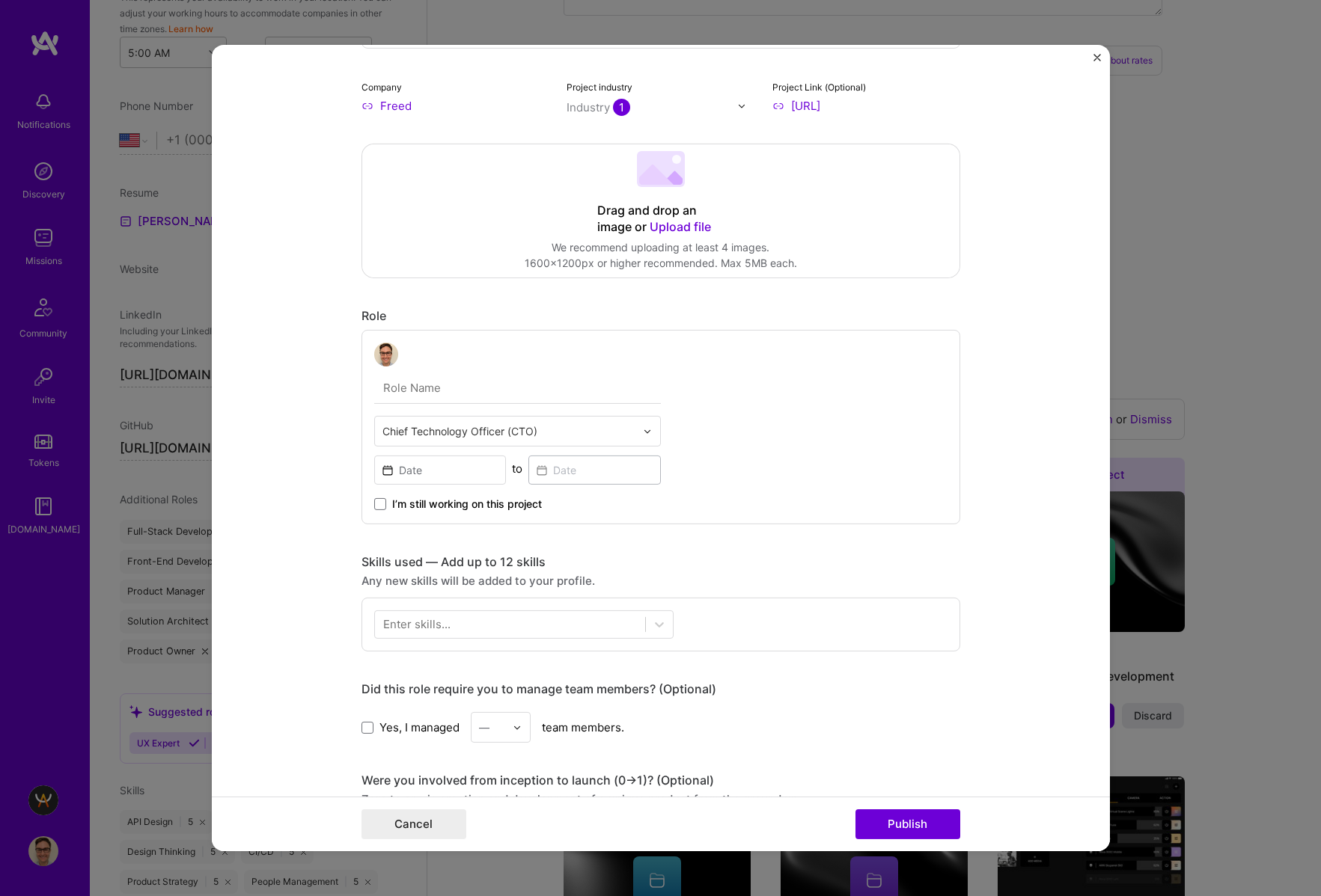
click at [643, 425] on div at bounding box center [651, 431] width 18 height 29
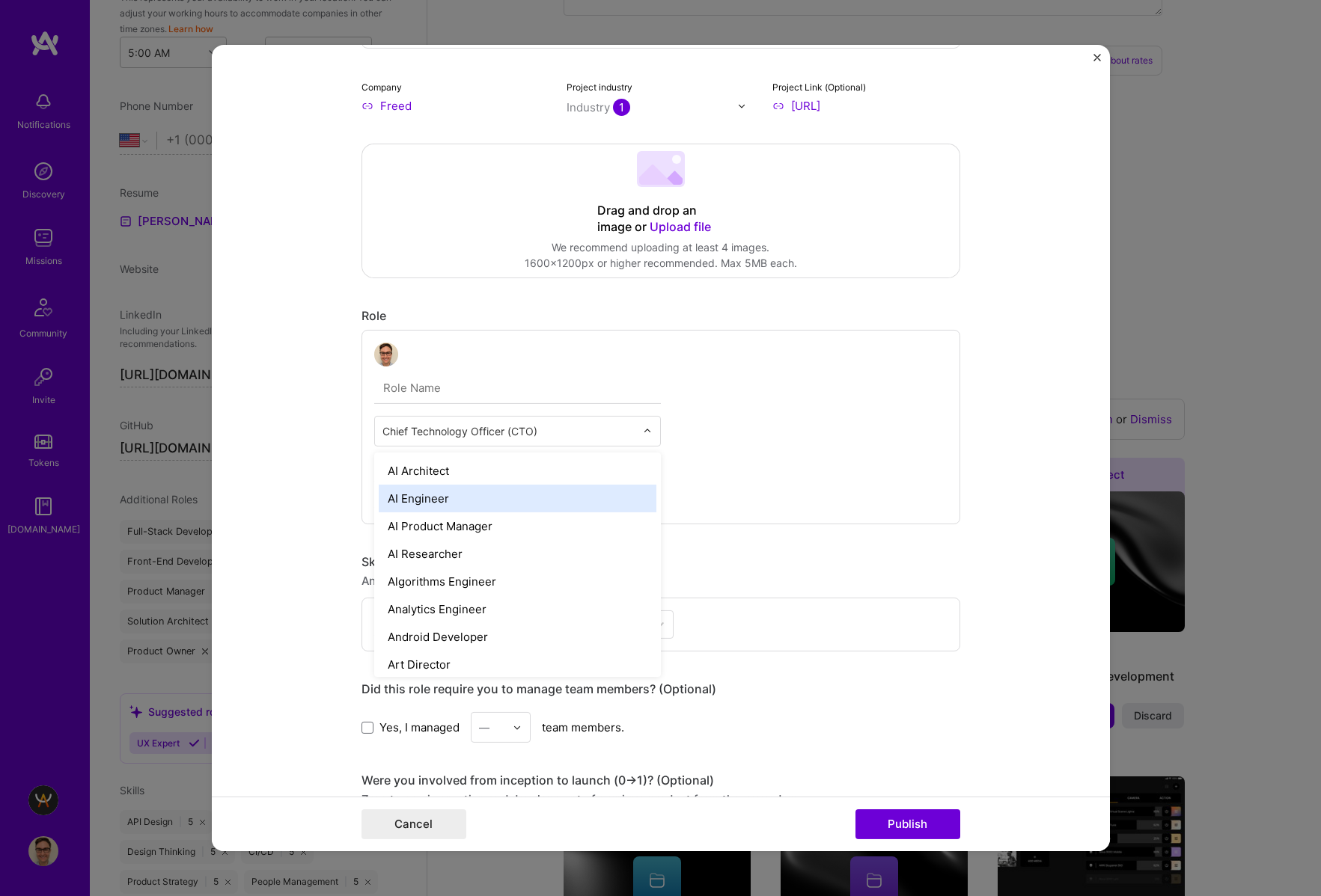
click at [617, 501] on div "AI Engineer" at bounding box center [518, 498] width 277 height 27
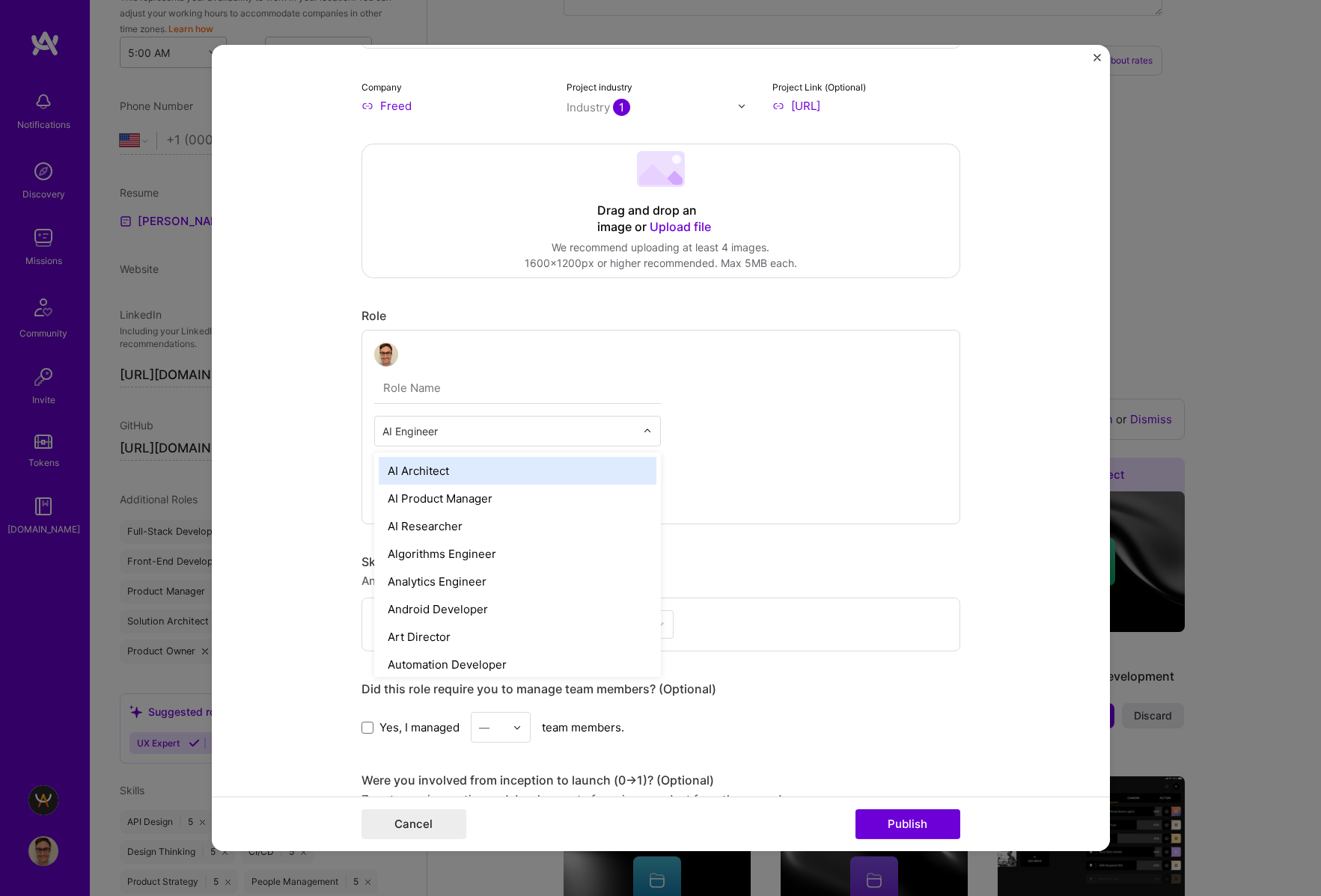
click at [658, 421] on div at bounding box center [651, 431] width 18 height 29
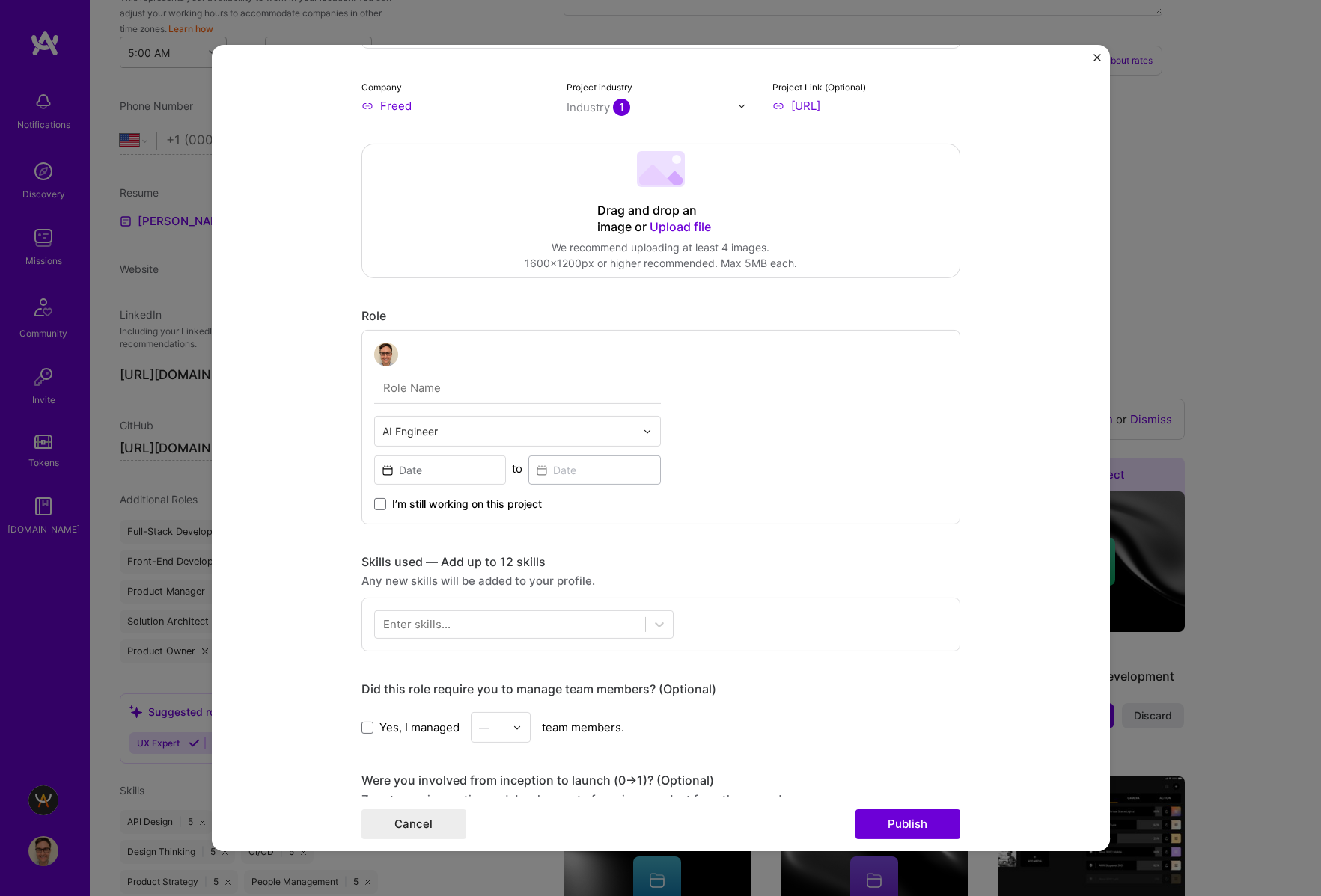
click at [973, 491] on form "Project title ICD Codes AI Company Freed Project industry Industry 1 Project Li…" at bounding box center [661, 448] width 898 height 806
click at [430, 480] on input at bounding box center [441, 470] width 133 height 29
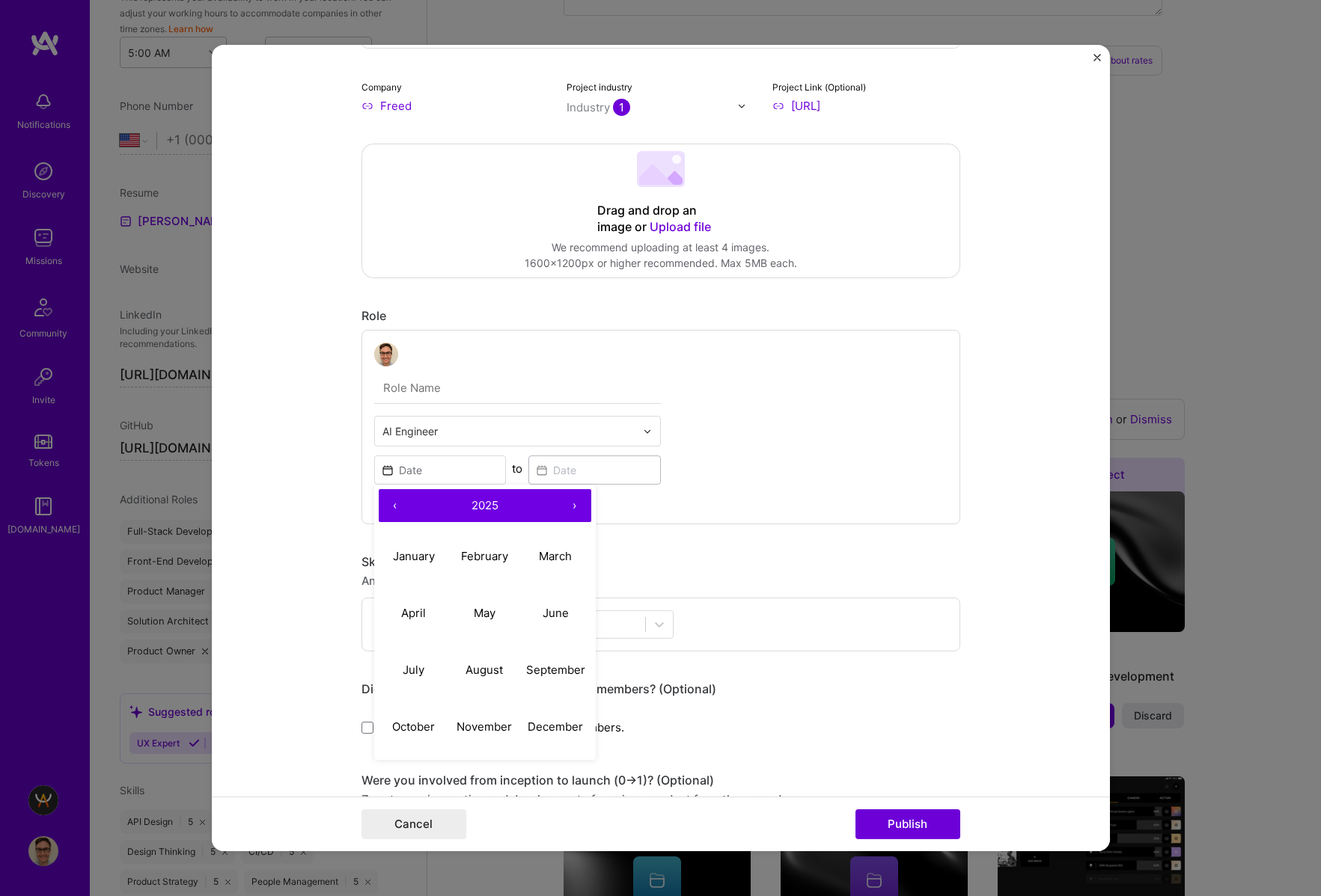
click at [389, 505] on button "‹" at bounding box center [395, 505] width 33 height 33
click at [396, 507] on button "‹" at bounding box center [395, 505] width 33 height 33
click at [584, 504] on button "›" at bounding box center [574, 505] width 33 height 33
click at [434, 670] on button "July" at bounding box center [414, 669] width 71 height 57
type input "Jul, 2024"
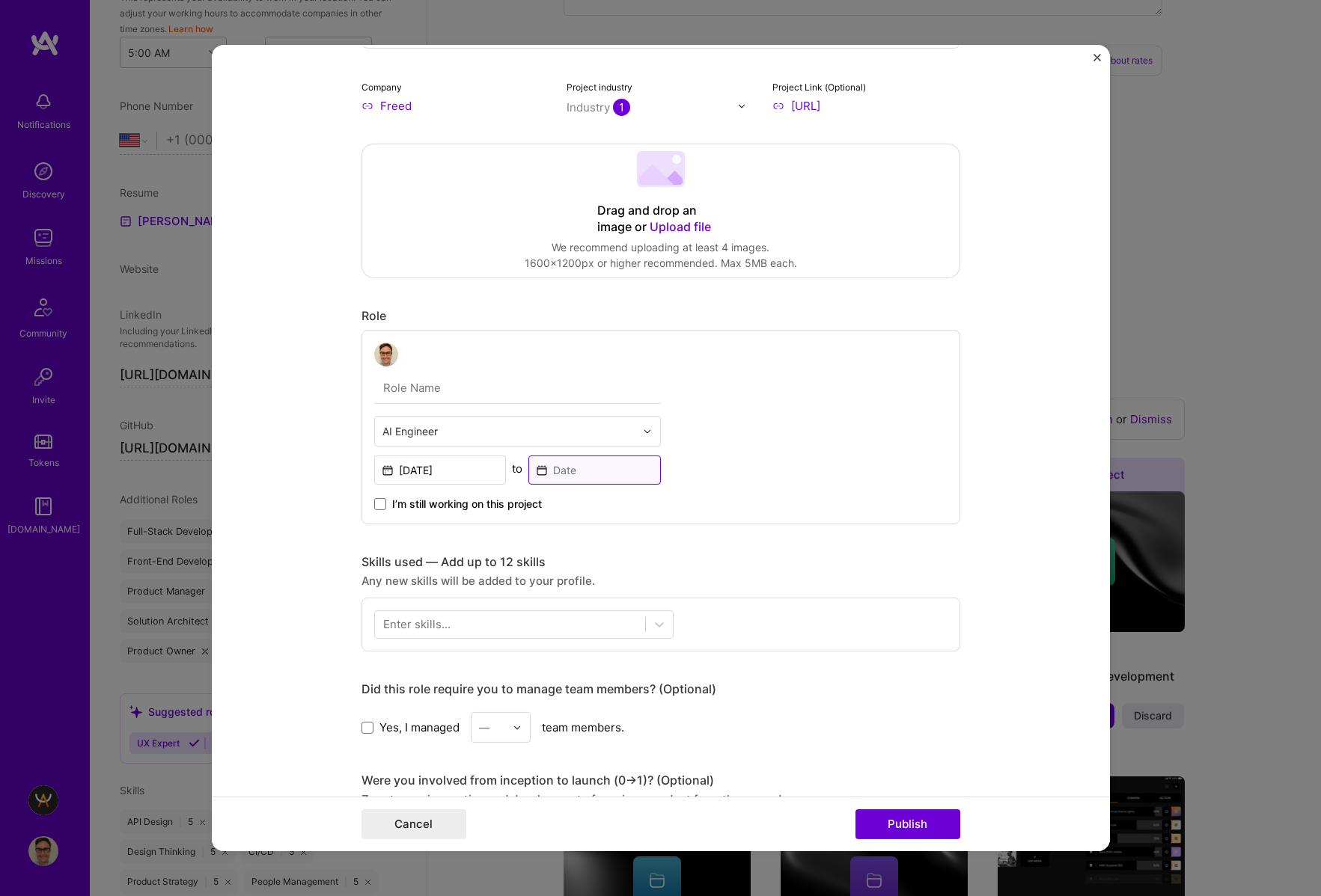
click at [605, 477] on input at bounding box center [595, 470] width 133 height 29
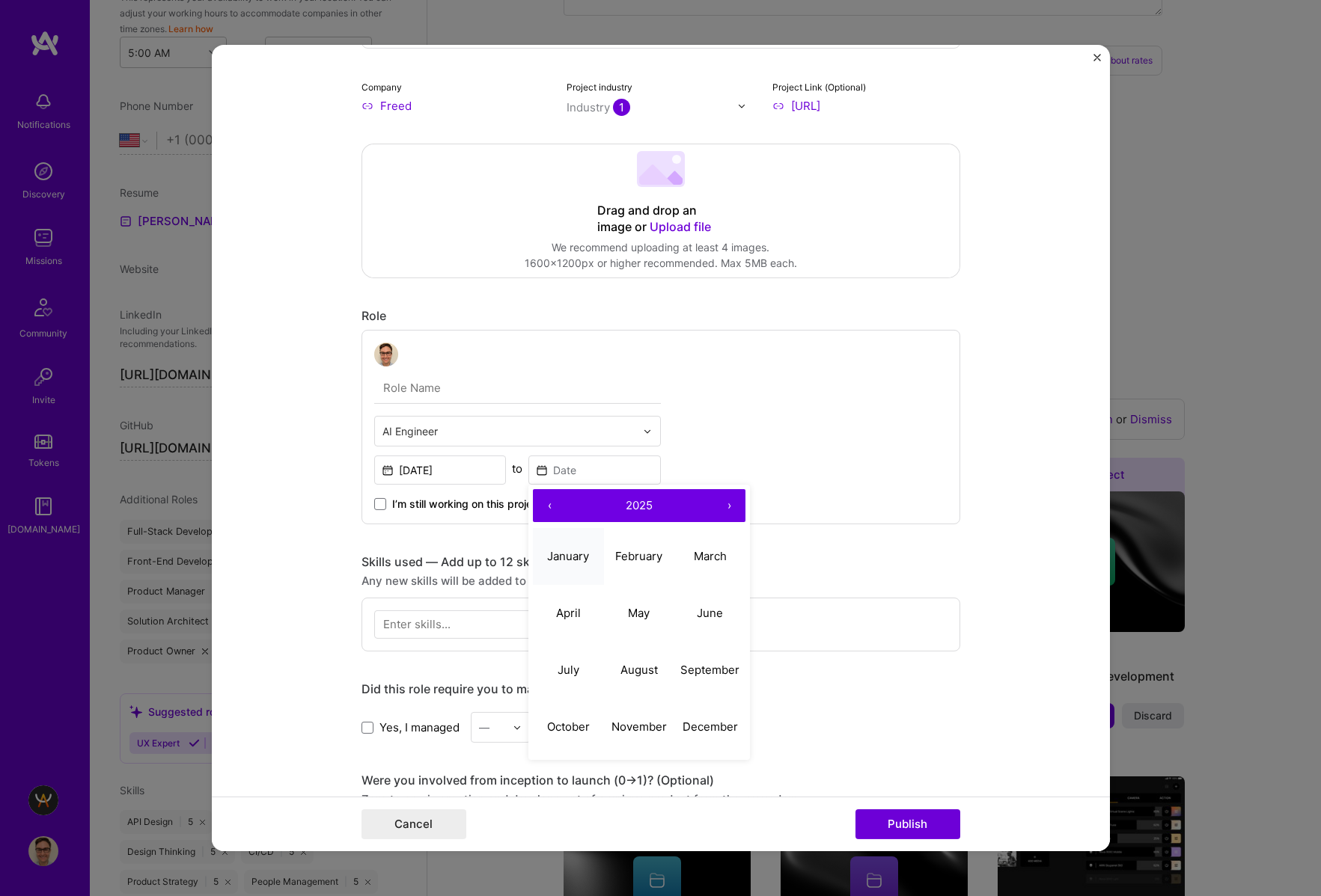
click at [573, 564] on button "January" at bounding box center [568, 555] width 71 height 57
type input "Jan, 2025"
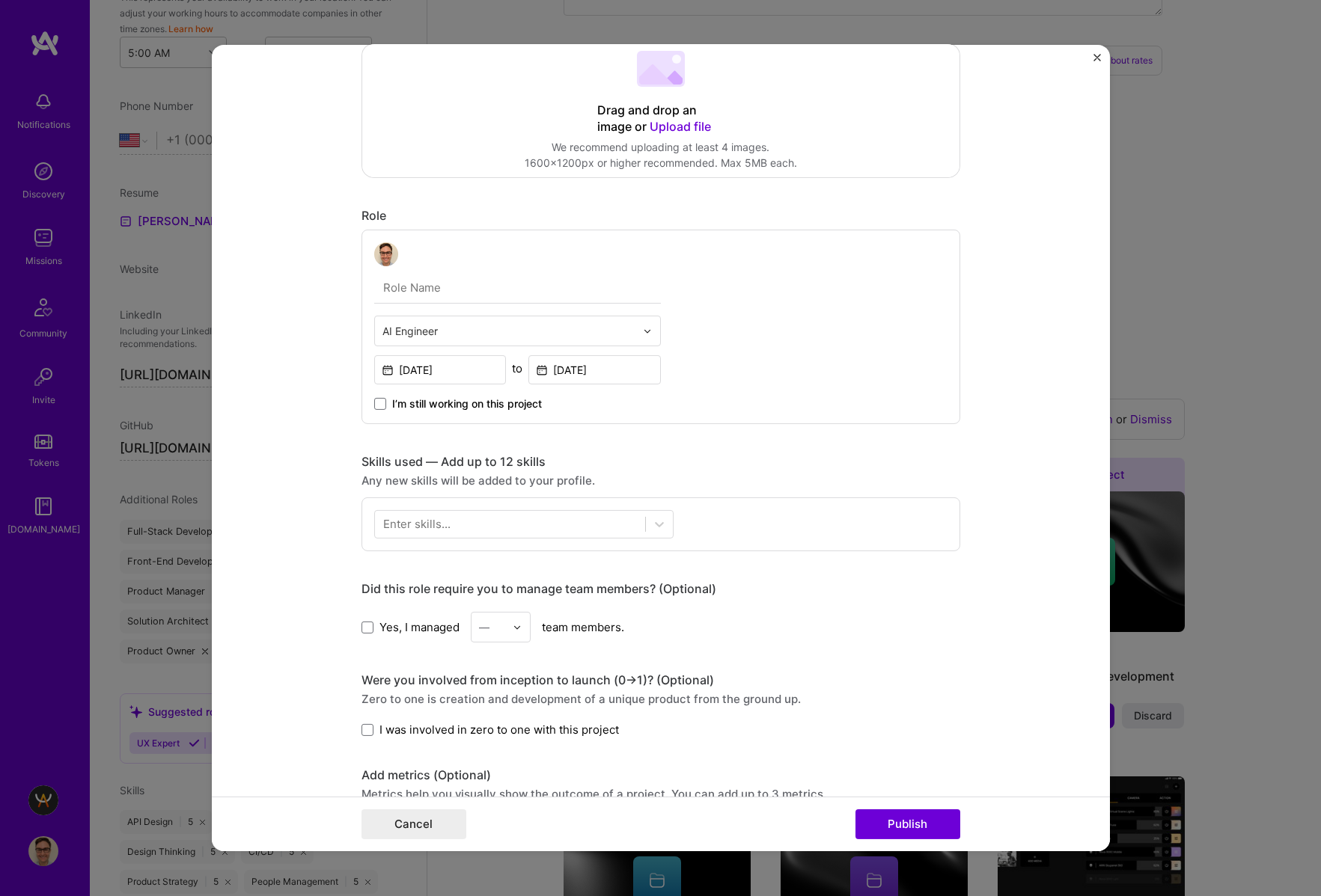
scroll to position [273, 0]
click at [641, 532] on div at bounding box center [510, 522] width 270 height 24
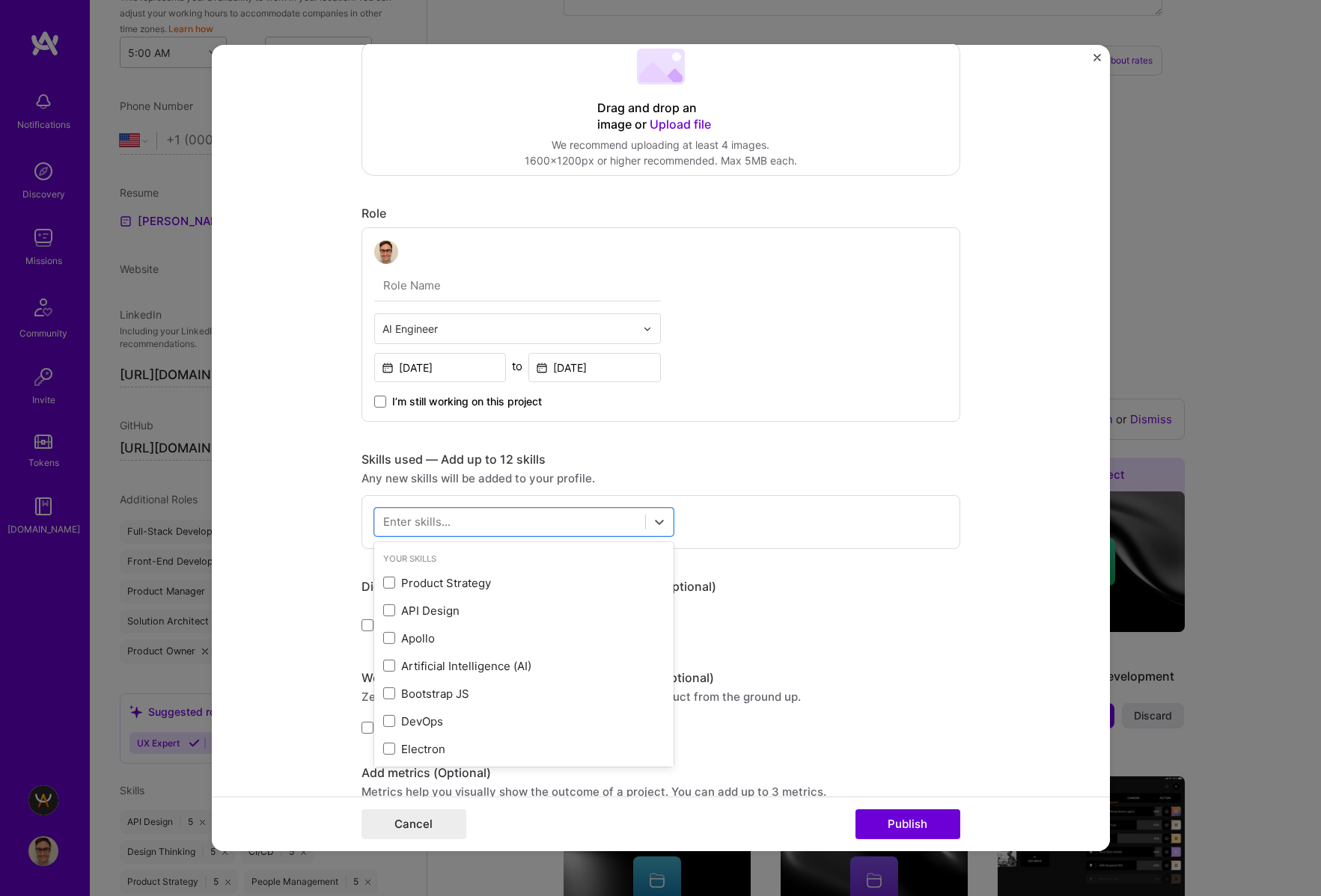
click at [741, 510] on div "option Product Strategy focused, 0 of 2. 378 results available. Use Up and Down…" at bounding box center [660, 522] width 598 height 54
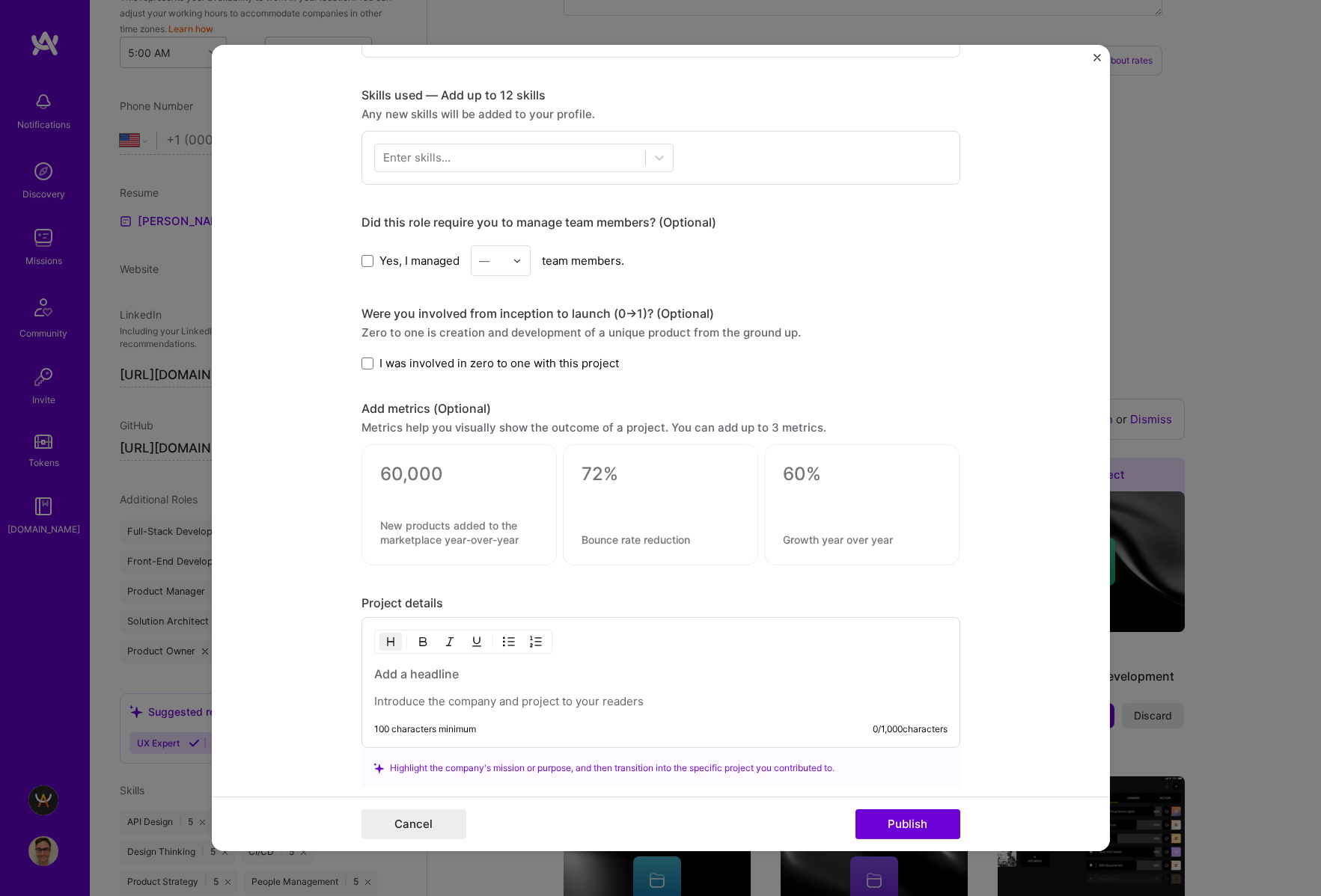
scroll to position [645, 0]
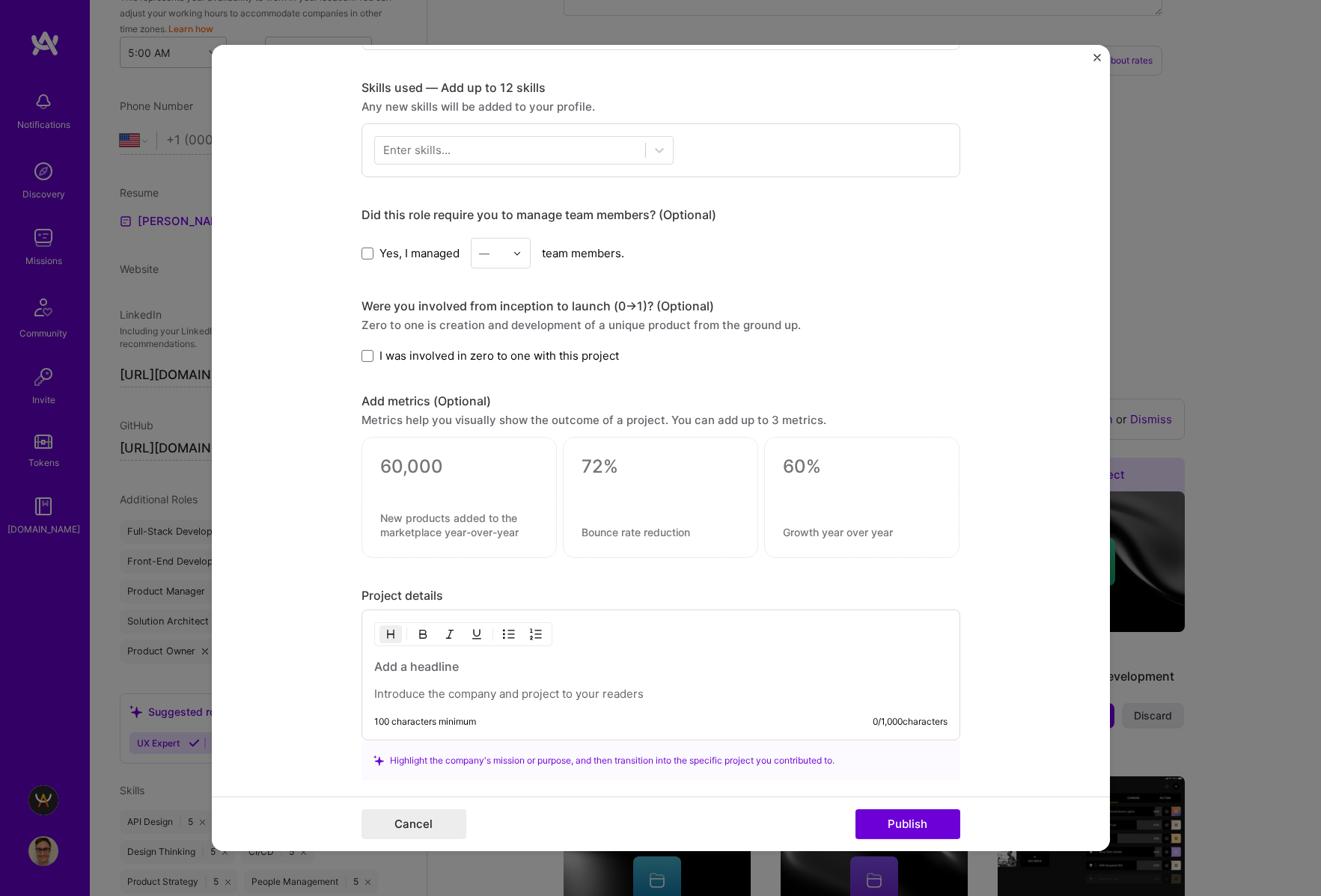
click at [473, 360] on span "I was involved in zero to one with this project" at bounding box center [499, 355] width 239 height 16
click at [0, 0] on input "I was involved in zero to one with this project" at bounding box center [0, 0] width 0 height 0
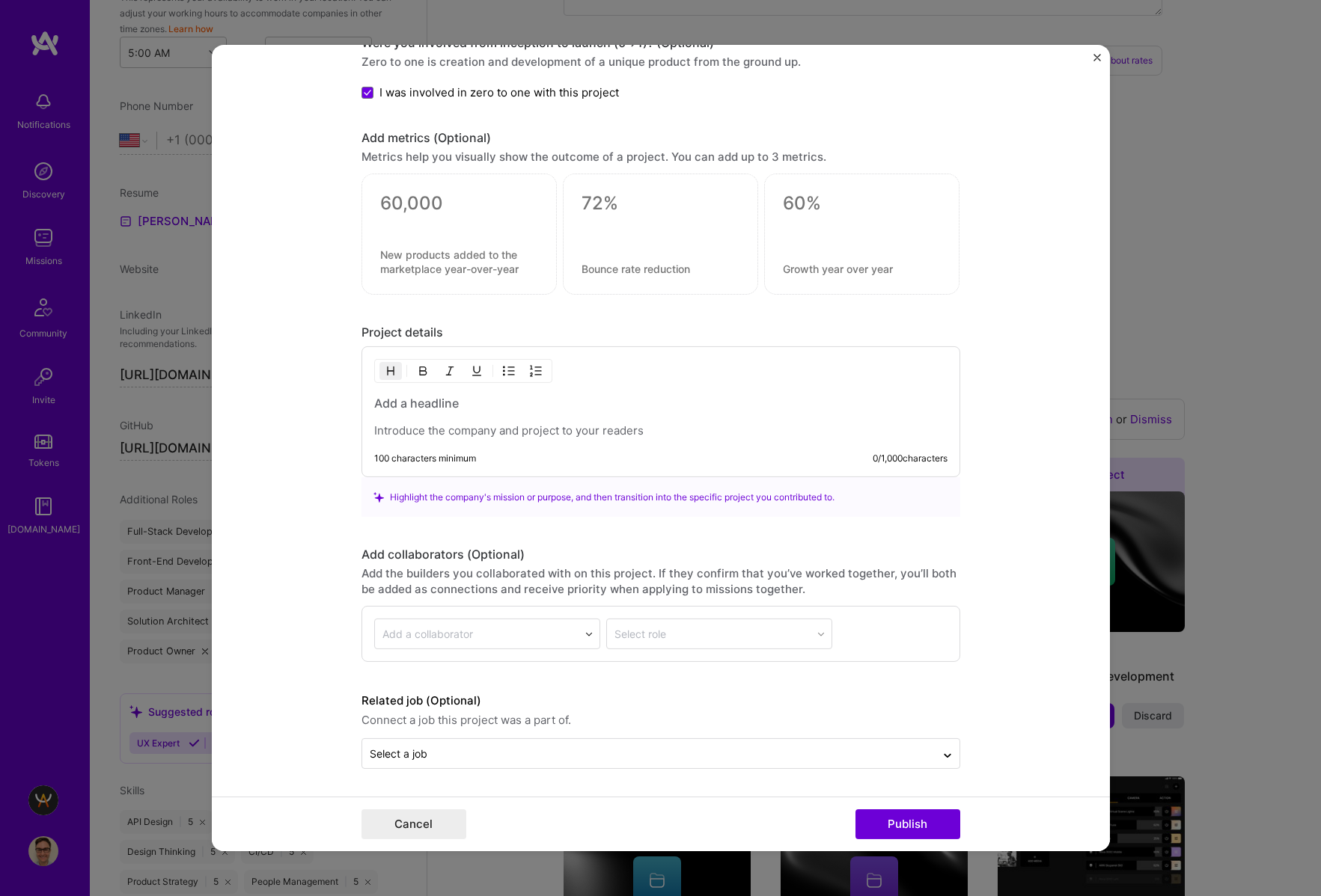
scroll to position [0, 0]
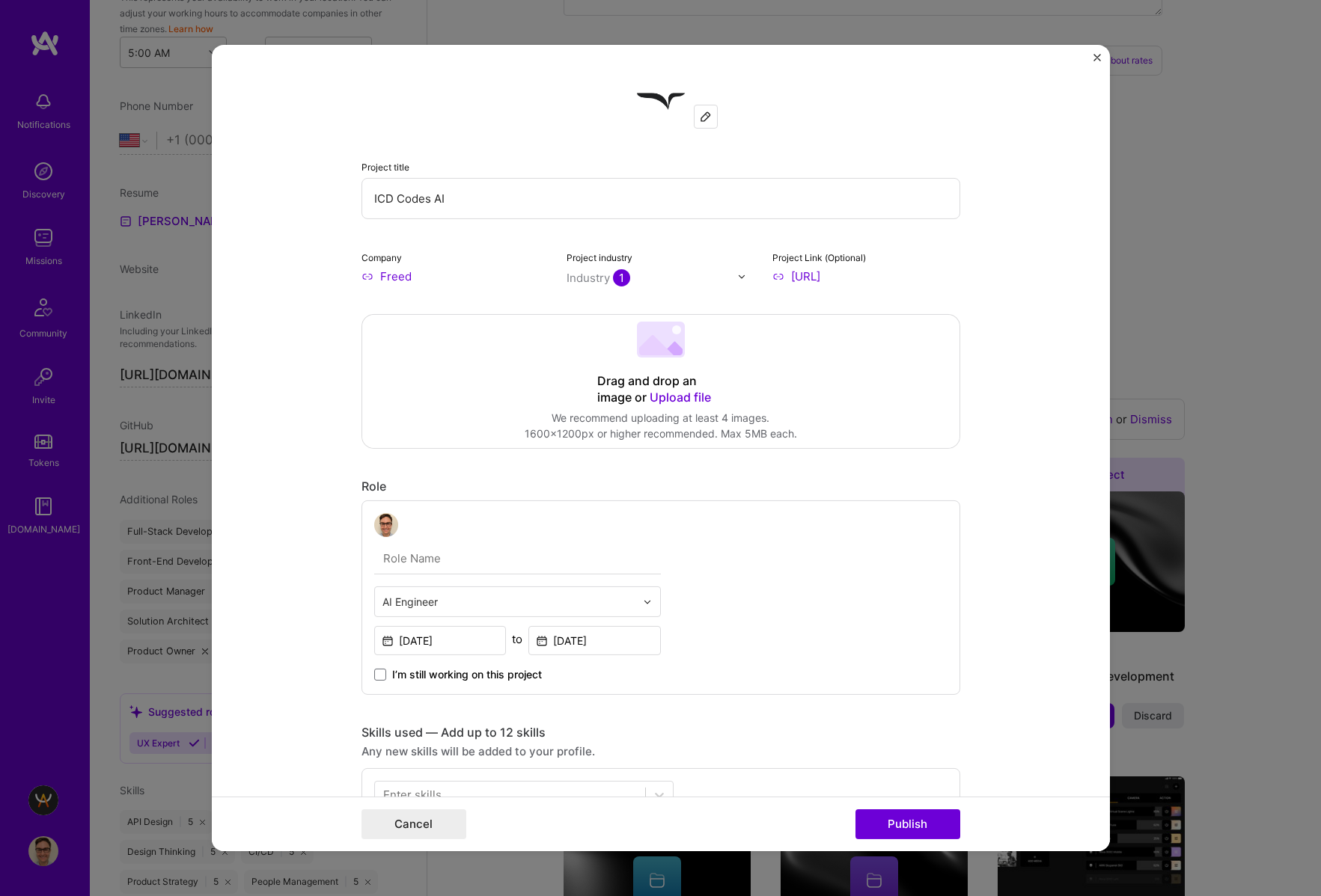
click at [651, 112] on img at bounding box center [661, 101] width 54 height 54
click at [399, 197] on input "ICD Codes AI" at bounding box center [660, 199] width 598 height 41
click at [676, 398] on span "Upload file" at bounding box center [680, 397] width 62 height 15
click at [438, 810] on button "Cancel" at bounding box center [413, 824] width 104 height 30
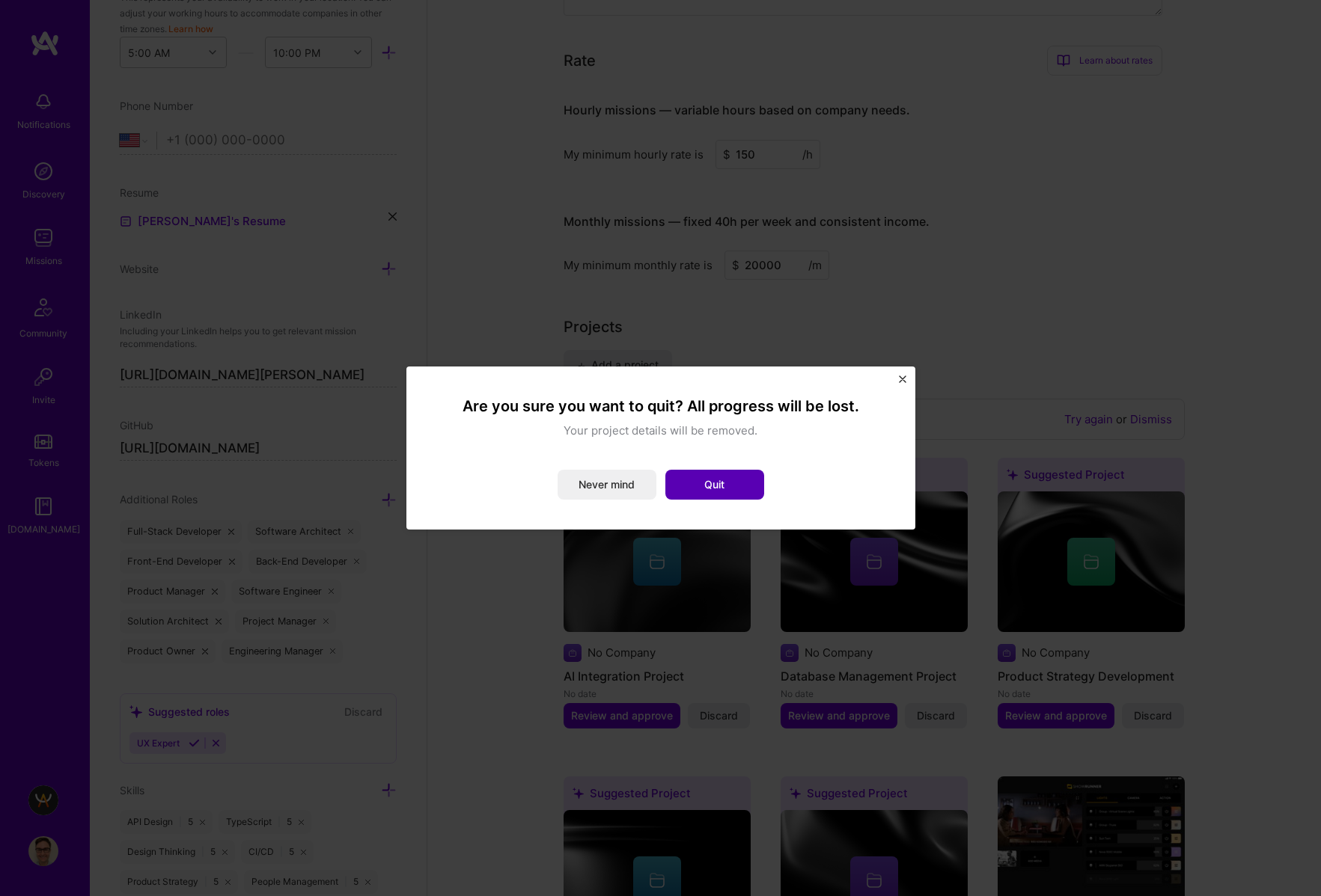
click at [725, 494] on button "Quit" at bounding box center [715, 485] width 99 height 30
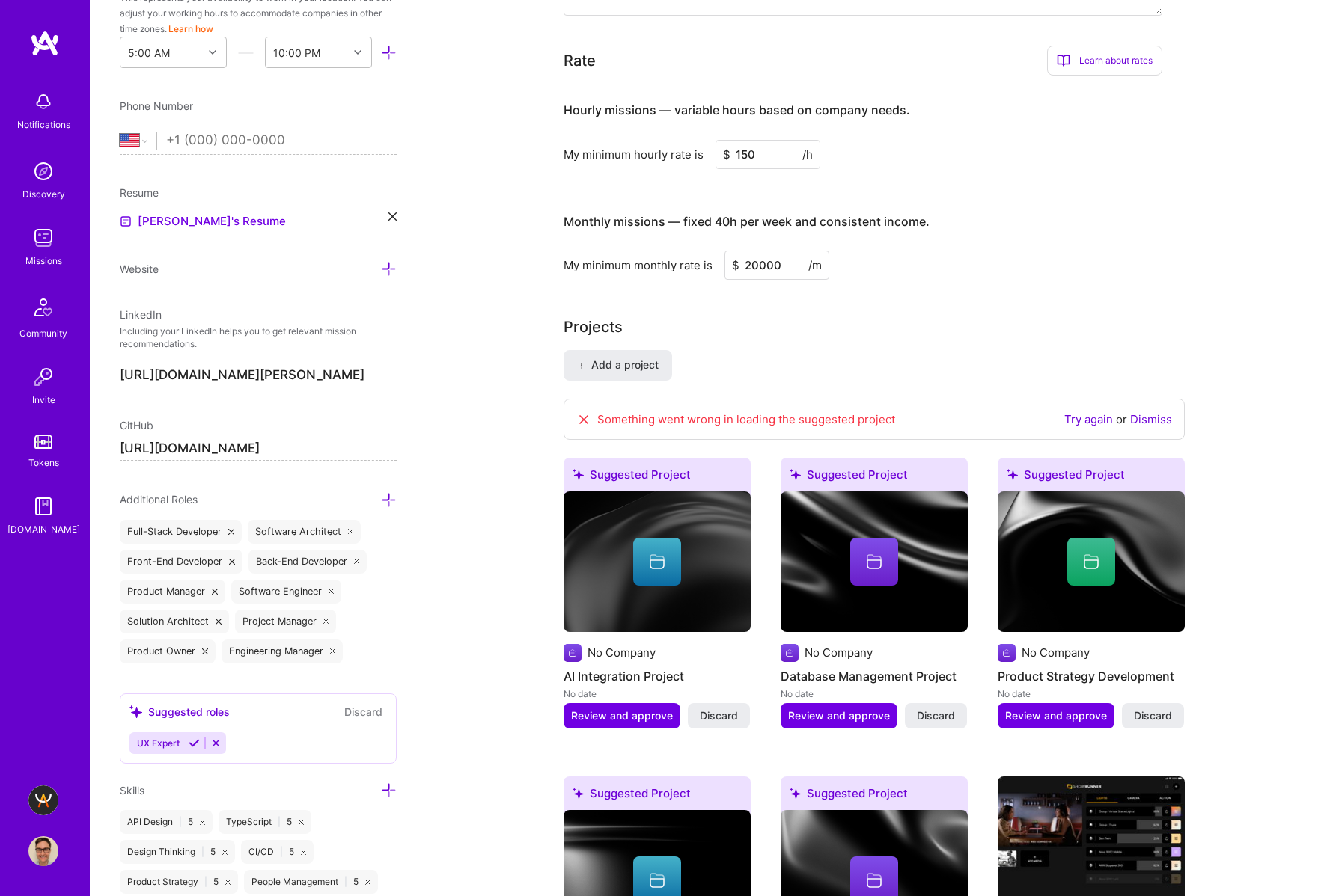
click at [1094, 421] on link "Try again" at bounding box center [1089, 419] width 49 height 14
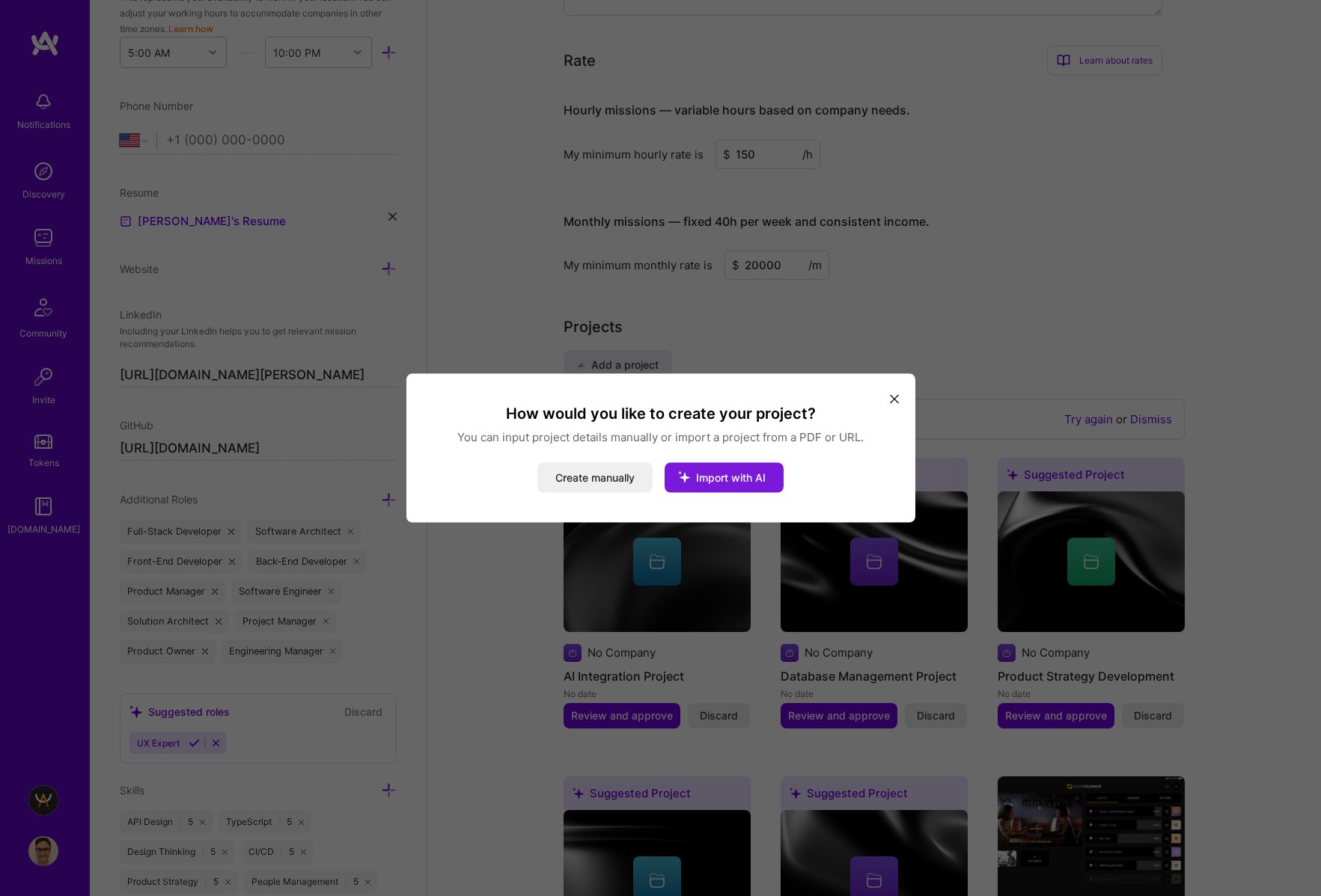
click at [745, 475] on span "Import with AI" at bounding box center [730, 477] width 69 height 13
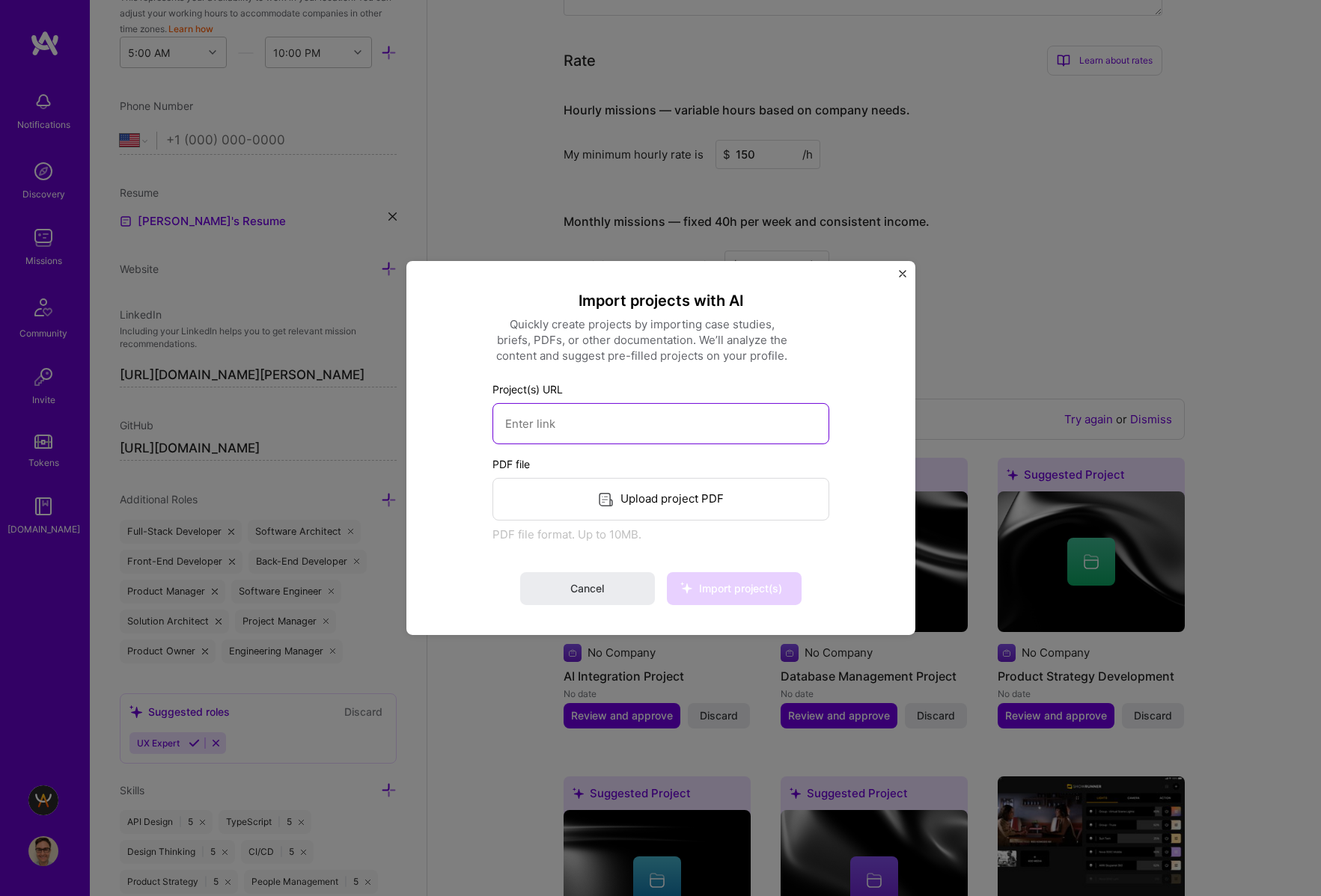
click at [725, 430] on input at bounding box center [661, 424] width 337 height 41
paste input "https://icdcodes.ai/"
type input "https://icdcodes.ai/"
click at [765, 596] on button "Import project(s)" at bounding box center [734, 588] width 135 height 33
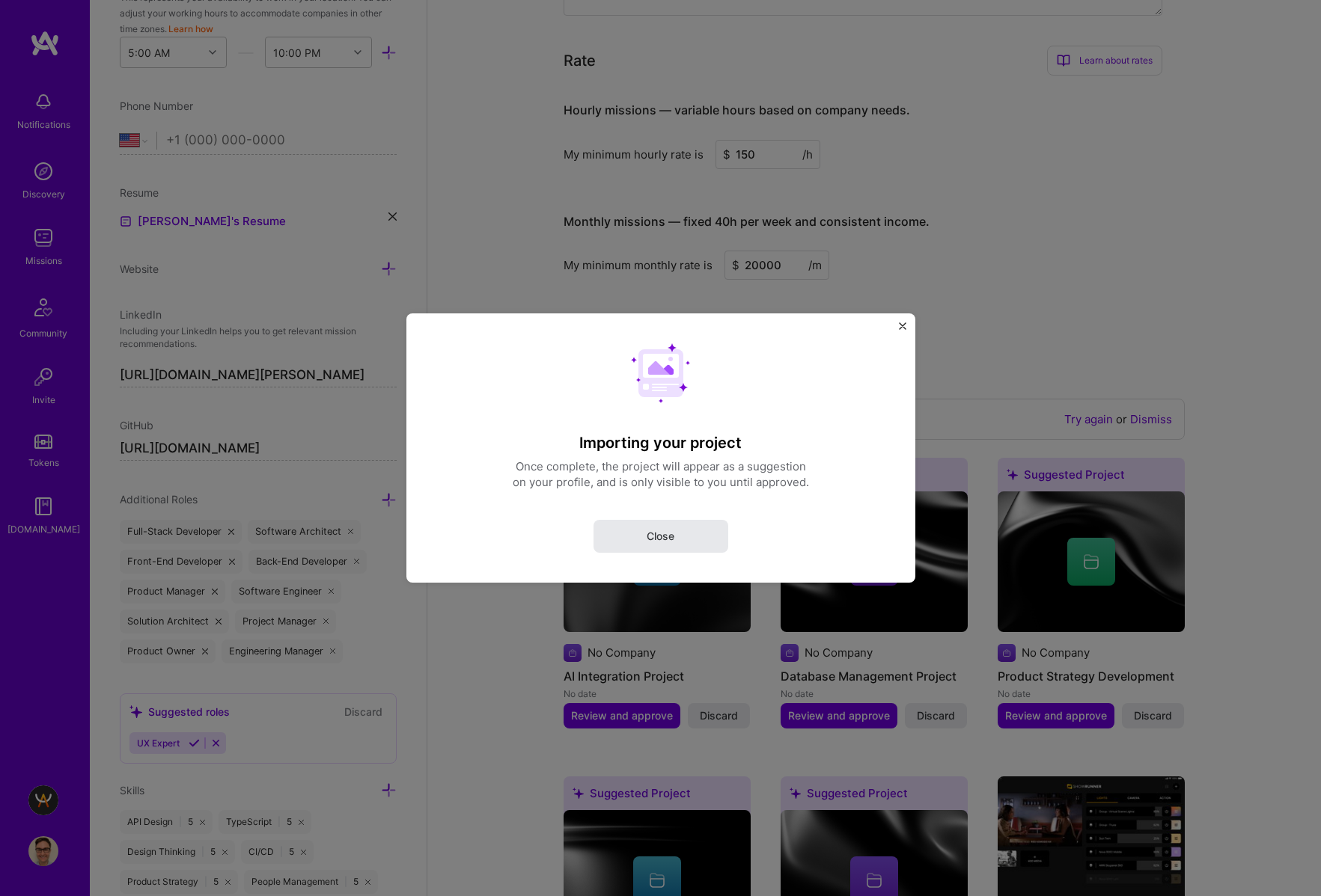
click at [697, 529] on button "Close" at bounding box center [660, 536] width 135 height 33
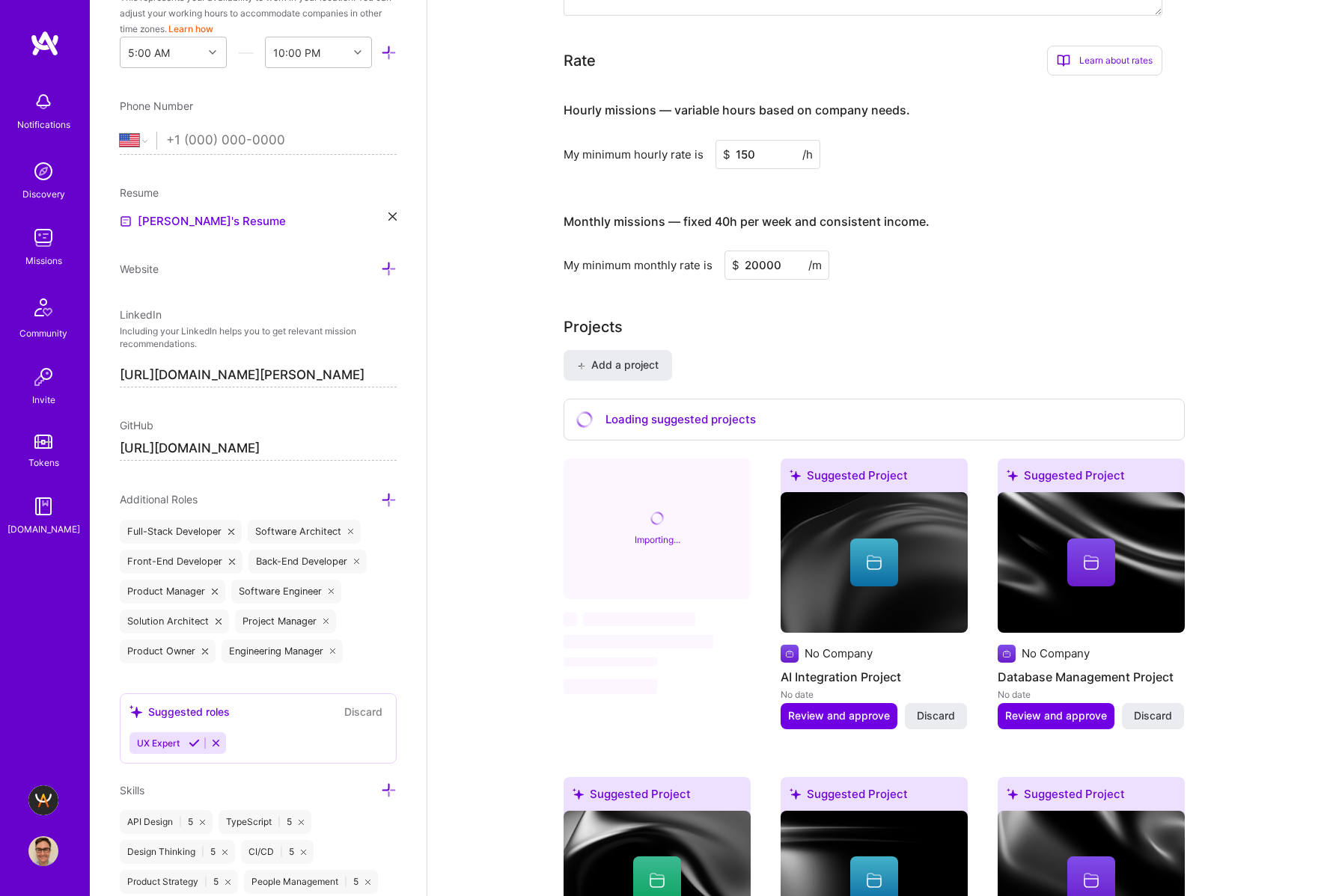
click at [1100, 62] on div "Learn about rates" at bounding box center [1104, 60] width 115 height 30
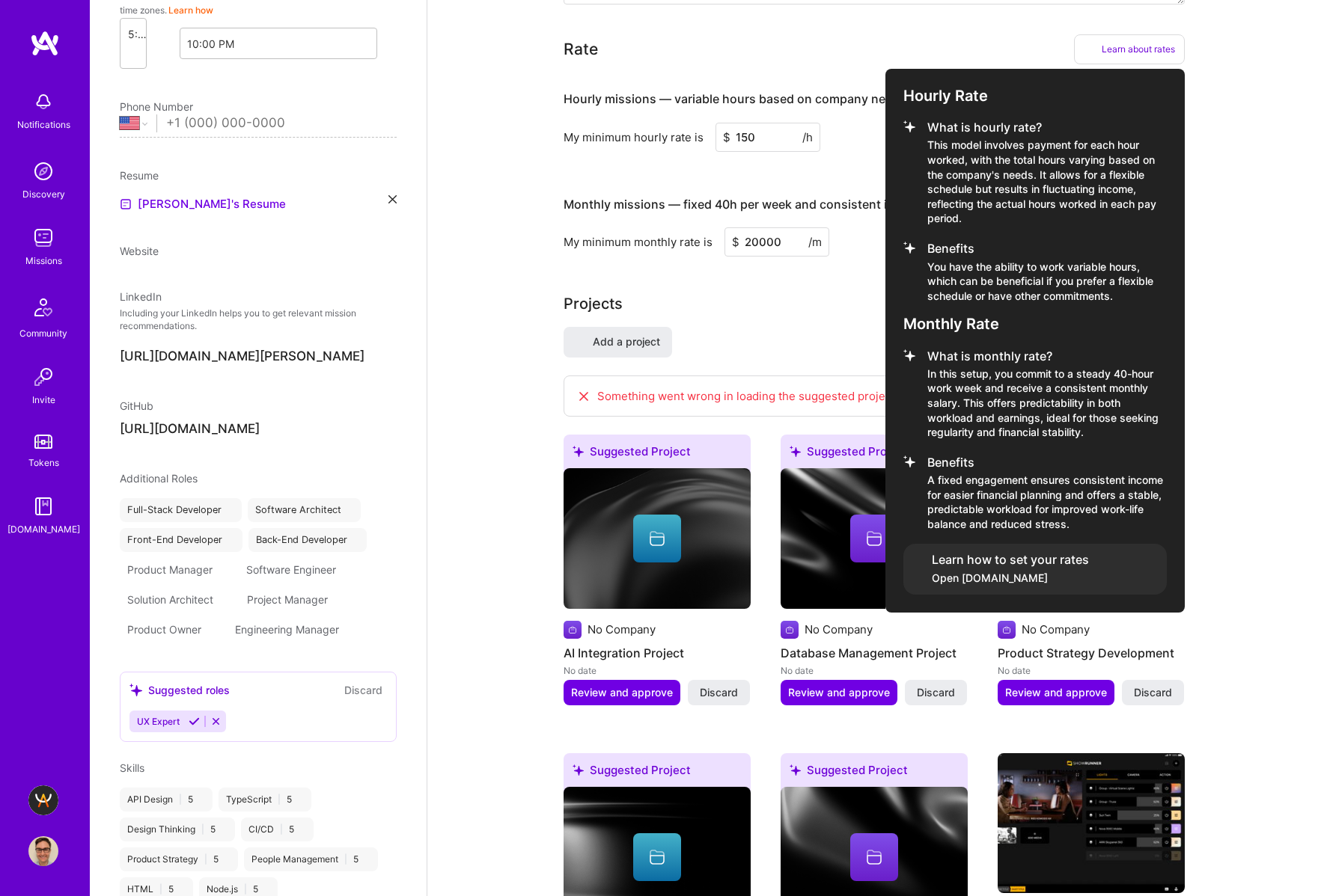
select select "US"
select select "Right Now"
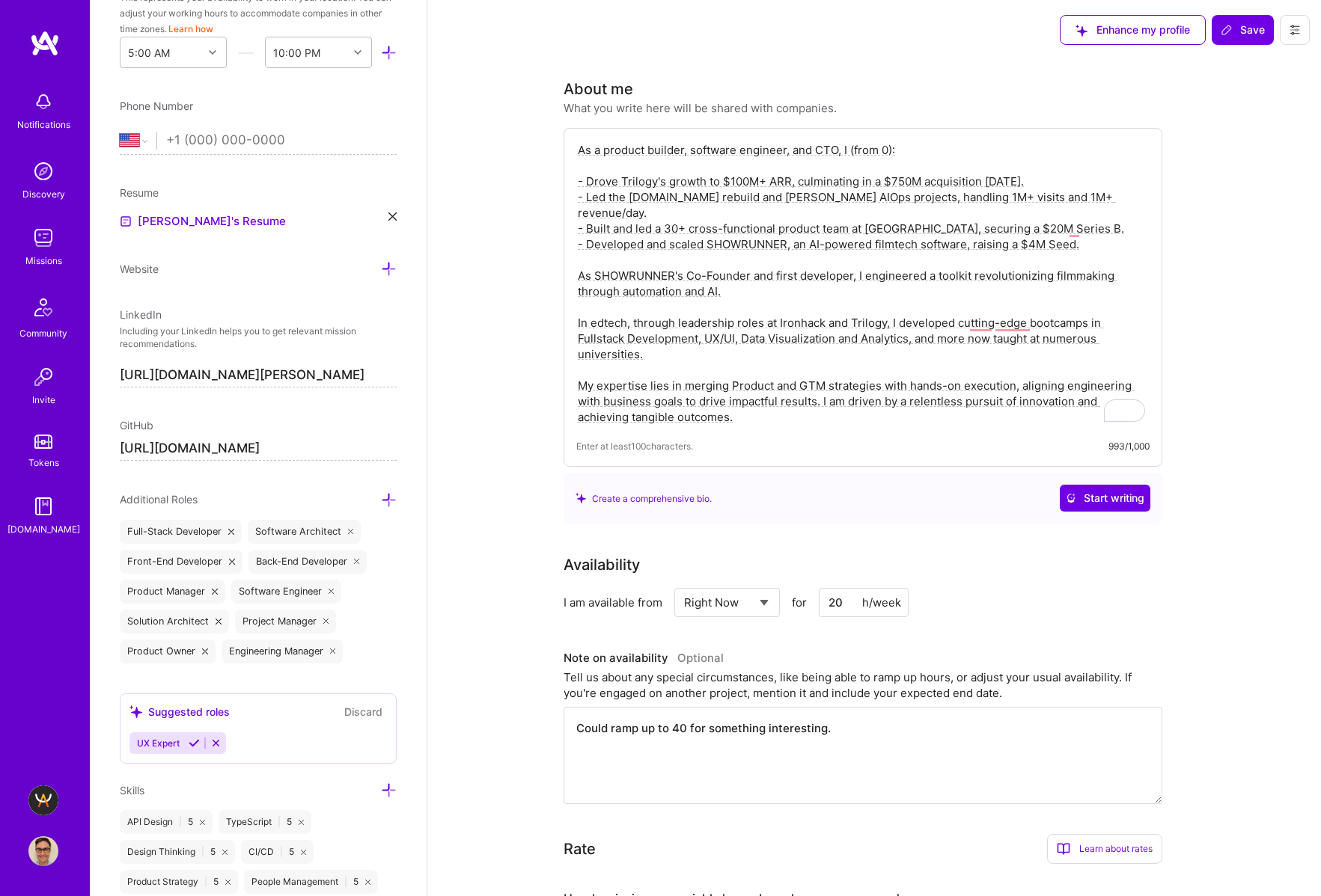
click at [695, 31] on div "Enhance my profile Save" at bounding box center [874, 30] width 893 height 60
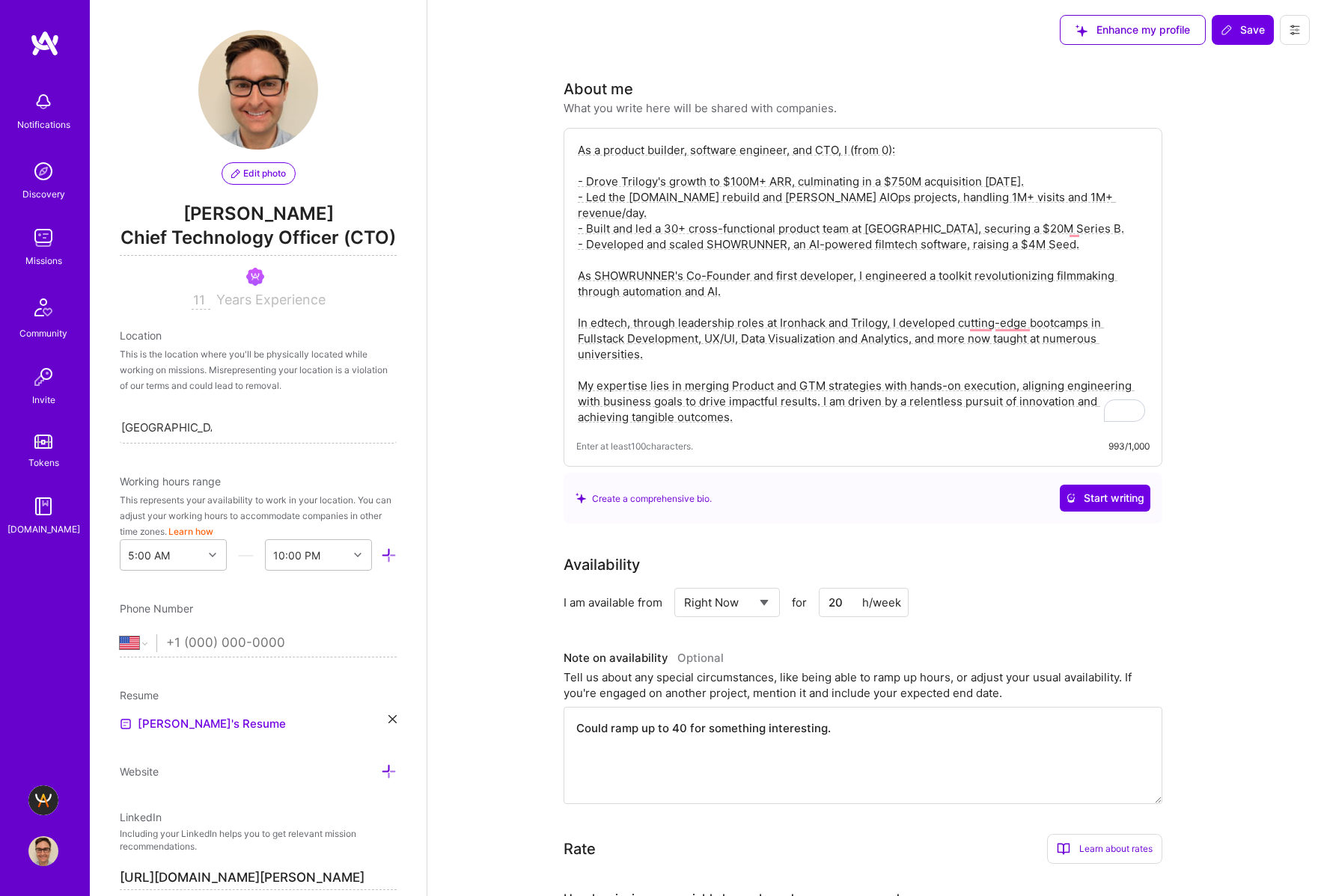
click at [1151, 238] on div "As a product builder, software engineer, and CTO, I (from 0): - Drove Trilogy's…" at bounding box center [862, 297] width 598 height 339
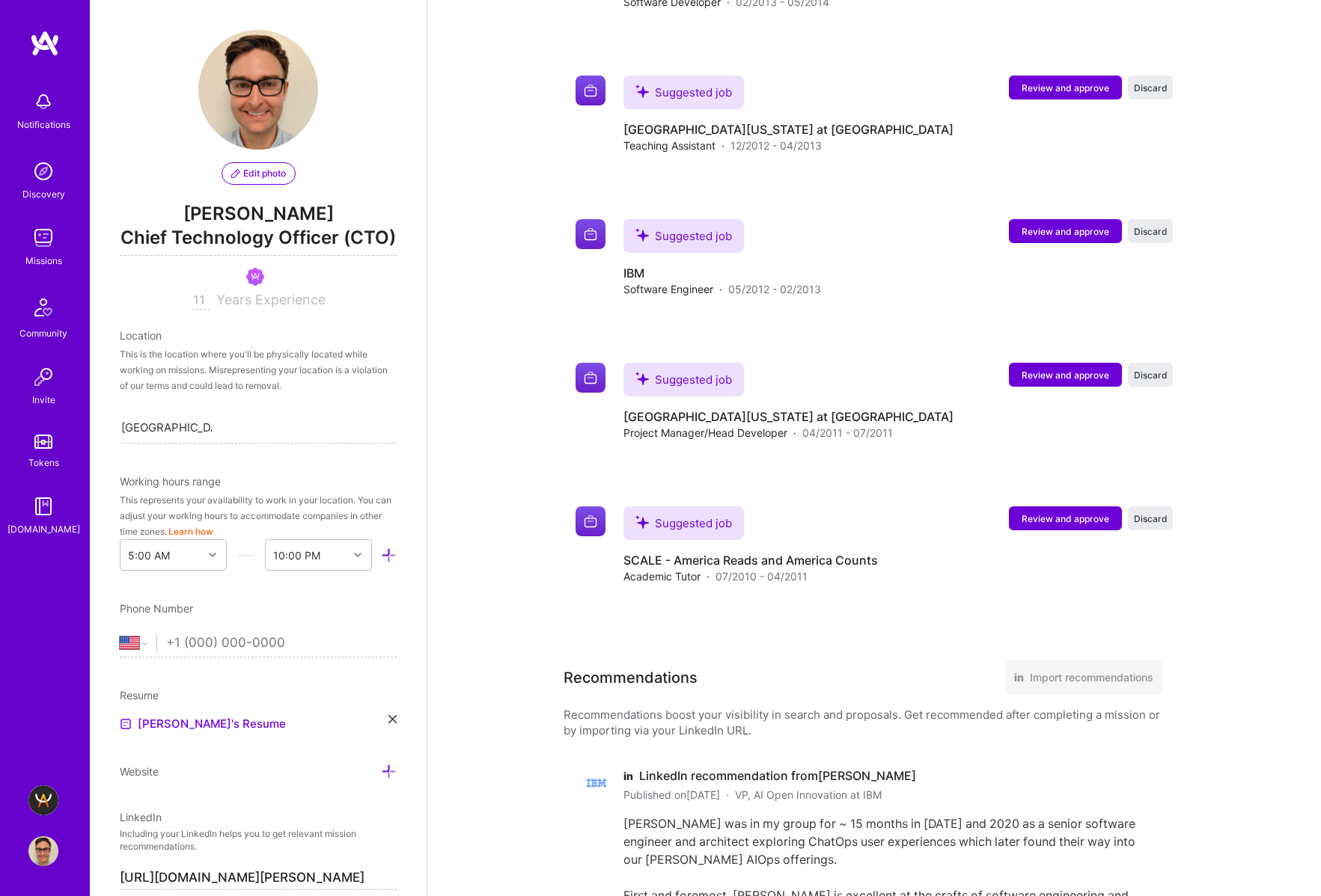
scroll to position [4148, 0]
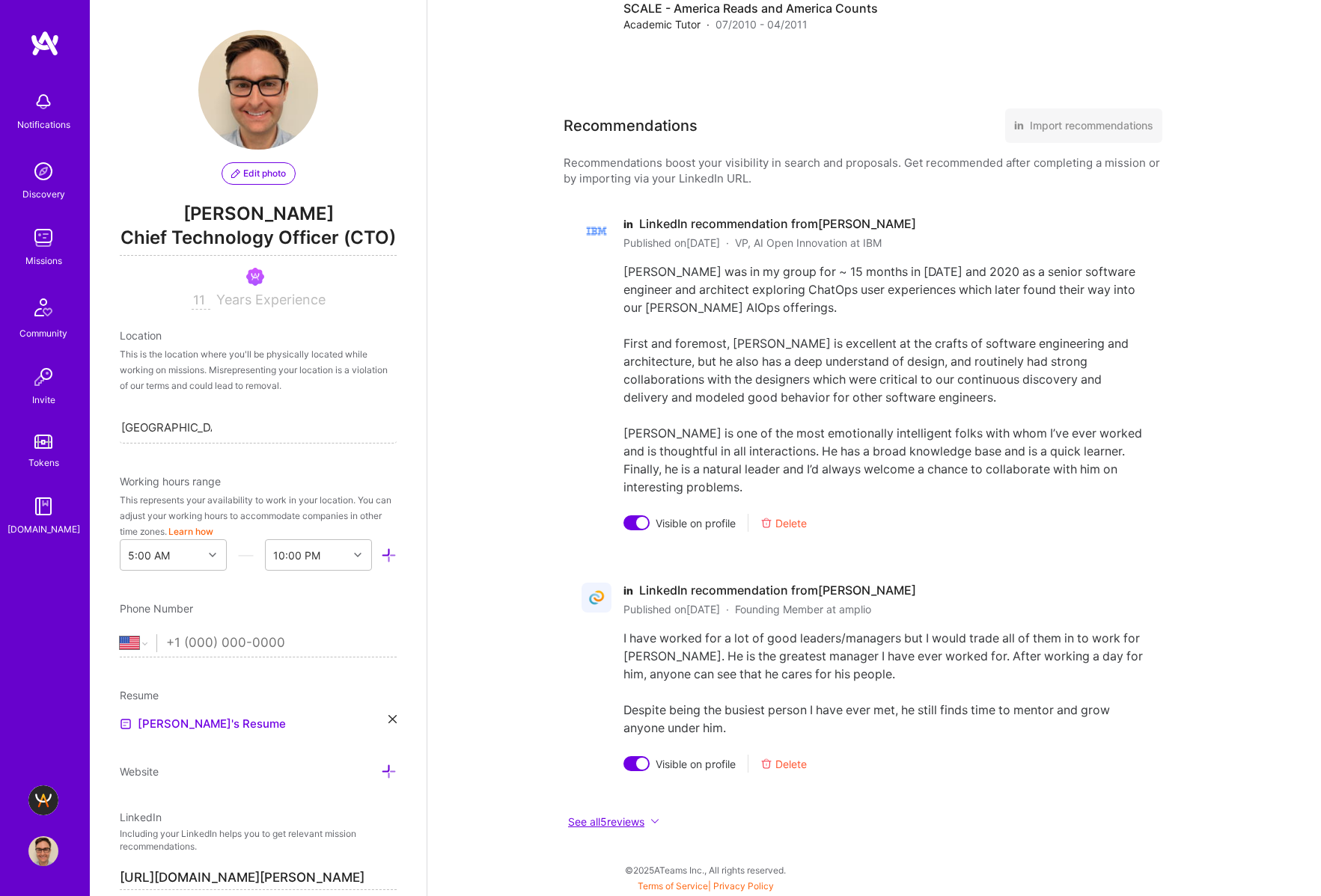
click at [639, 824] on button "See all 5 reviews" at bounding box center [862, 821] width 598 height 18
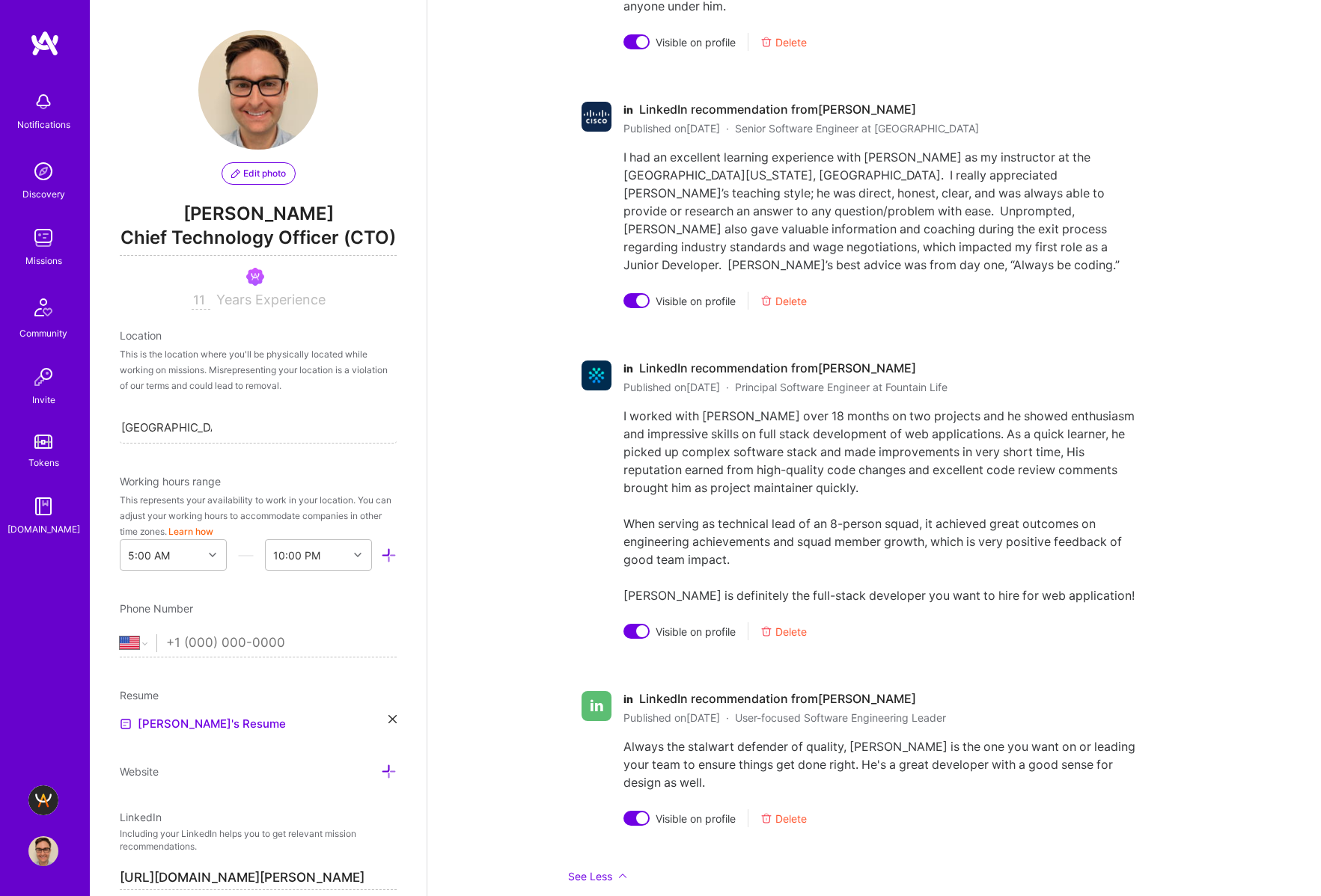
scroll to position [4888, 0]
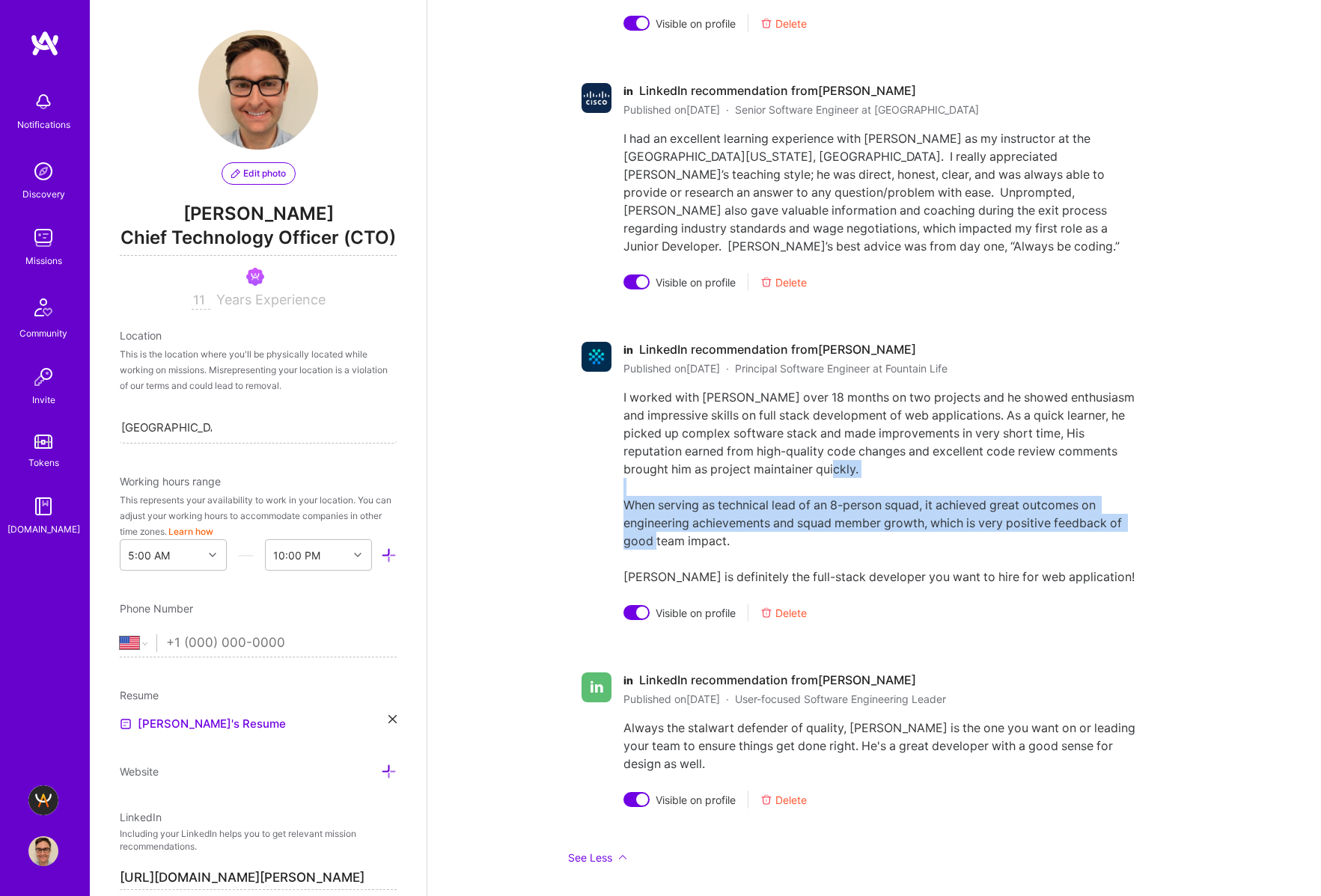
drag, startPoint x: 633, startPoint y: 466, endPoint x: 800, endPoint y: 554, distance: 188.8
click at [784, 549] on div "I worked with Nick over 18 months on two projects and he showed enthusiasm and …" at bounding box center [883, 487] width 521 height 197
click at [811, 521] on div "I worked with Nick over 18 months on two projects and he showed enthusiasm and …" at bounding box center [883, 487] width 521 height 197
drag, startPoint x: 811, startPoint y: 521, endPoint x: 624, endPoint y: 476, distance: 192.3
click at [624, 478] on div "I worked with Nick over 18 months on two projects and he showed enthusiasm and …" at bounding box center [883, 487] width 521 height 197
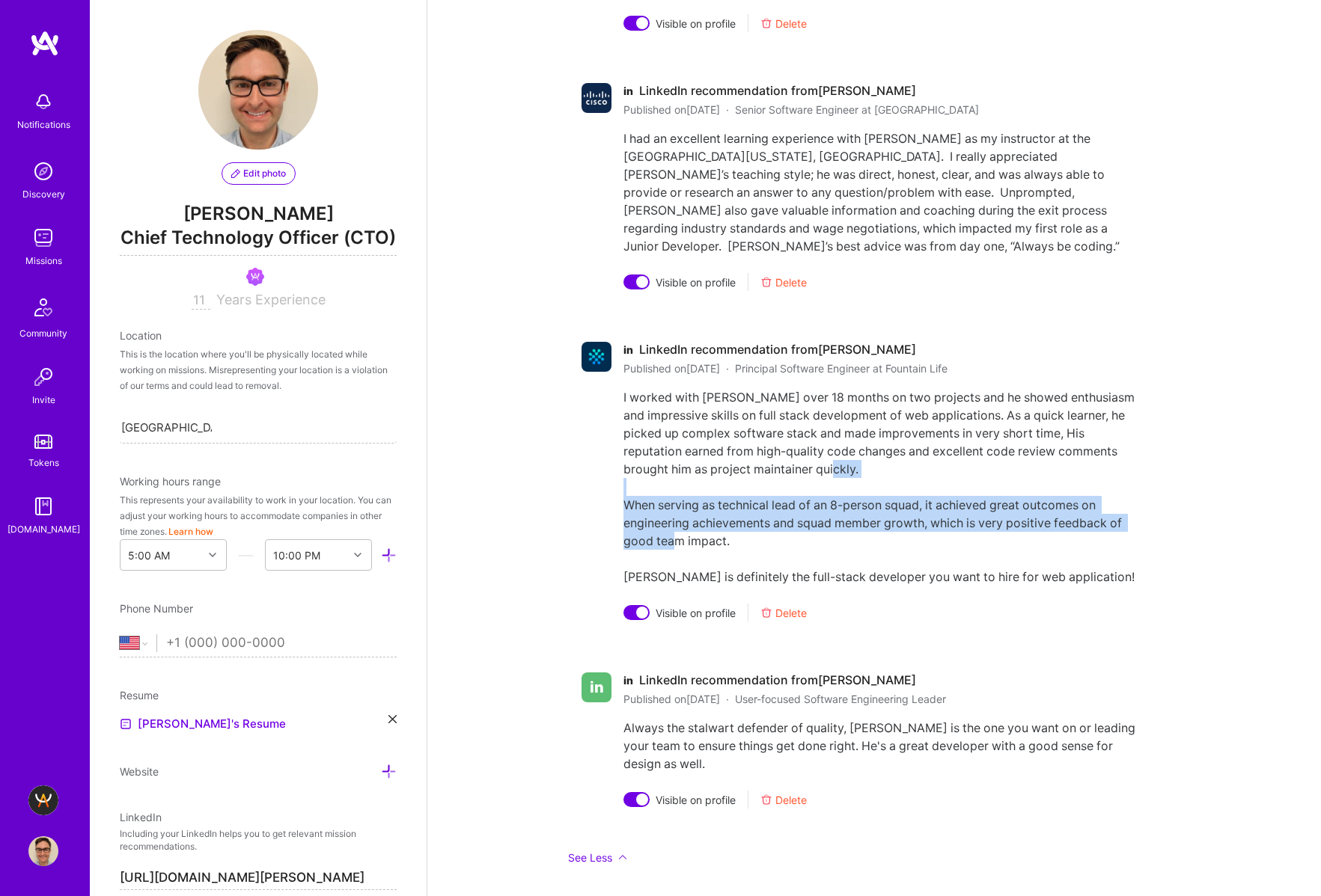
click at [734, 510] on div "I worked with Nick over 18 months on two projects and he showed enthusiasm and …" at bounding box center [883, 487] width 521 height 197
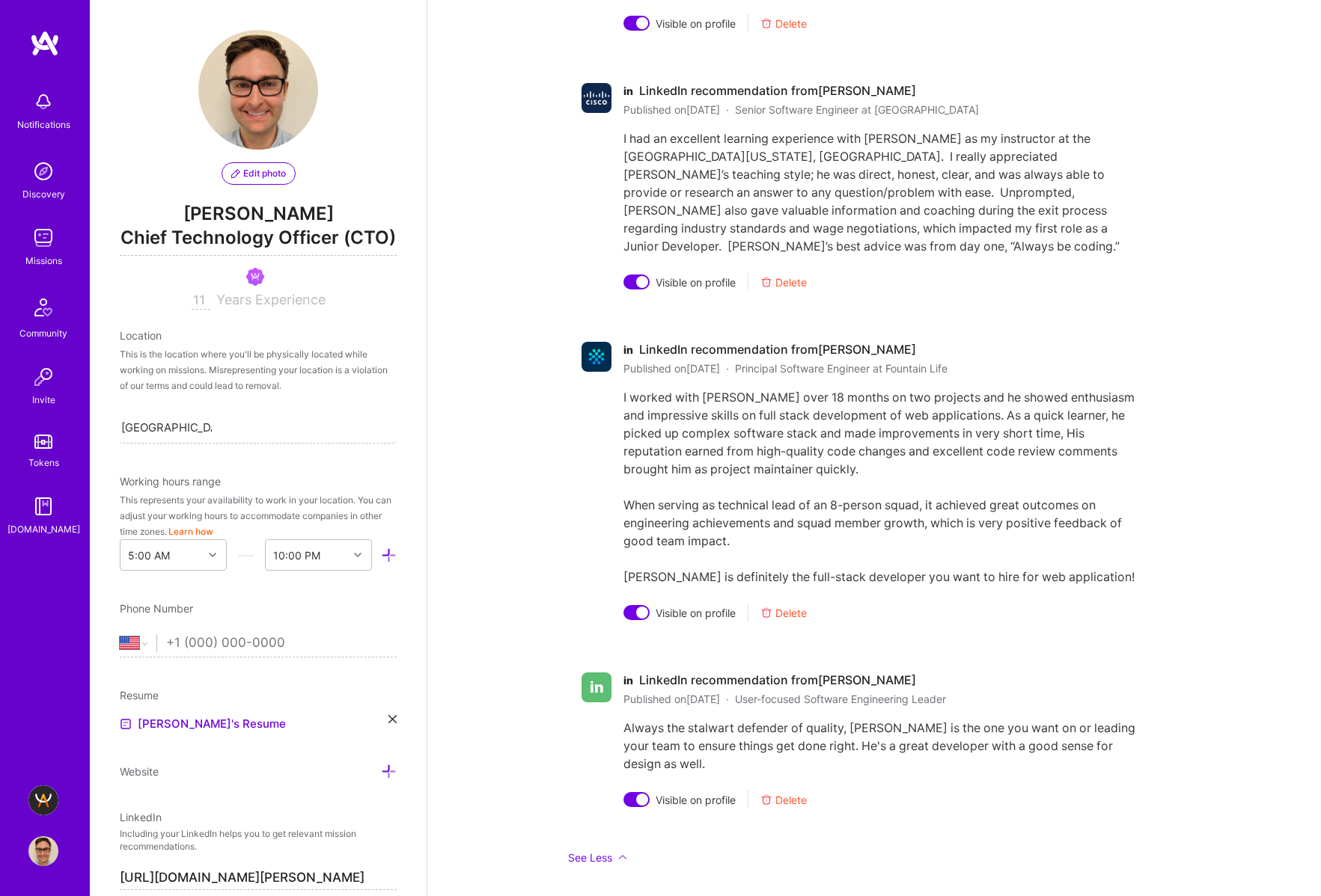
click at [1089, 553] on div "I worked with Nick over 18 months on two projects and he showed enthusiasm and …" at bounding box center [883, 487] width 521 height 197
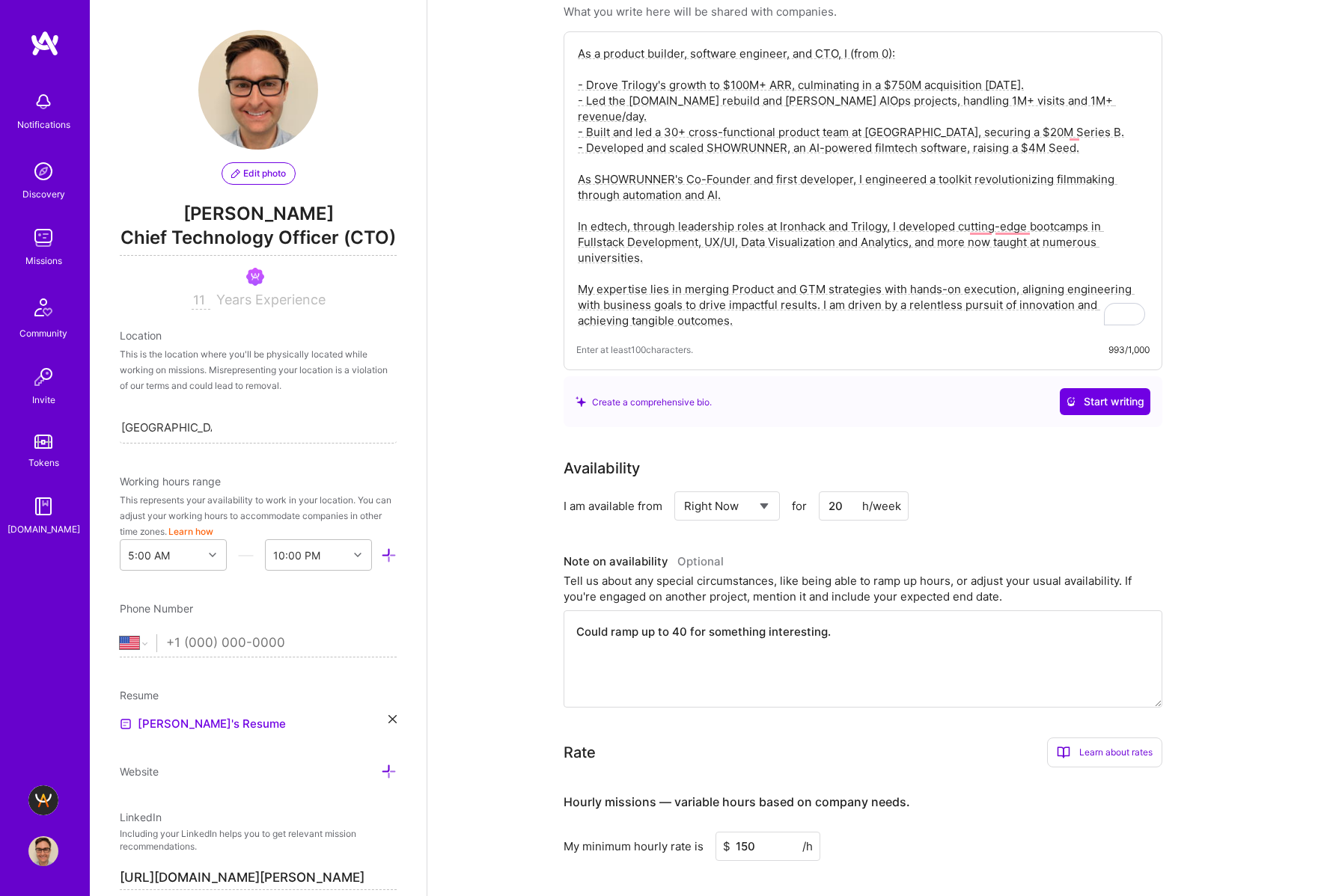
scroll to position [0, 0]
